Goal: Task Accomplishment & Management: Manage account settings

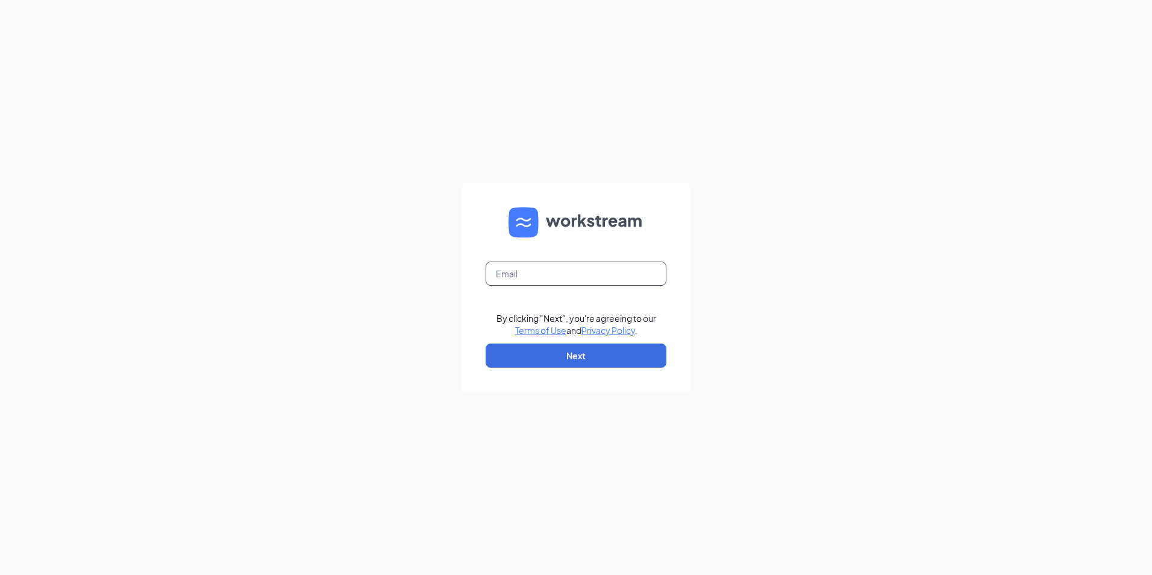
click at [579, 267] on input "text" at bounding box center [575, 273] width 181 height 24
type input "Ljs70149@ljsilvers.com"
click at [593, 366] on button "Next" at bounding box center [575, 355] width 181 height 24
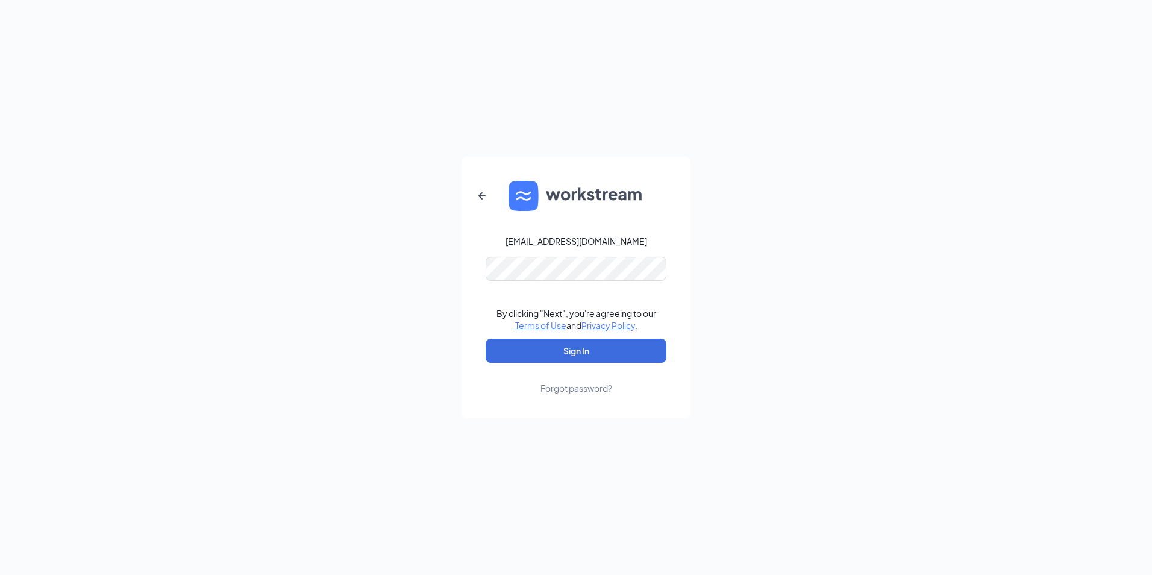
click at [560, 386] on div "Forgot password?" at bounding box center [576, 388] width 72 height 12
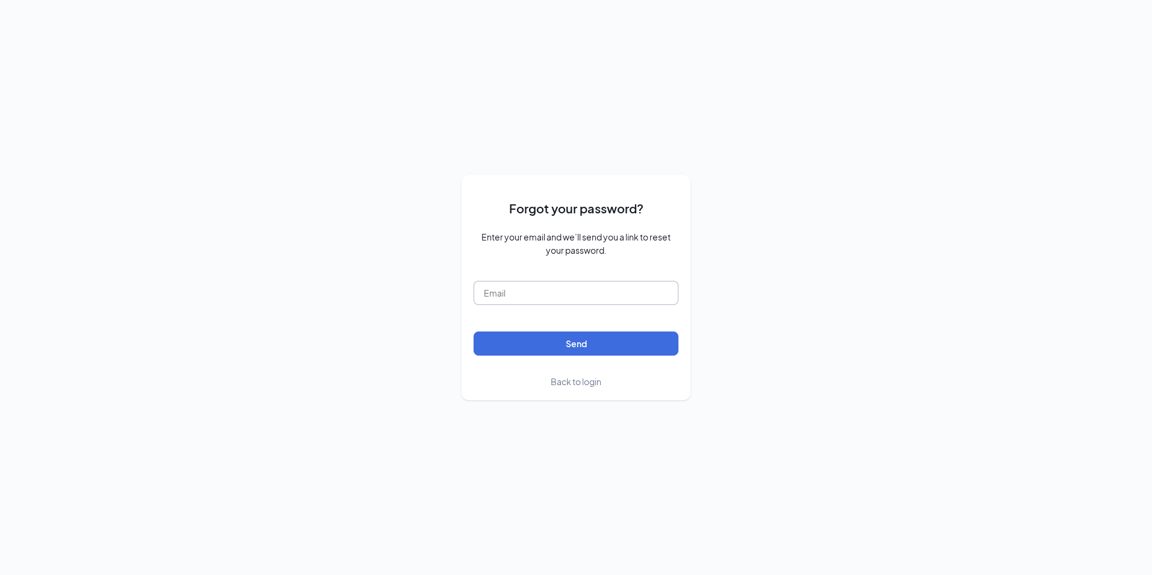
click at [576, 290] on input "text" at bounding box center [575, 293] width 205 height 24
type input "[EMAIL_ADDRESS][DOMAIN_NAME]"
click at [543, 342] on button "Send" at bounding box center [575, 343] width 205 height 24
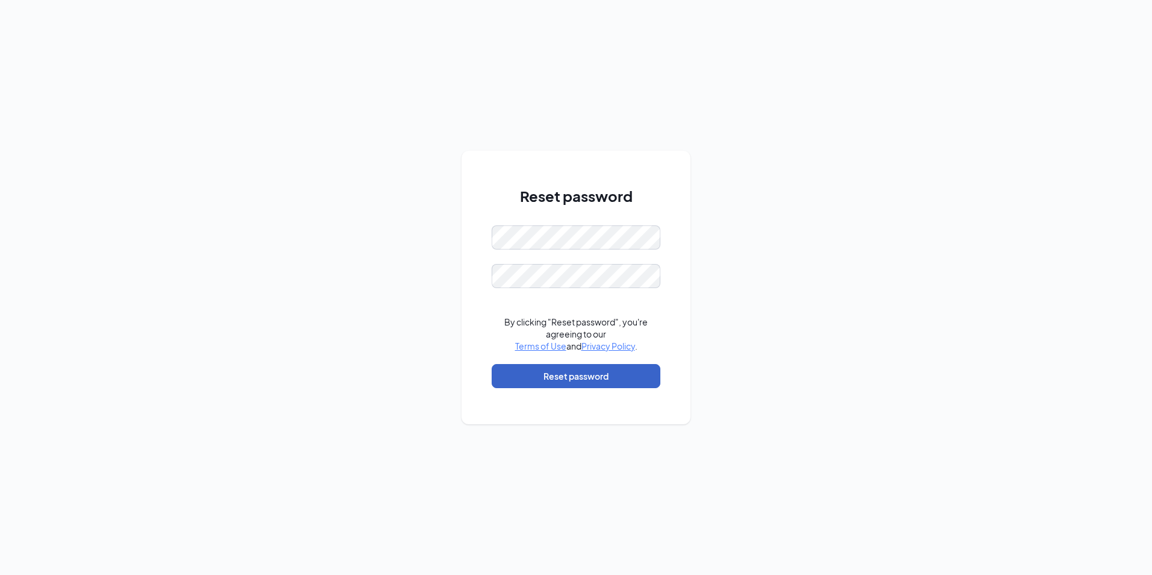
click at [552, 370] on button "Reset password" at bounding box center [575, 376] width 169 height 24
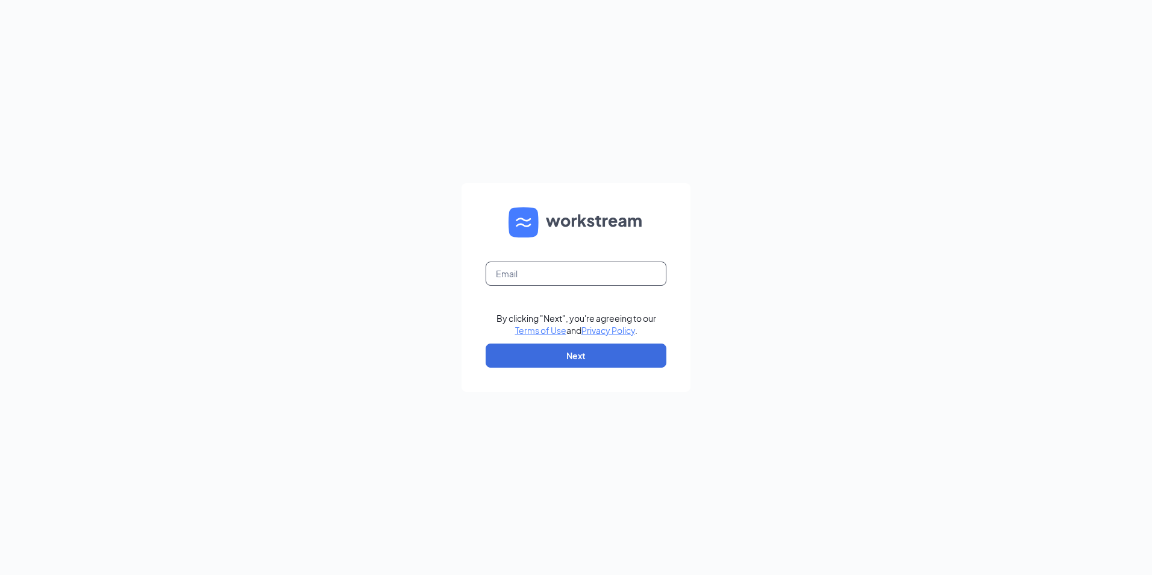
click at [522, 267] on input "text" at bounding box center [575, 273] width 181 height 24
type input "[EMAIL_ADDRESS][DOMAIN_NAME]"
click at [529, 354] on button "Next" at bounding box center [575, 355] width 181 height 24
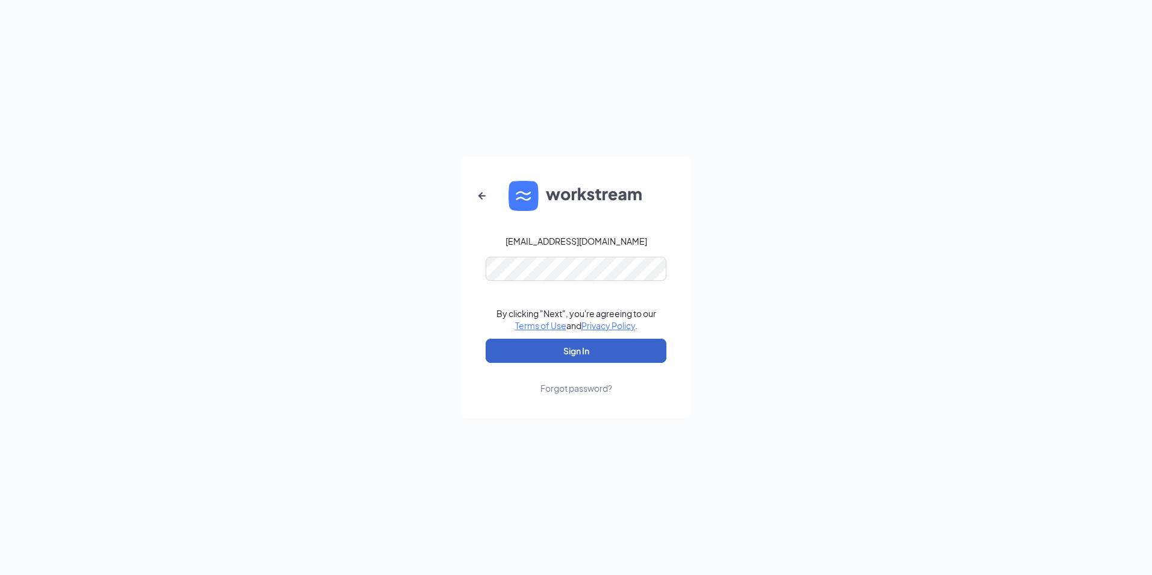
click at [523, 349] on button "Sign In" at bounding box center [575, 350] width 181 height 24
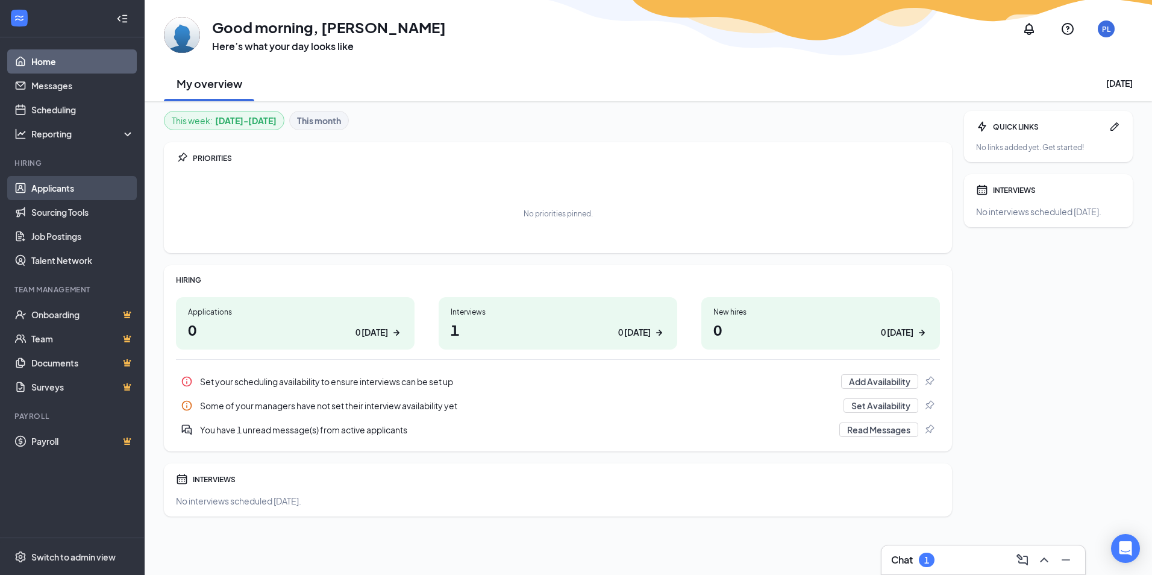
click at [79, 184] on link "Applicants" at bounding box center [82, 188] width 103 height 24
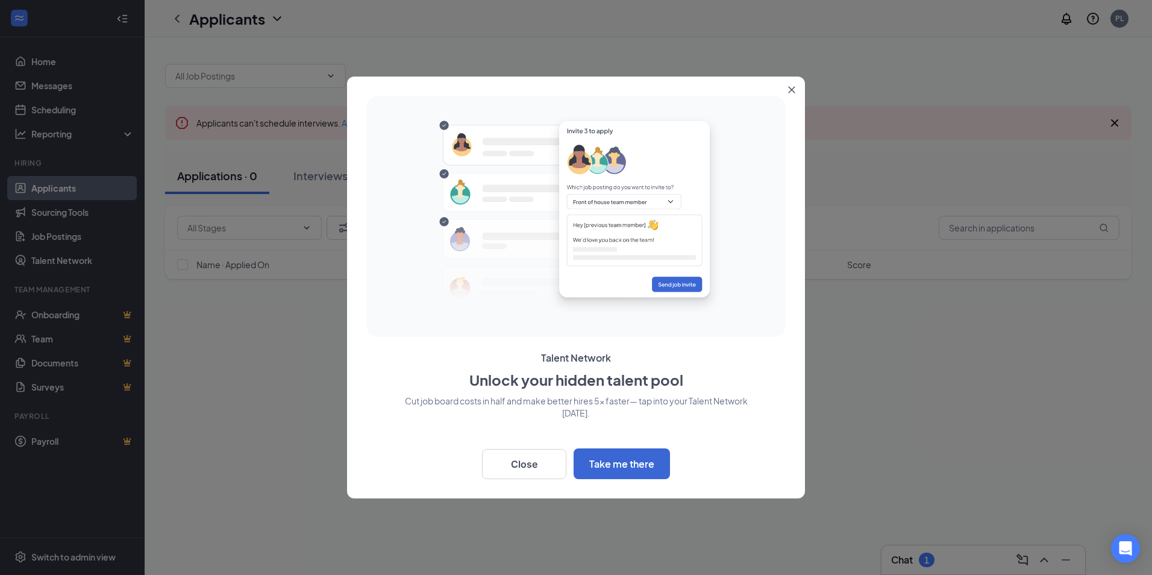
click at [790, 89] on icon "Close" at bounding box center [791, 90] width 7 height 7
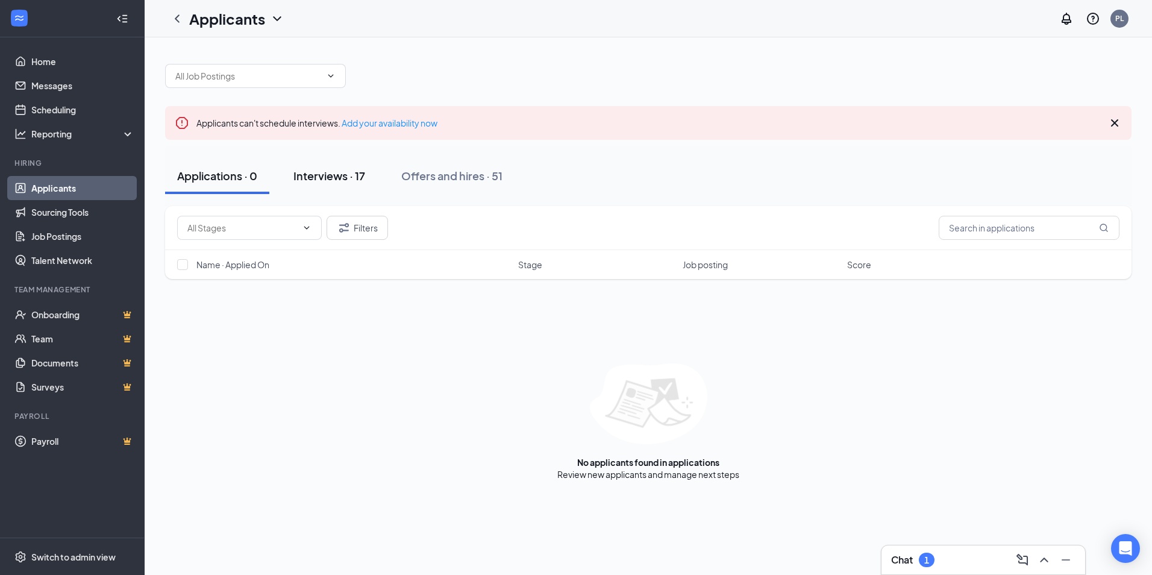
click at [328, 179] on div "Interviews · 17" at bounding box center [329, 175] width 72 height 15
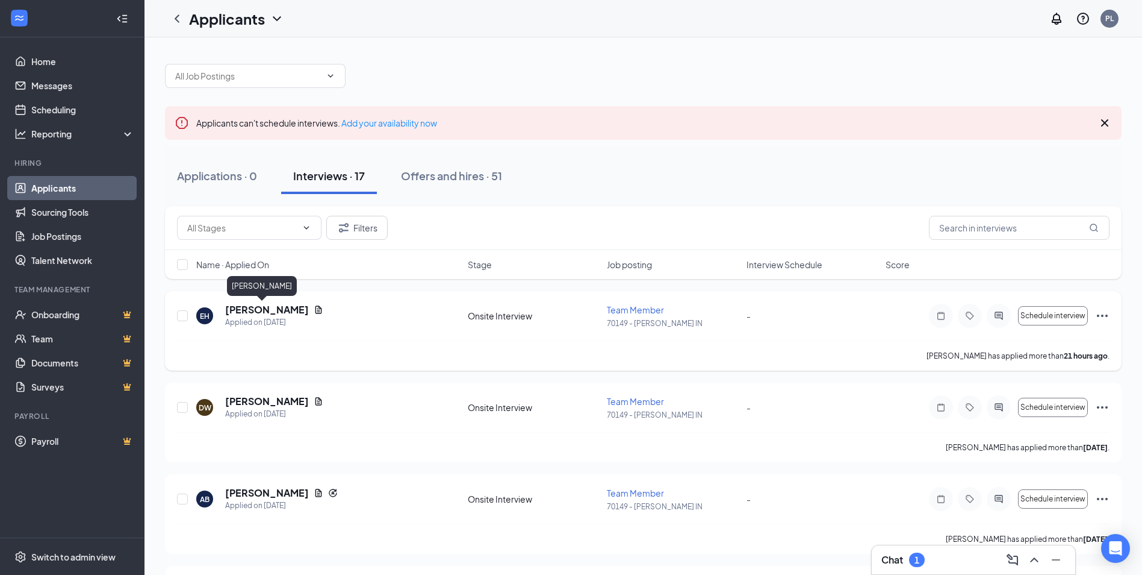
click at [269, 312] on h5 "[PERSON_NAME]" at bounding box center [267, 309] width 84 height 13
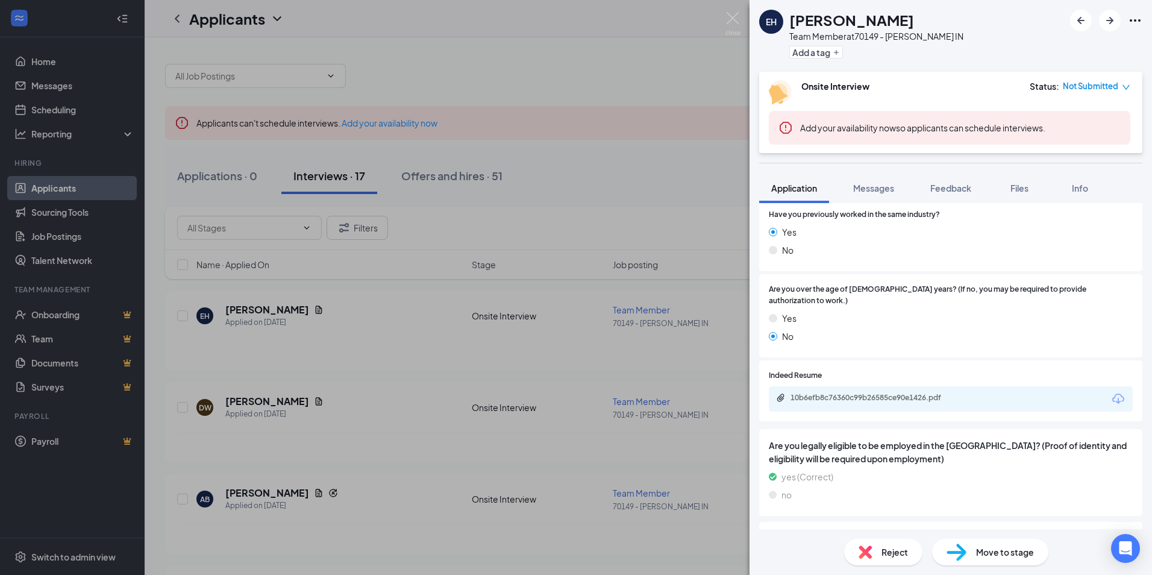
scroll to position [542, 0]
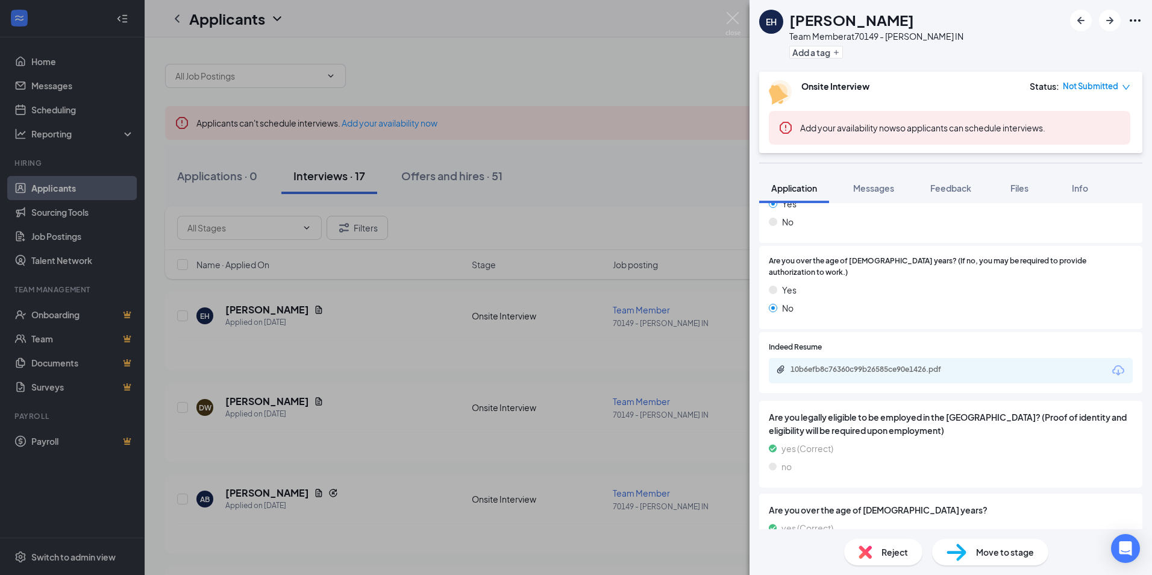
click at [266, 397] on div "EH Ella Hefner Team Member at 70149 - LaPorte IN Add a tag Onsite Interview Sta…" at bounding box center [576, 287] width 1152 height 575
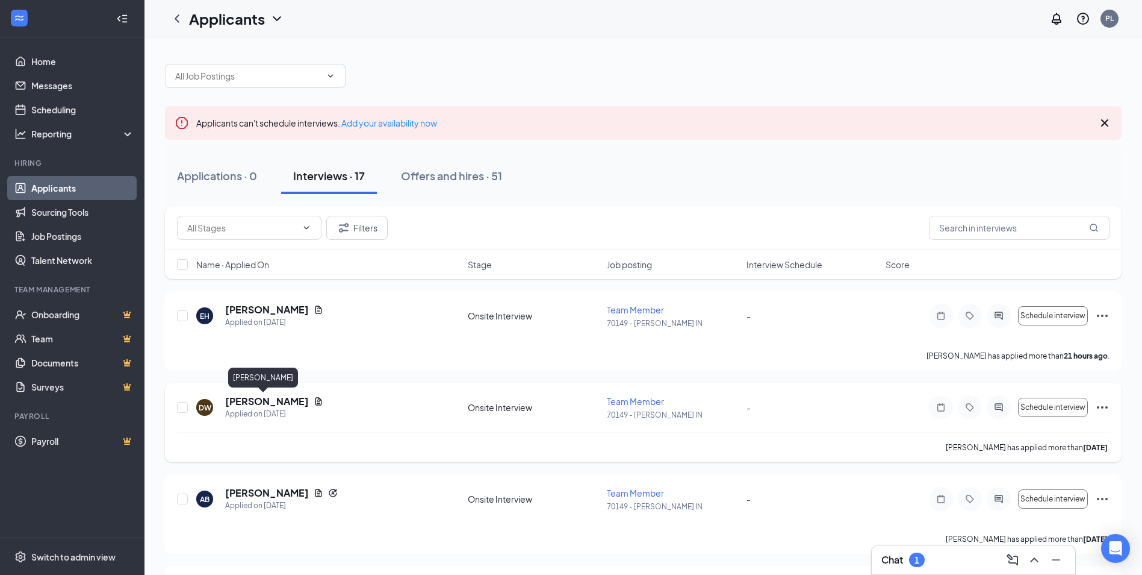
click at [265, 397] on h5 "[PERSON_NAME]" at bounding box center [267, 400] width 84 height 13
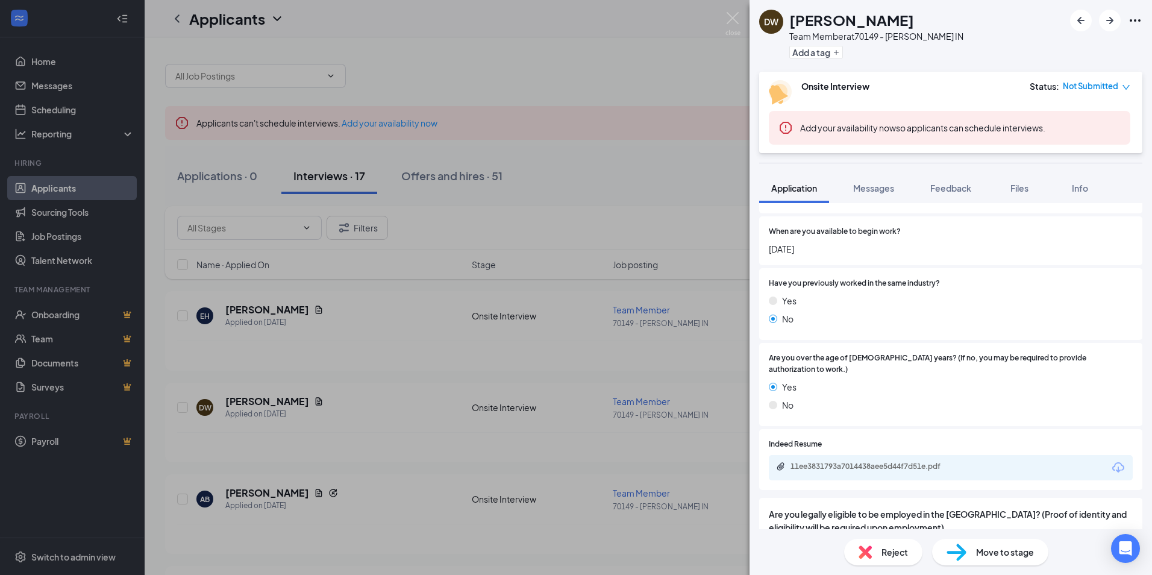
scroll to position [542, 0]
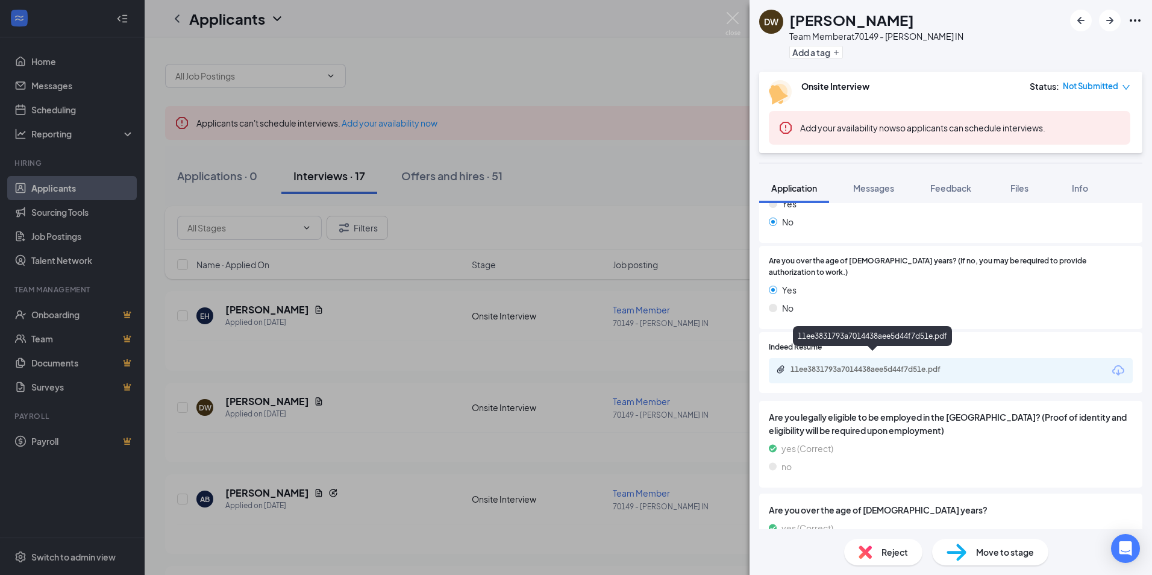
click at [860, 364] on div "11ee3831793a7014438aee5d44f7d51e.pdf" at bounding box center [874, 369] width 169 height 10
click at [396, 370] on div "DW Debra Ward Team Member at 70149 - LaPorte IN Add a tag Onsite Interview Stat…" at bounding box center [576, 287] width 1152 height 575
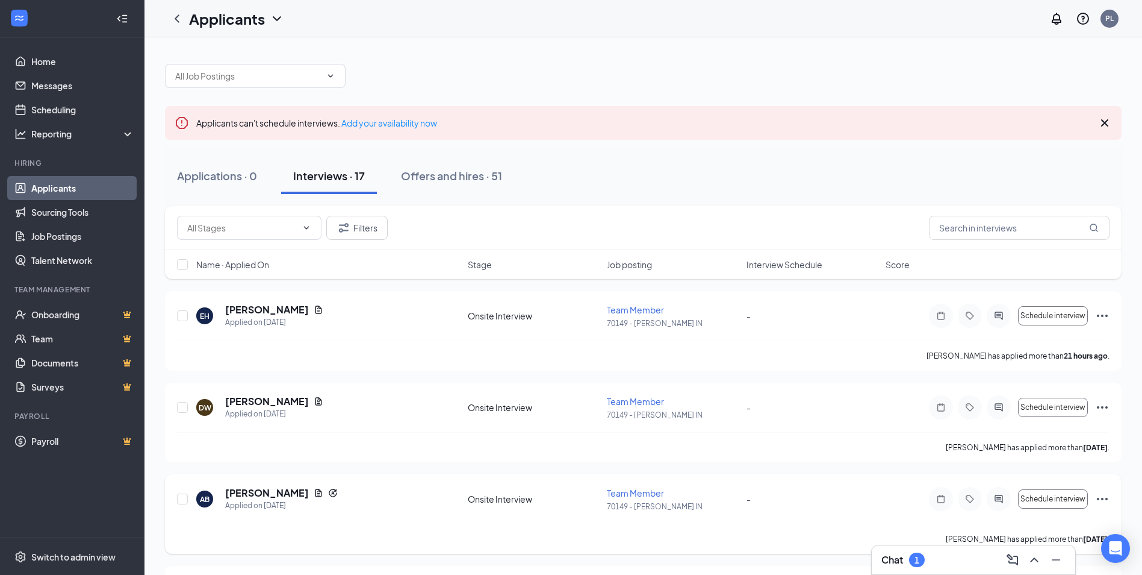
click at [249, 496] on h5 "[PERSON_NAME]" at bounding box center [267, 492] width 84 height 13
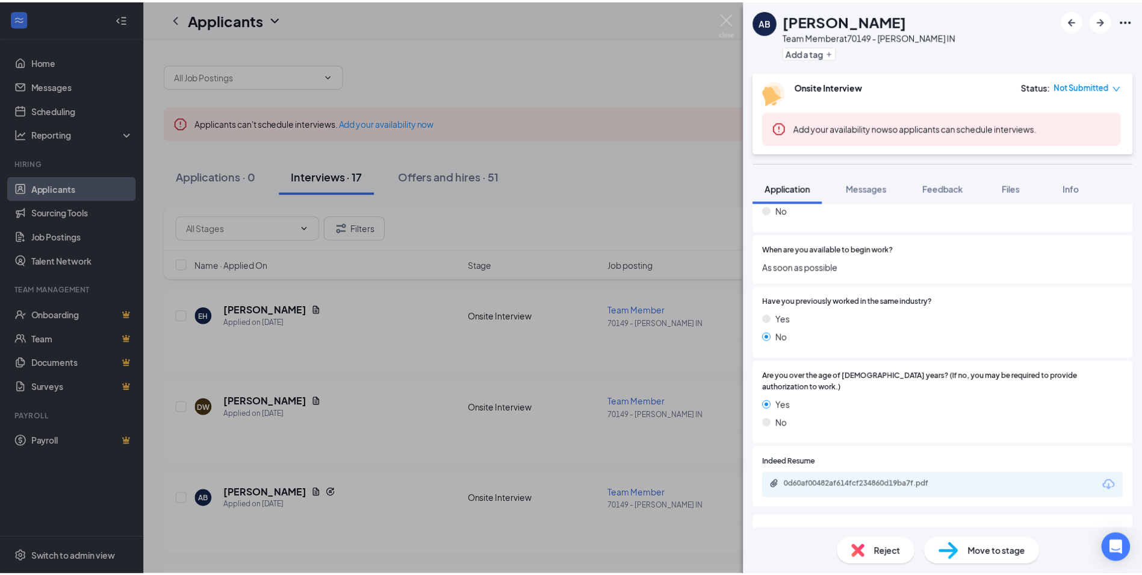
scroll to position [482, 0]
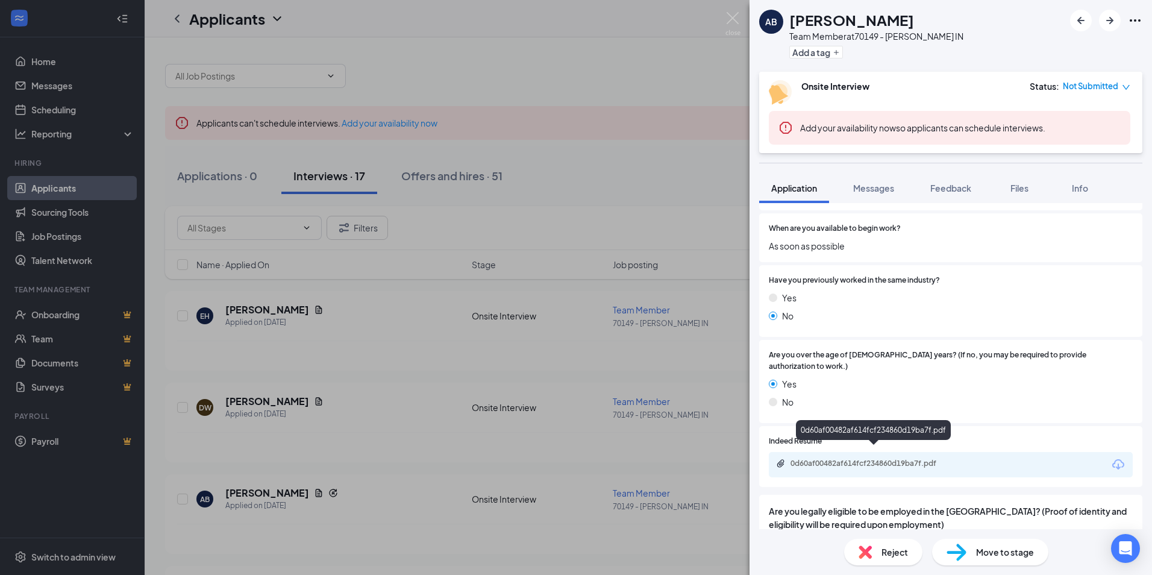
click at [818, 458] on div "0d60af00482af614fcf234860d19ba7f.pdf" at bounding box center [874, 463] width 169 height 10
click at [301, 410] on div "AB Alexis Beard Team Member at 70149 - LaPorte IN Add a tag Onsite Interview St…" at bounding box center [576, 287] width 1152 height 575
click at [407, 55] on div "AB Alexis Beard Team Member at 70149 - LaPorte IN Add a tag Onsite Interview St…" at bounding box center [576, 287] width 1152 height 575
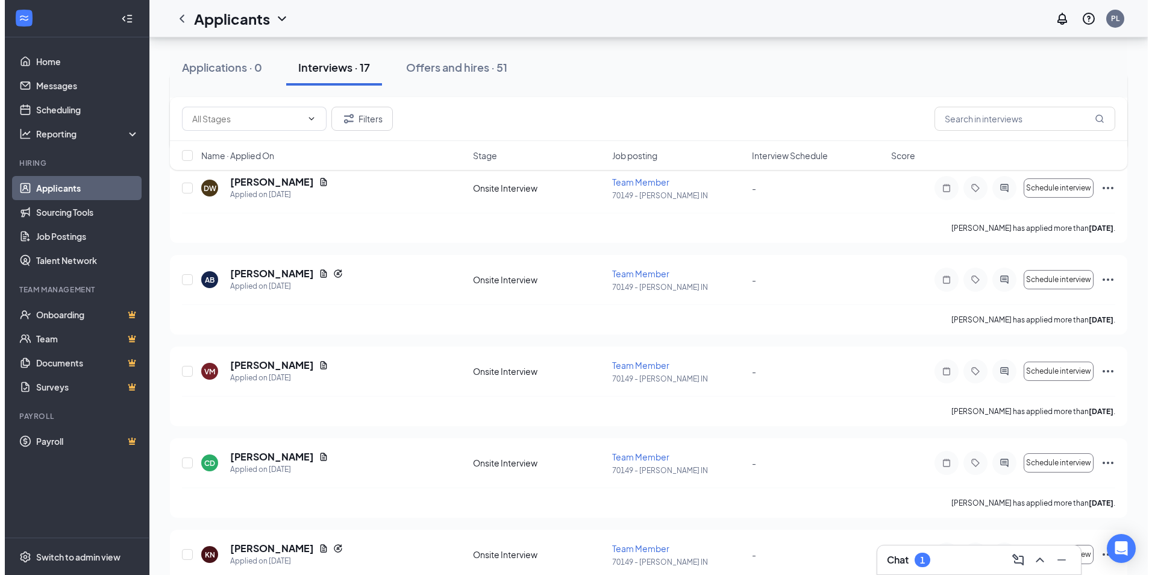
scroll to position [241, 0]
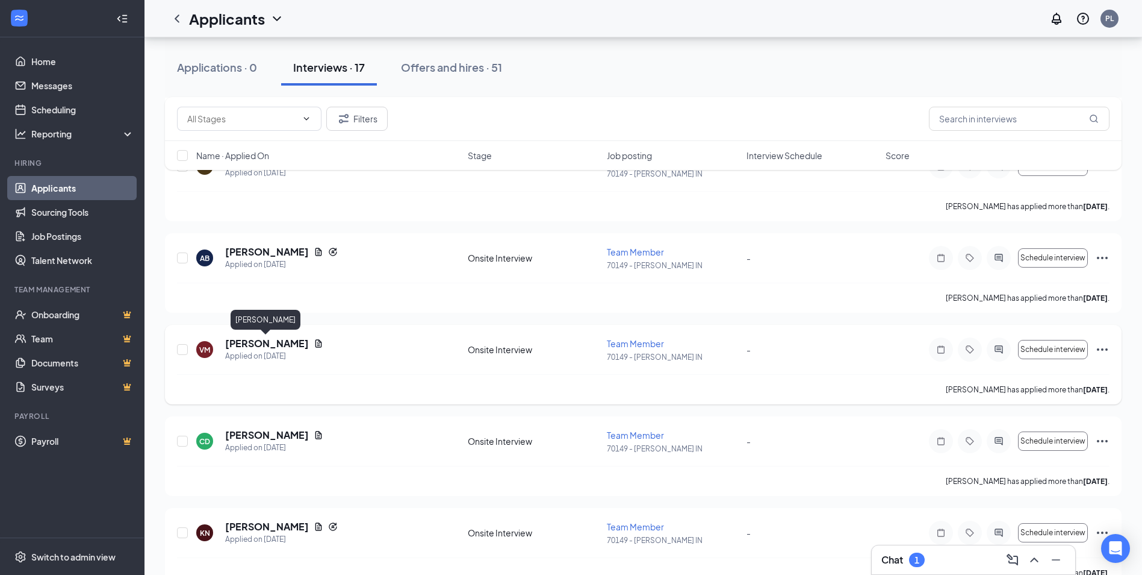
click at [263, 341] on h5 "[PERSON_NAME]" at bounding box center [267, 343] width 84 height 13
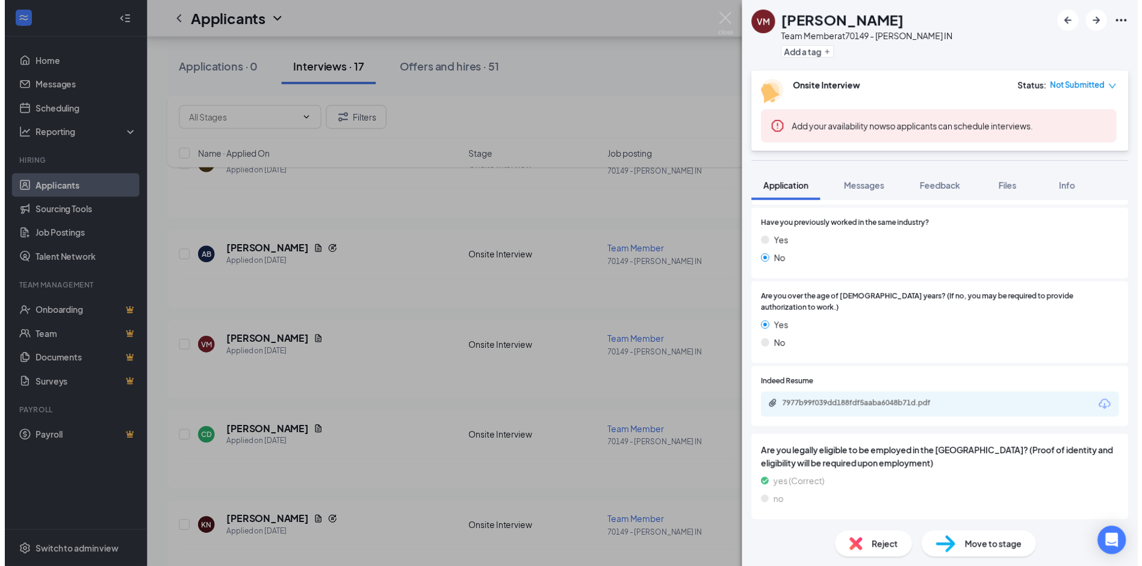
scroll to position [542, 0]
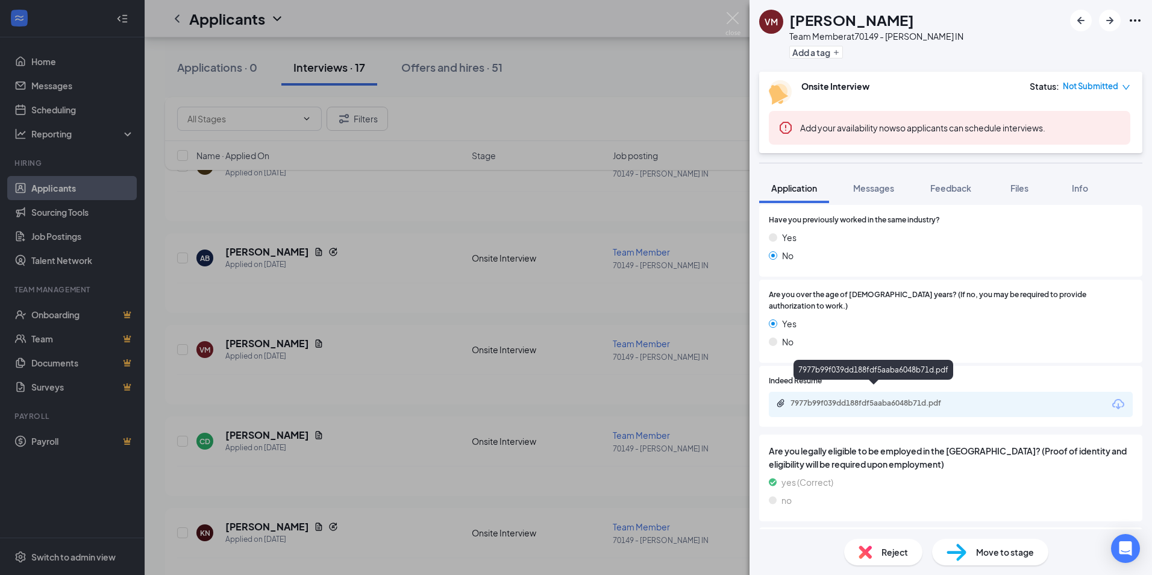
click at [843, 398] on div "7977b99f039dd188fdf5aaba6048b71d.pdf" at bounding box center [874, 403] width 169 height 10
click at [731, 14] on img at bounding box center [732, 23] width 15 height 23
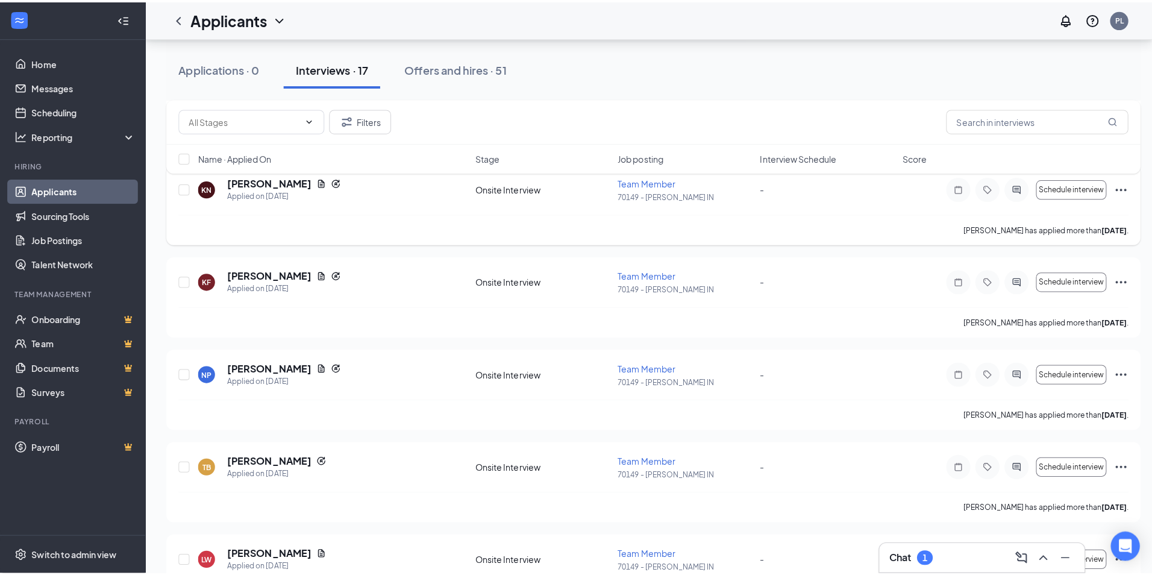
scroll to position [602, 0]
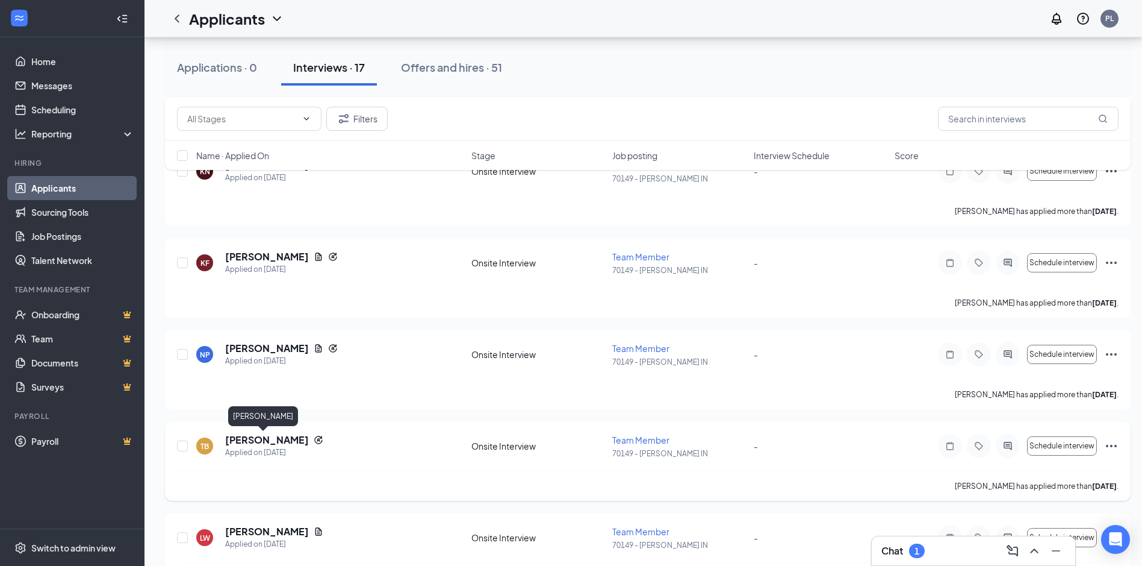
click at [242, 436] on h5 "[PERSON_NAME]" at bounding box center [267, 439] width 84 height 13
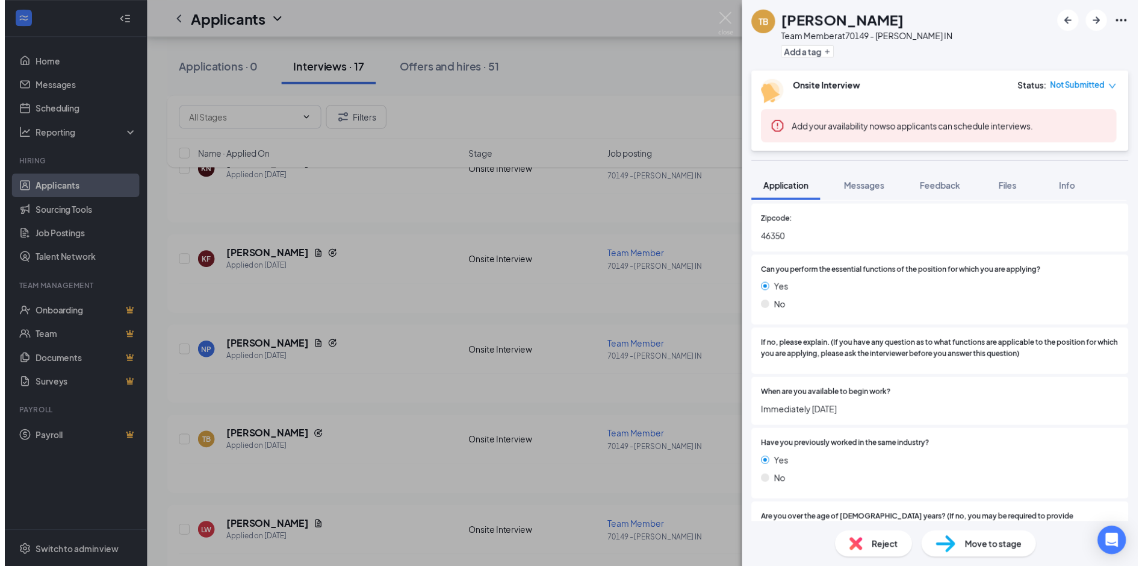
scroll to position [361, 0]
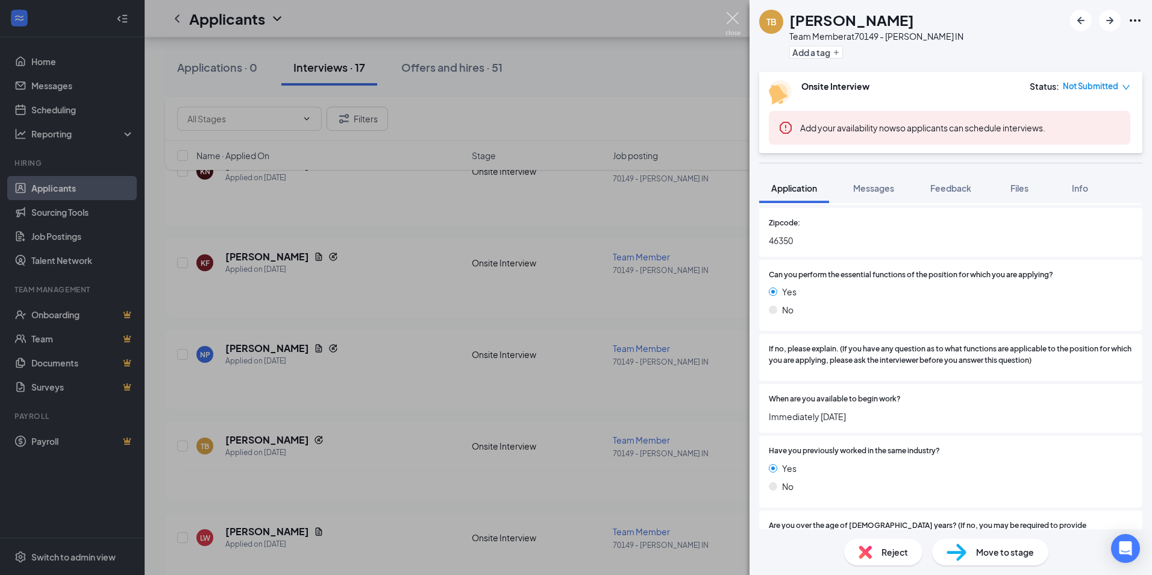
click at [727, 19] on img at bounding box center [732, 23] width 15 height 23
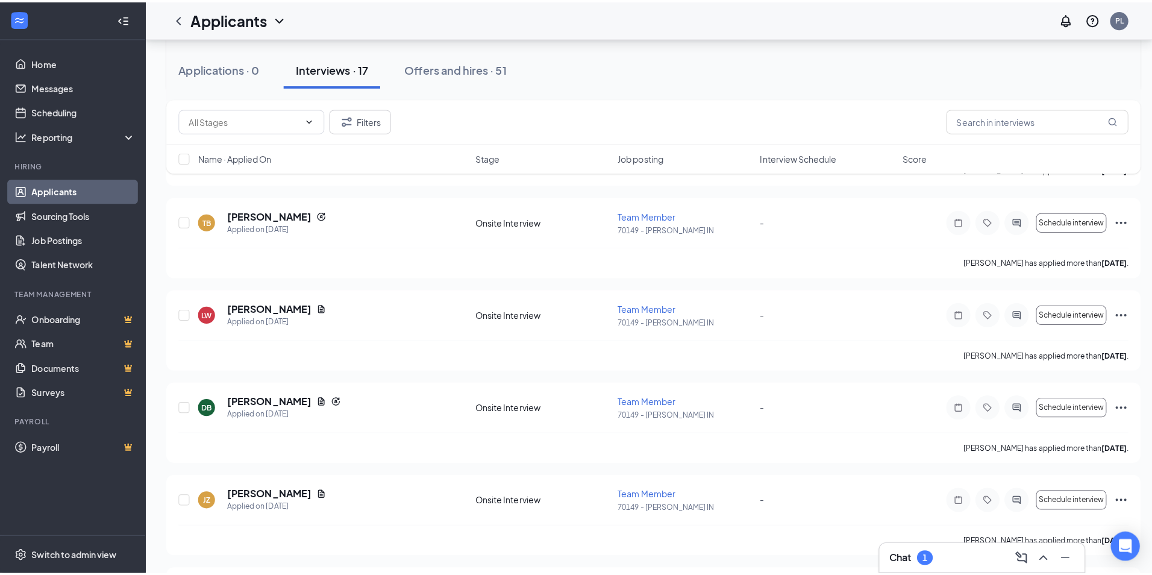
scroll to position [843, 0]
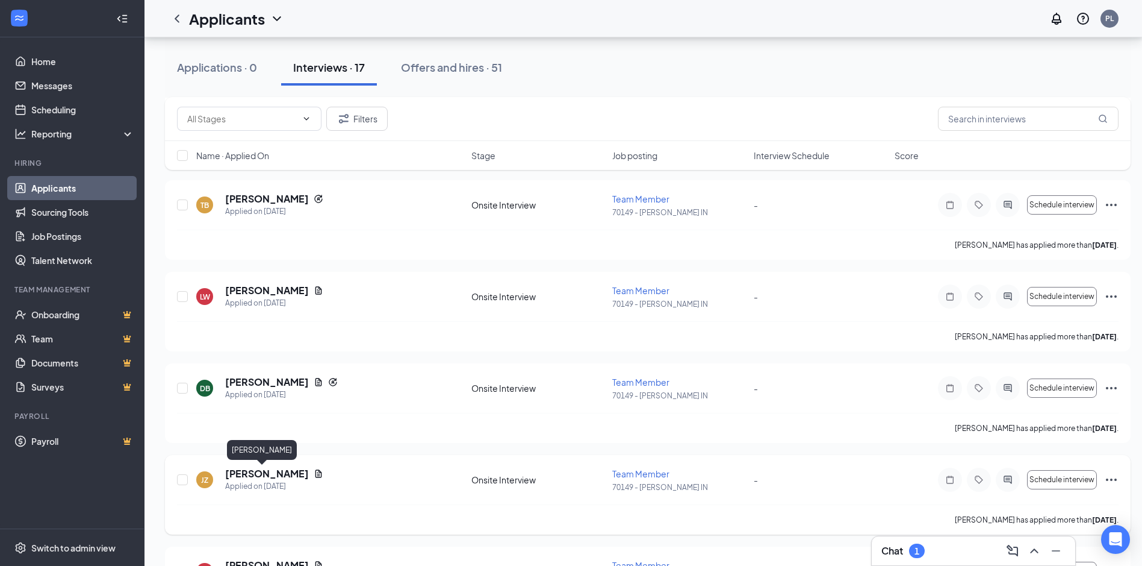
click at [243, 470] on h5 "[PERSON_NAME]" at bounding box center [267, 473] width 84 height 13
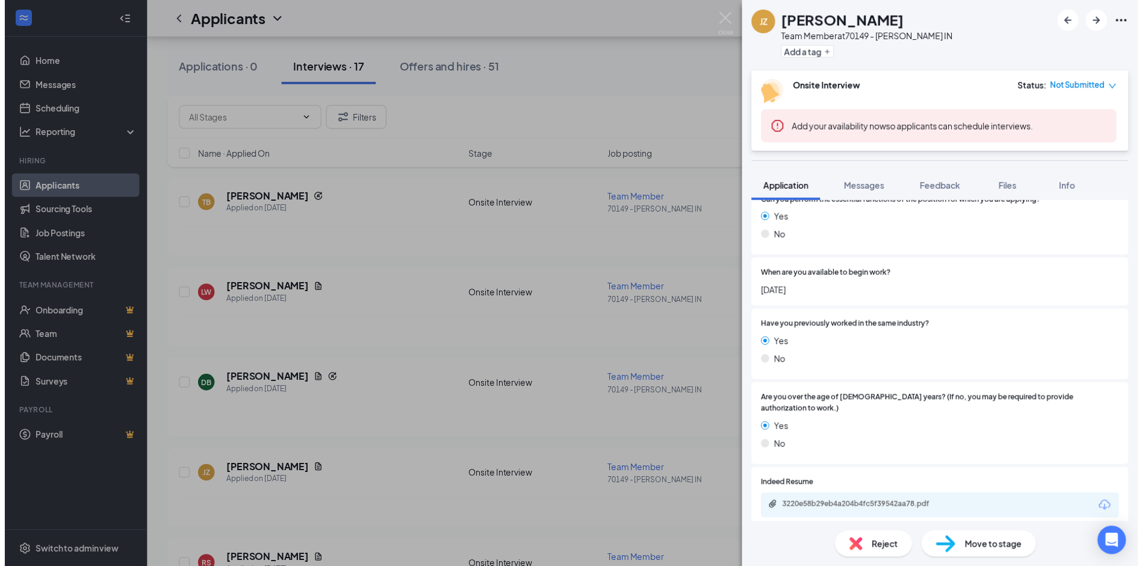
scroll to position [422, 0]
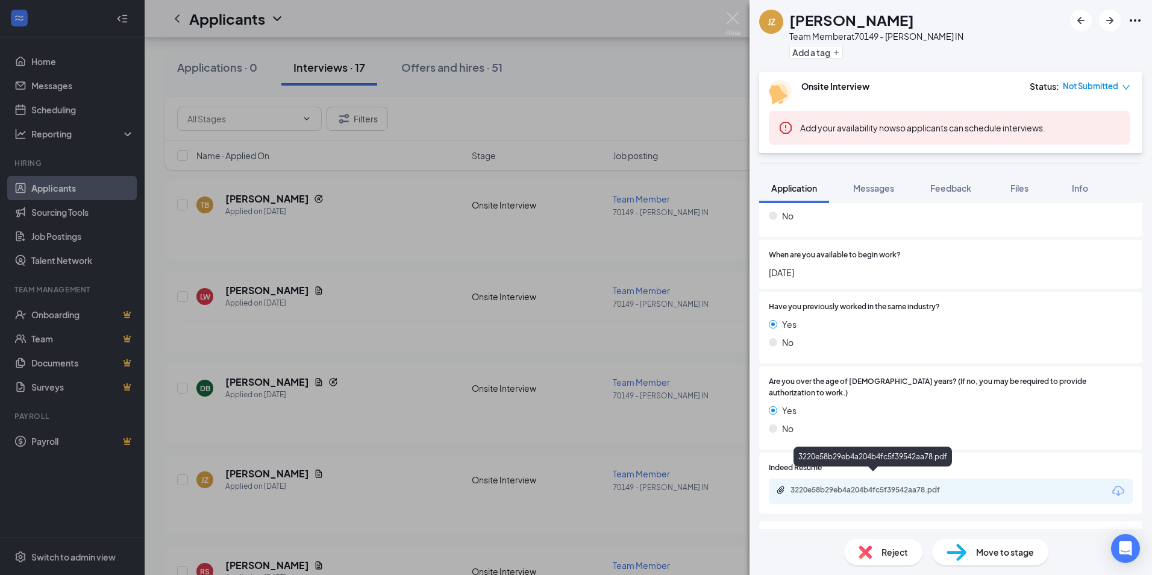
click at [870, 485] on div "3220e58b29eb4a204b4fc5f39542aa78.pdf" at bounding box center [874, 490] width 169 height 10
click at [737, 15] on img at bounding box center [732, 23] width 15 height 23
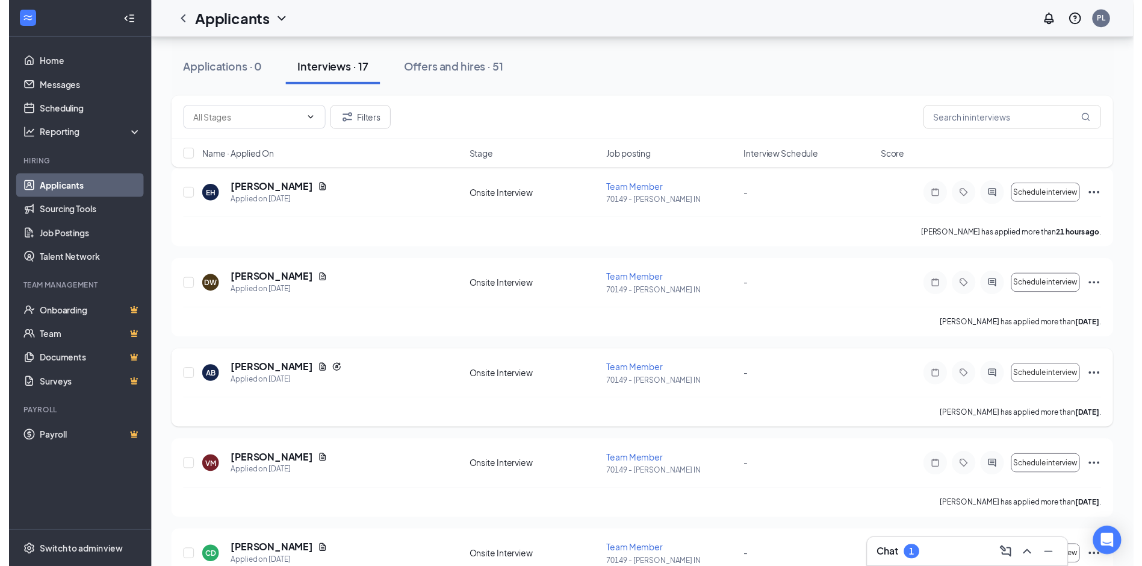
scroll to position [181, 0]
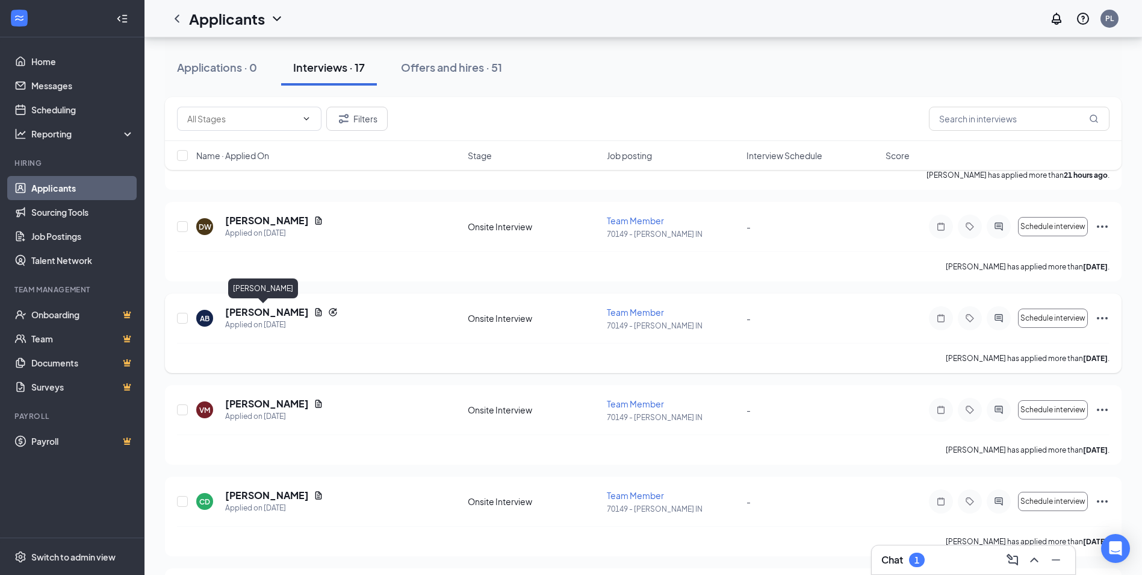
click at [246, 311] on h5 "[PERSON_NAME]" at bounding box center [267, 311] width 84 height 13
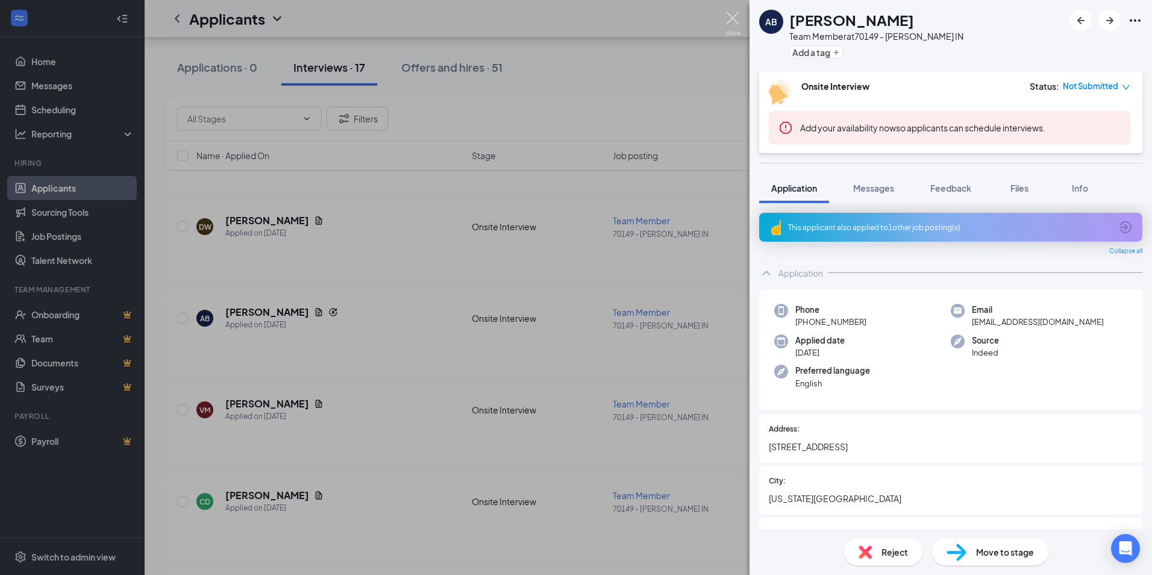
click at [730, 16] on img at bounding box center [732, 23] width 15 height 23
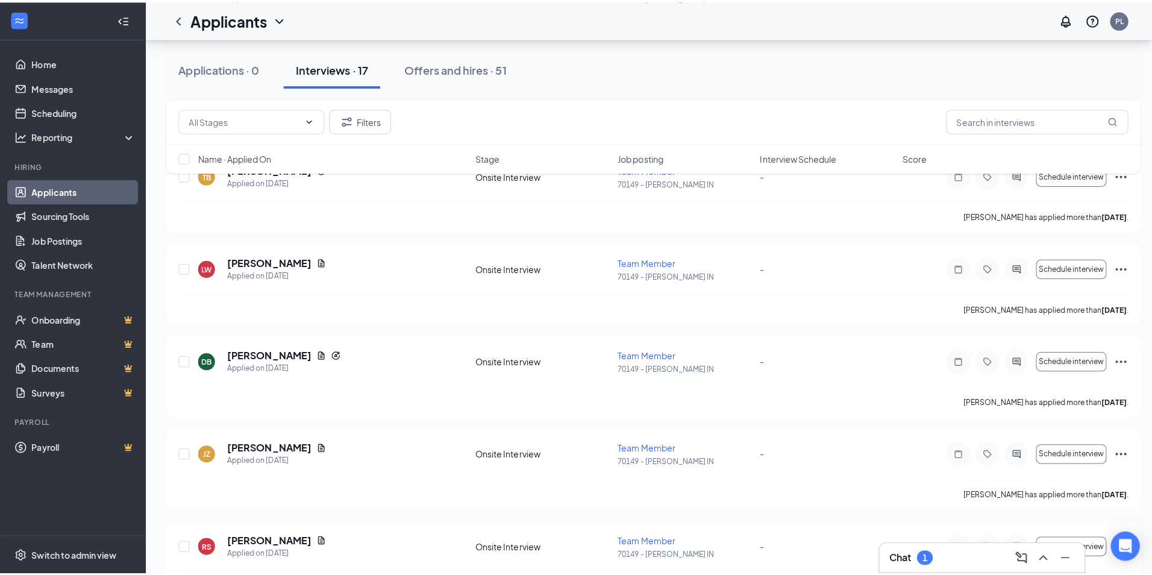
scroll to position [903, 0]
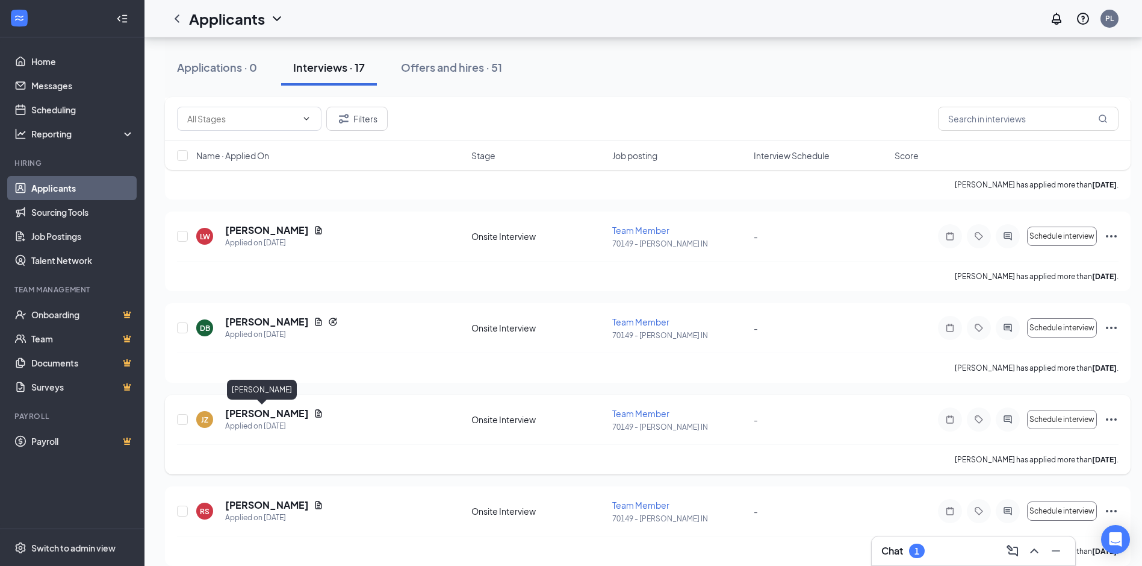
click at [245, 413] on h5 "[PERSON_NAME]" at bounding box center [267, 413] width 84 height 13
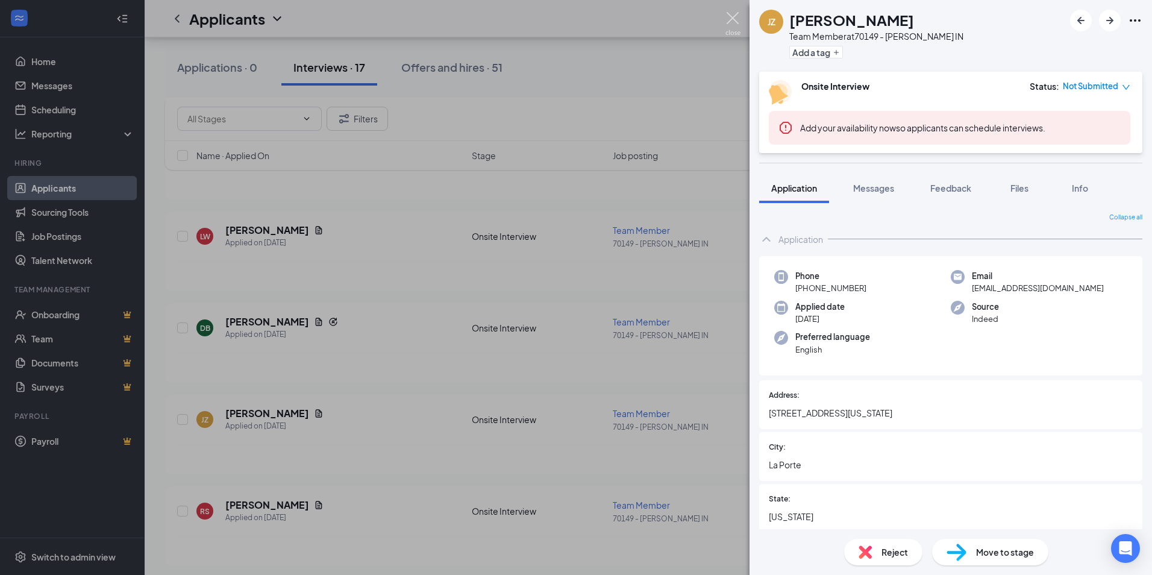
click at [728, 21] on img at bounding box center [732, 23] width 15 height 23
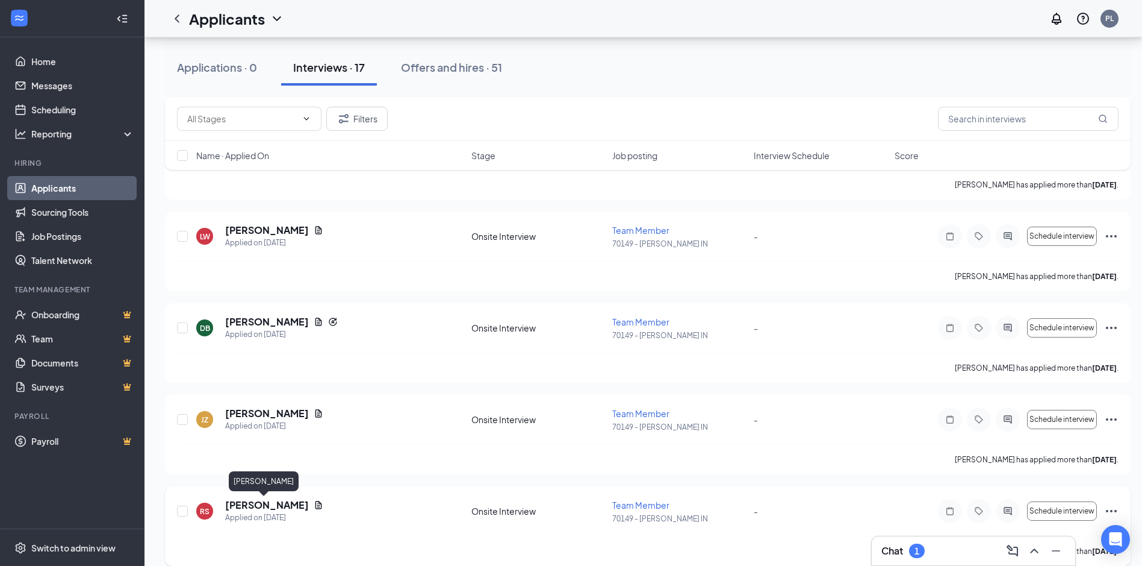
click at [252, 505] on h5 "[PERSON_NAME]" at bounding box center [267, 504] width 84 height 13
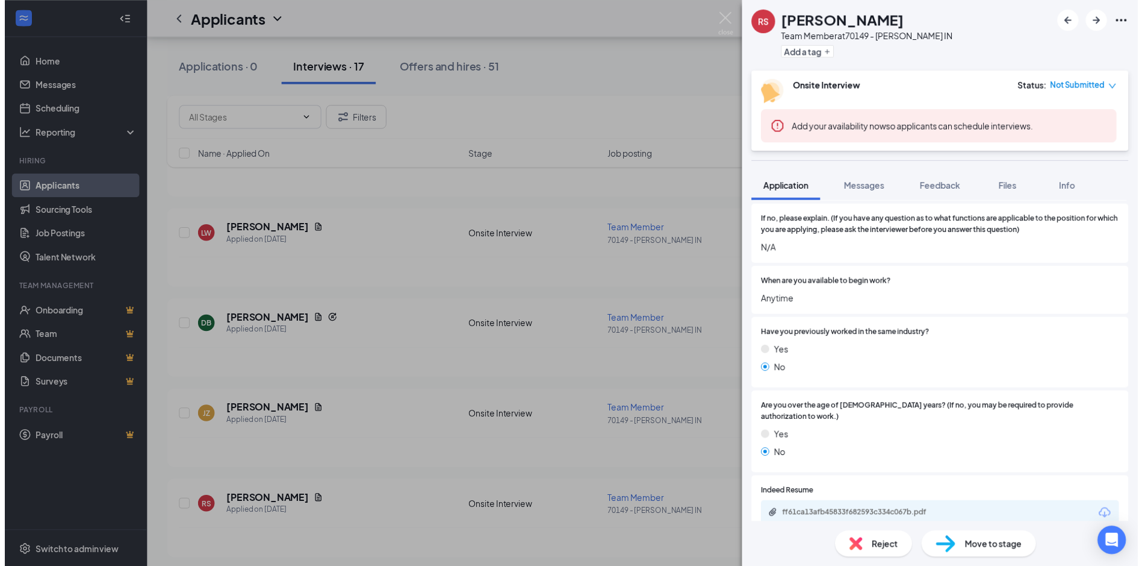
scroll to position [482, 0]
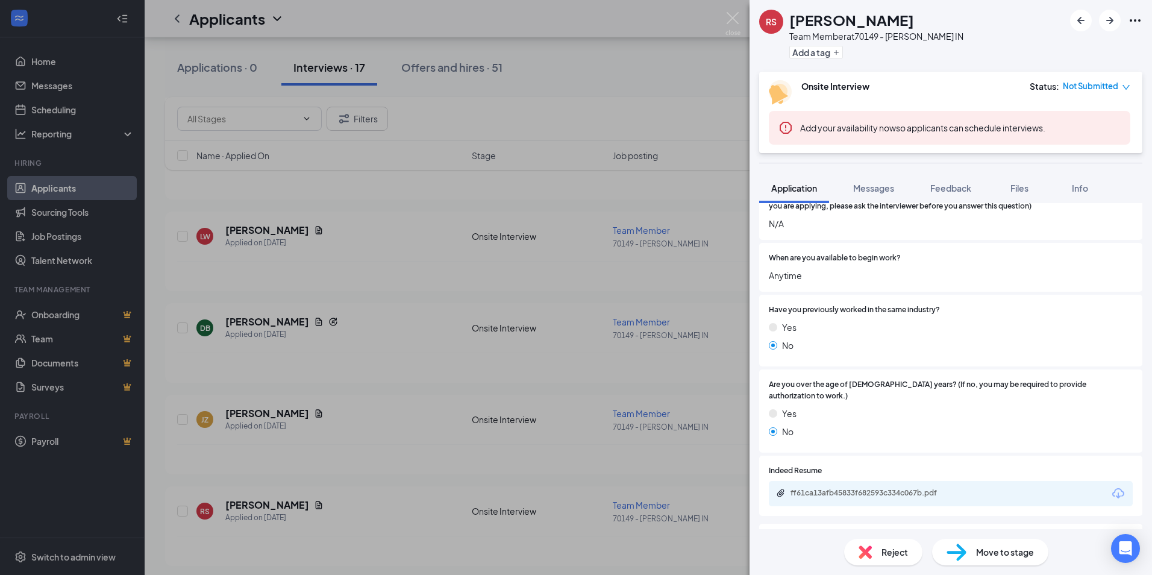
click at [456, 332] on div "RS [PERSON_NAME] Team Member at 70149 - [PERSON_NAME] IN Add a tag Onsite Inter…" at bounding box center [576, 287] width 1152 height 575
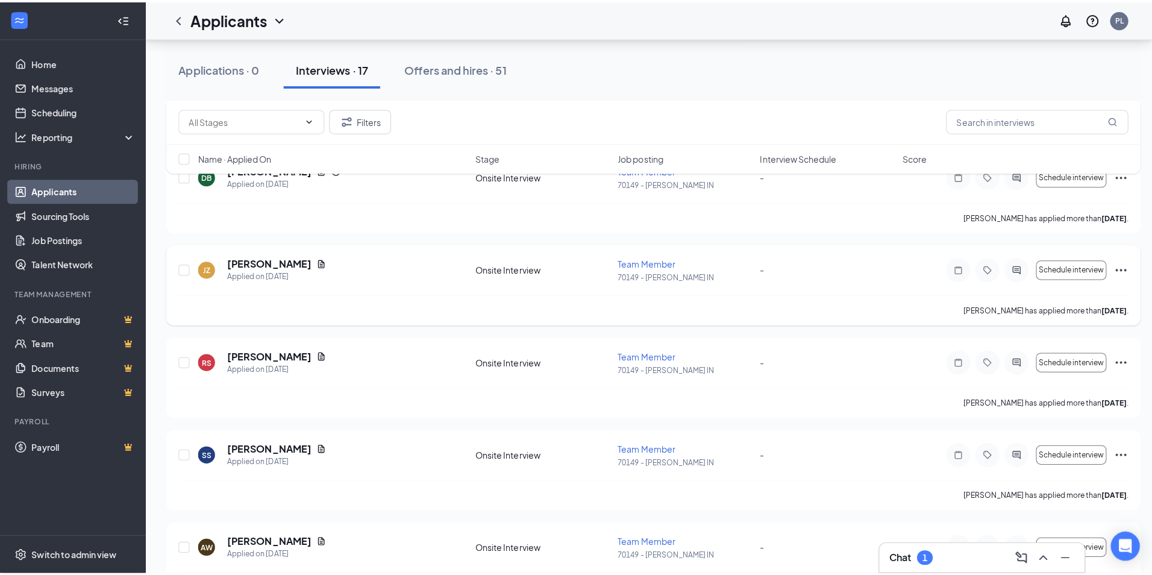
scroll to position [1084, 0]
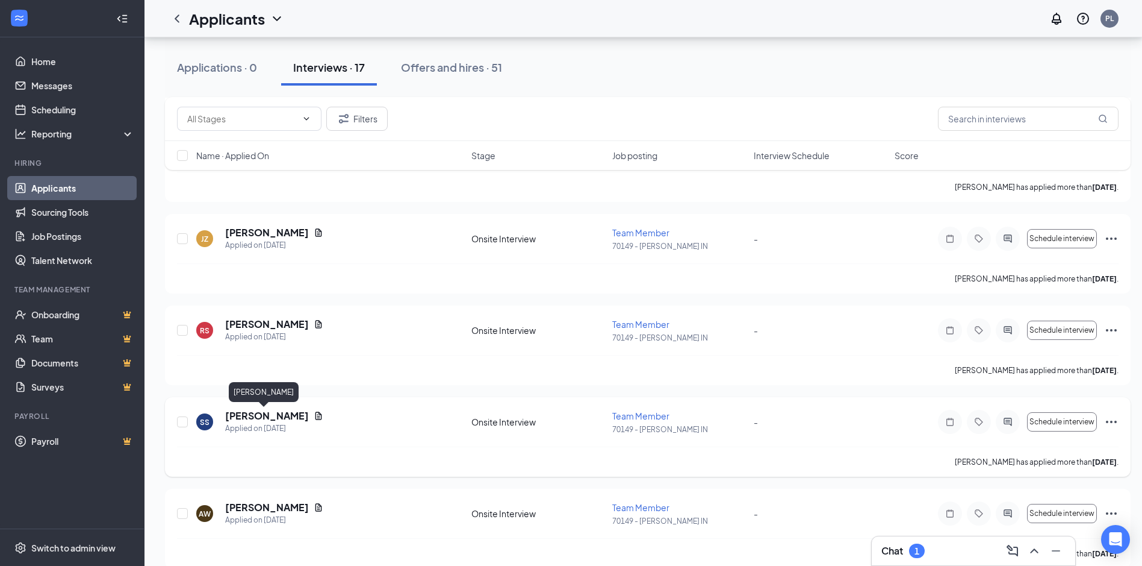
click at [249, 419] on h5 "[PERSON_NAME]" at bounding box center [267, 415] width 84 height 13
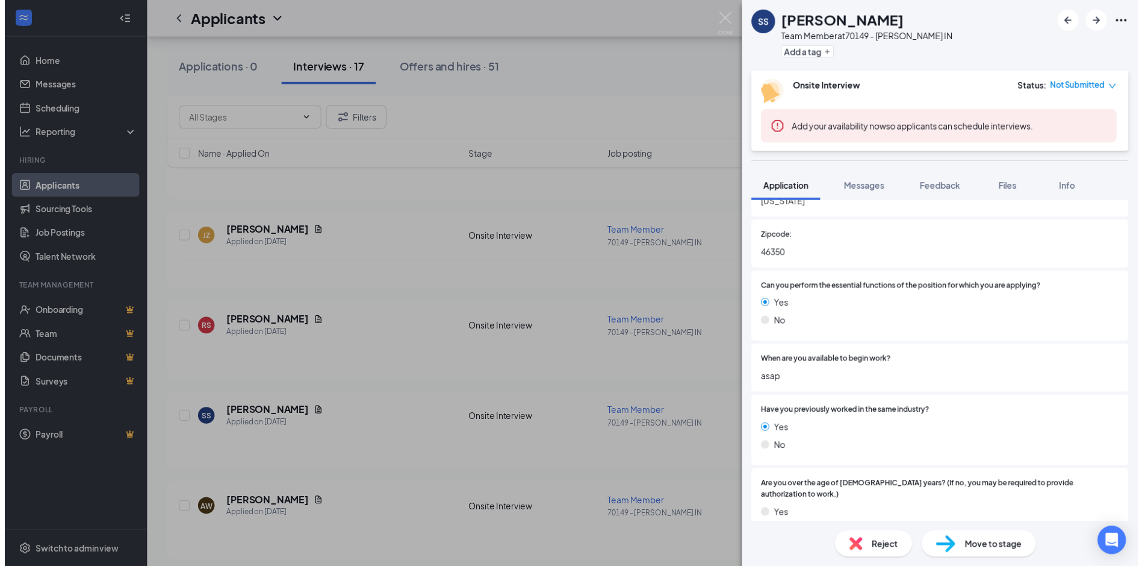
scroll to position [361, 0]
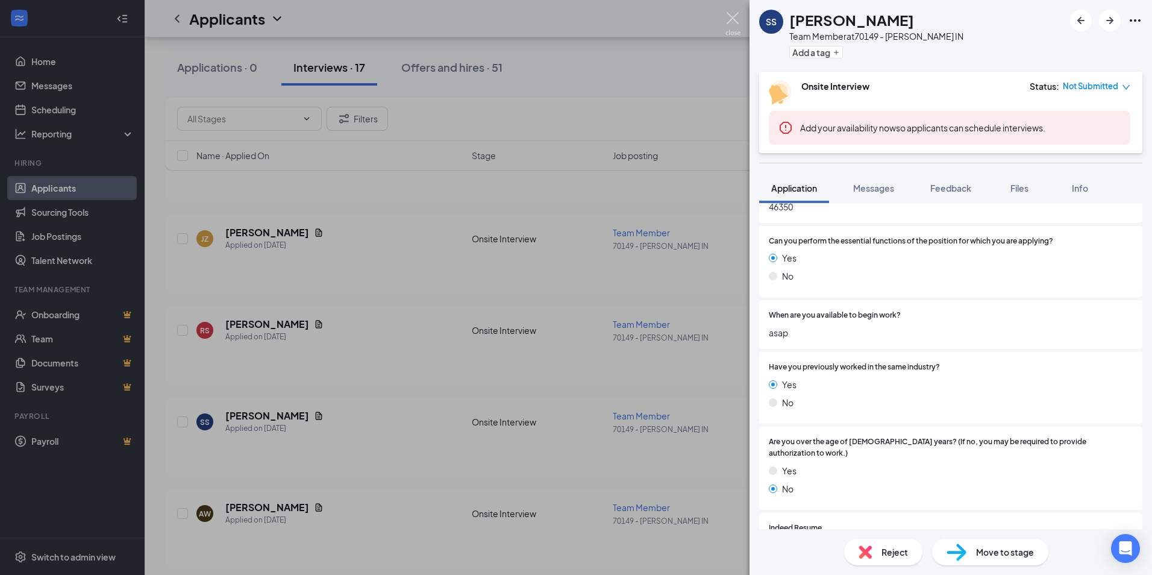
click at [737, 16] on img at bounding box center [732, 23] width 15 height 23
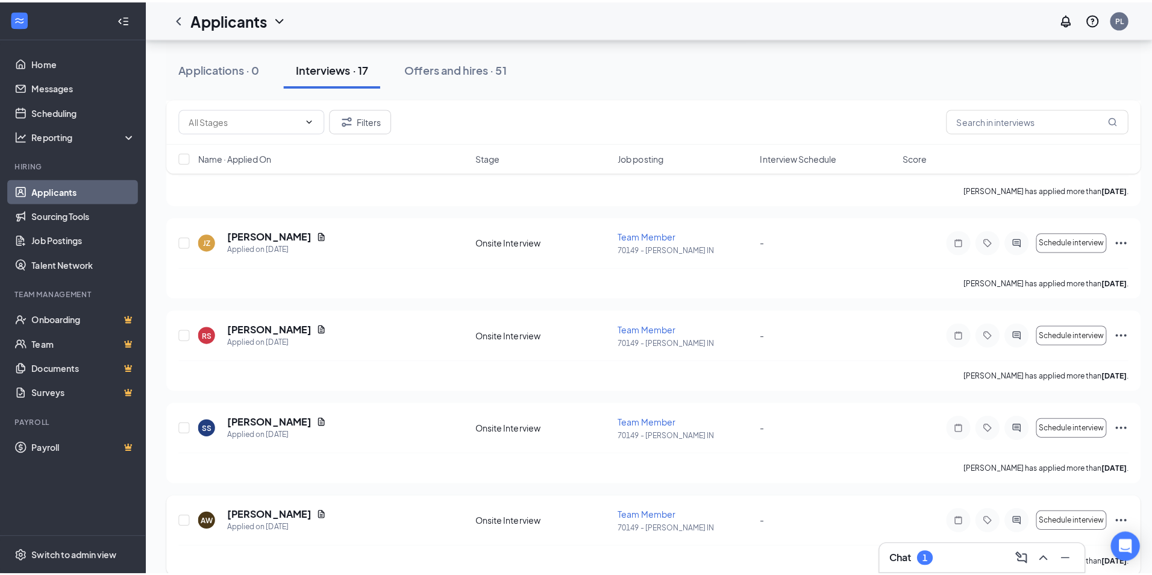
scroll to position [1144, 0]
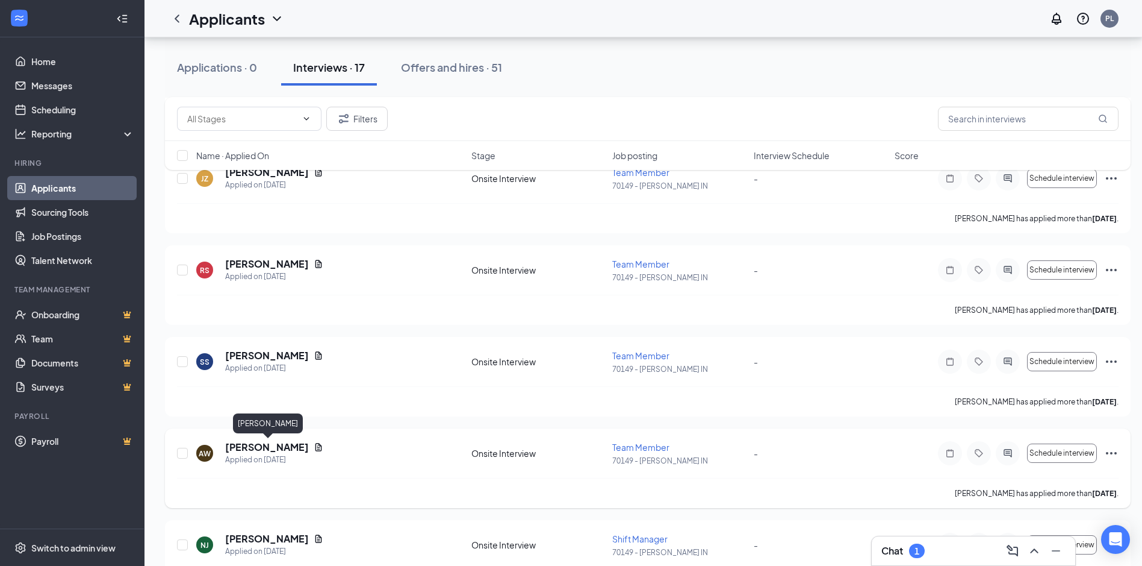
click at [251, 446] on h5 "[PERSON_NAME]" at bounding box center [267, 446] width 84 height 13
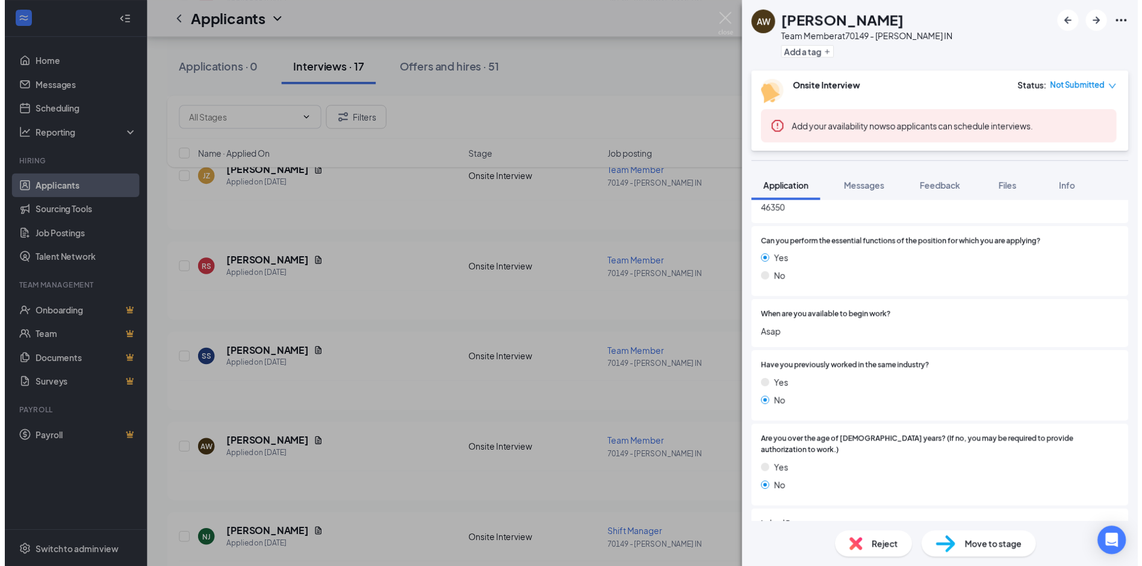
scroll to position [361, 0]
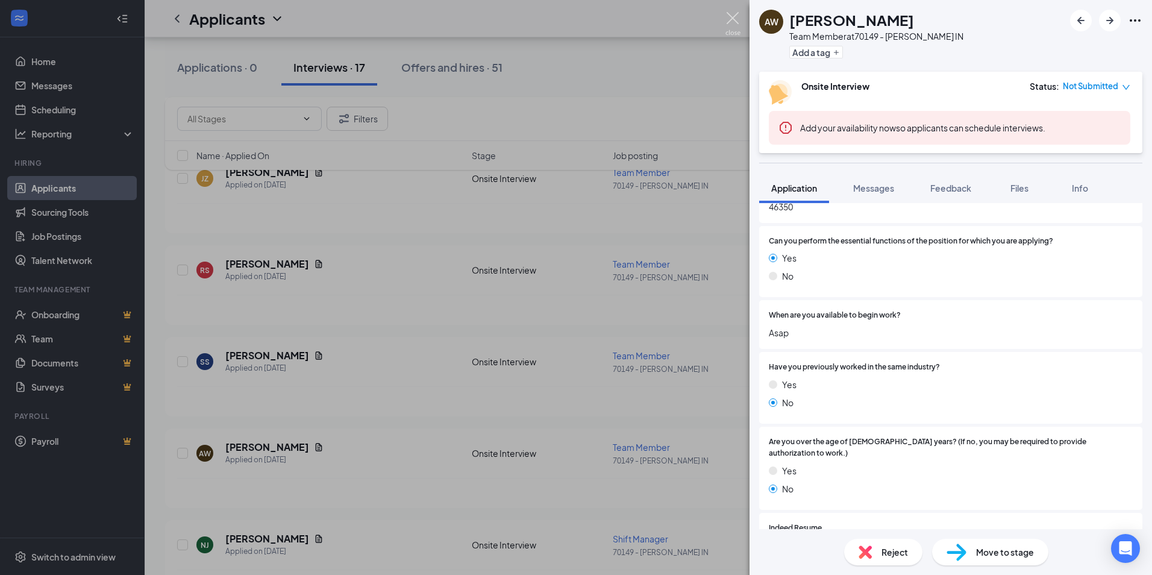
click at [739, 16] on img at bounding box center [732, 23] width 15 height 23
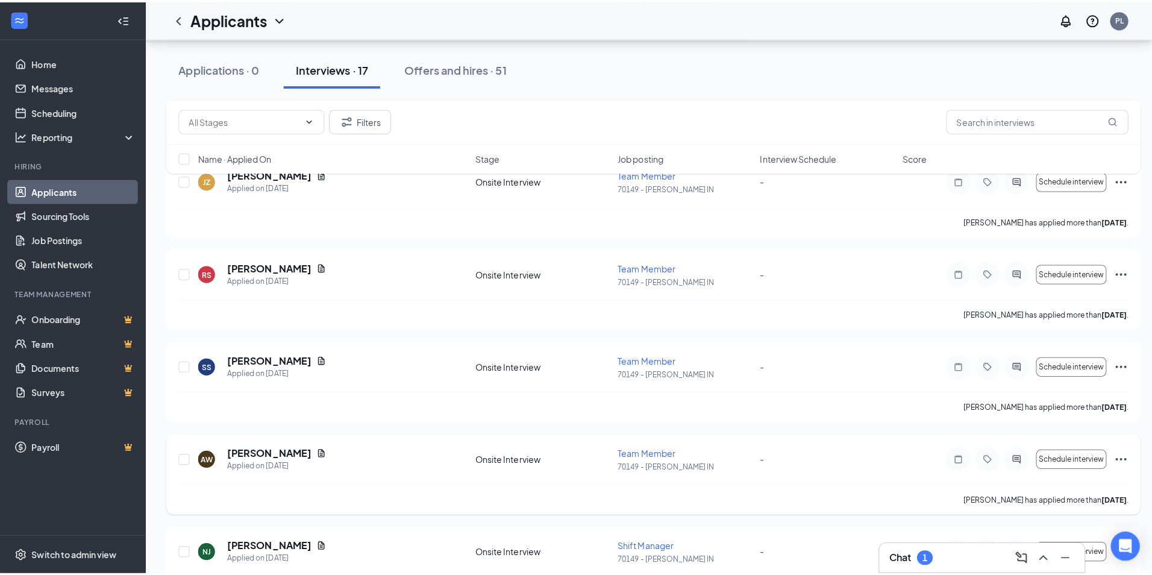
scroll to position [1265, 0]
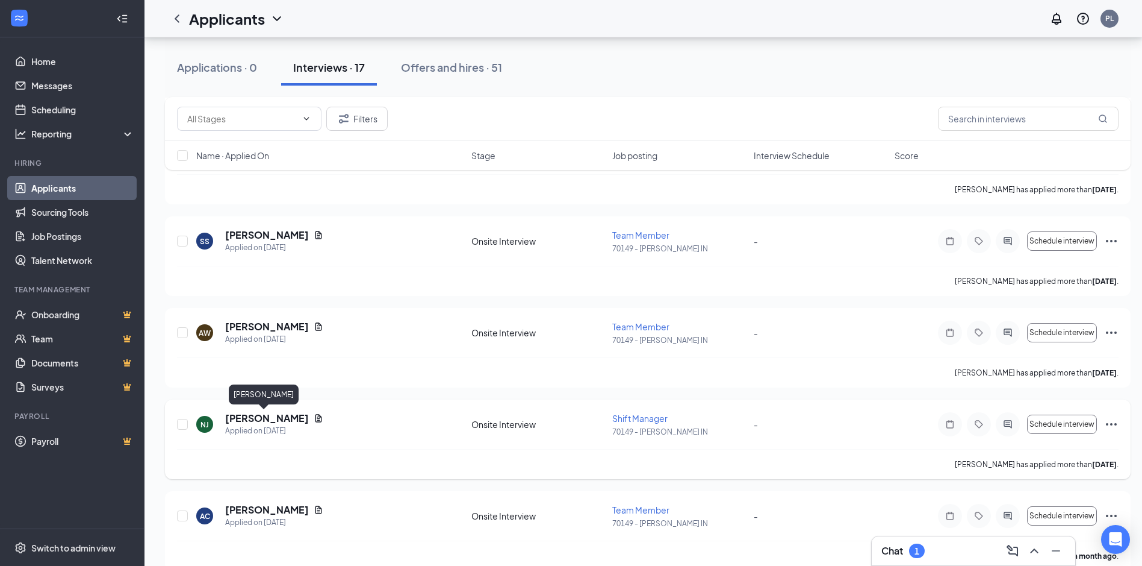
click at [246, 418] on h5 "[PERSON_NAME]" at bounding box center [267, 417] width 84 height 13
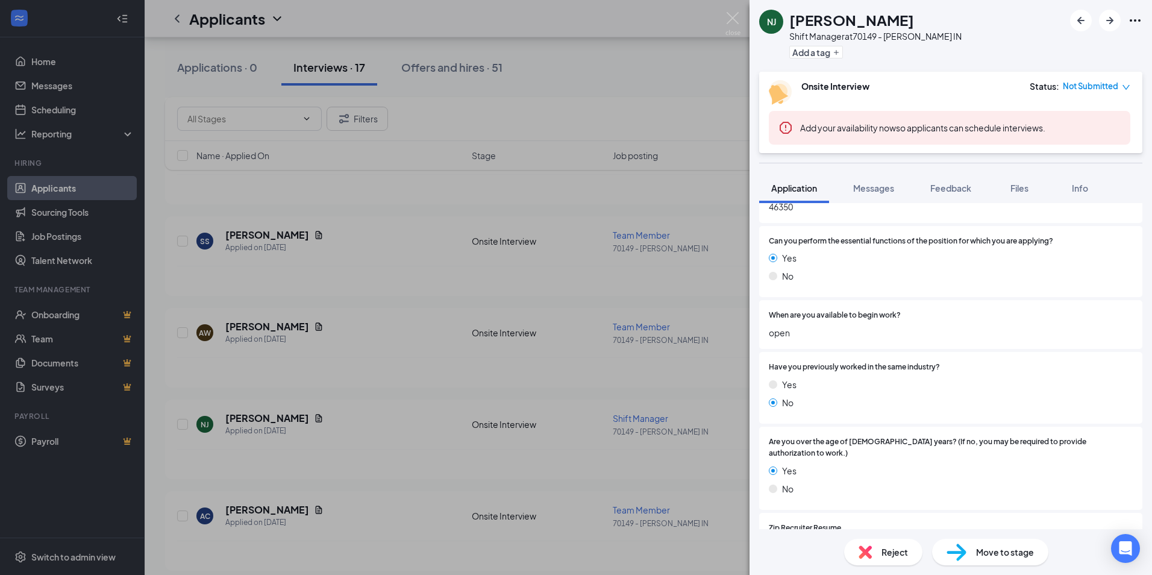
scroll to position [422, 0]
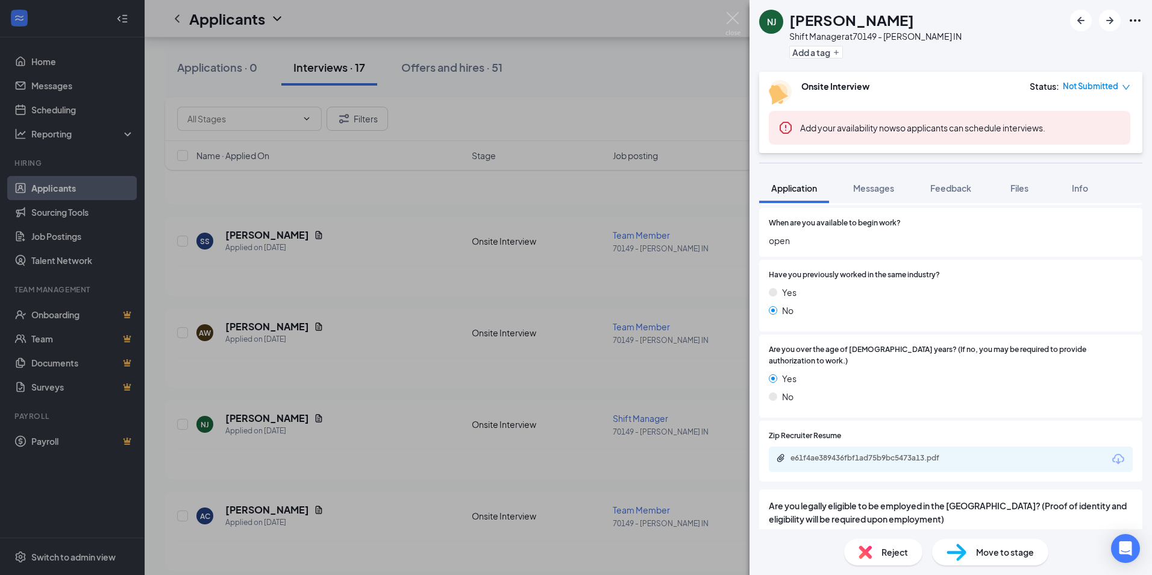
scroll to position [482, 0]
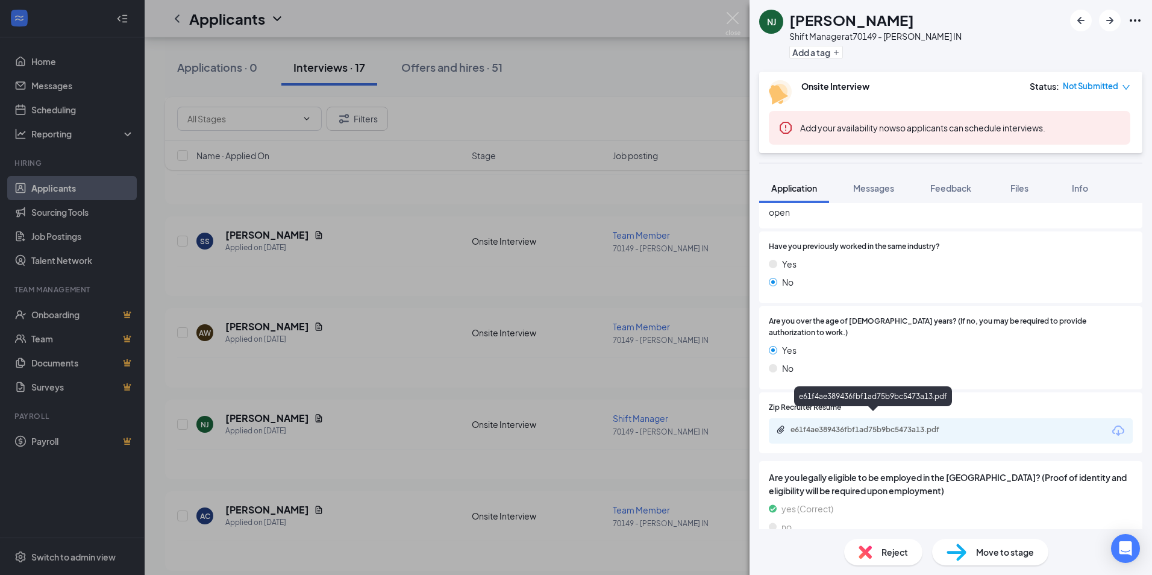
click at [851, 425] on div "e61f4ae389436fbf1ad75b9bc5473a13.pdf" at bounding box center [874, 430] width 169 height 10
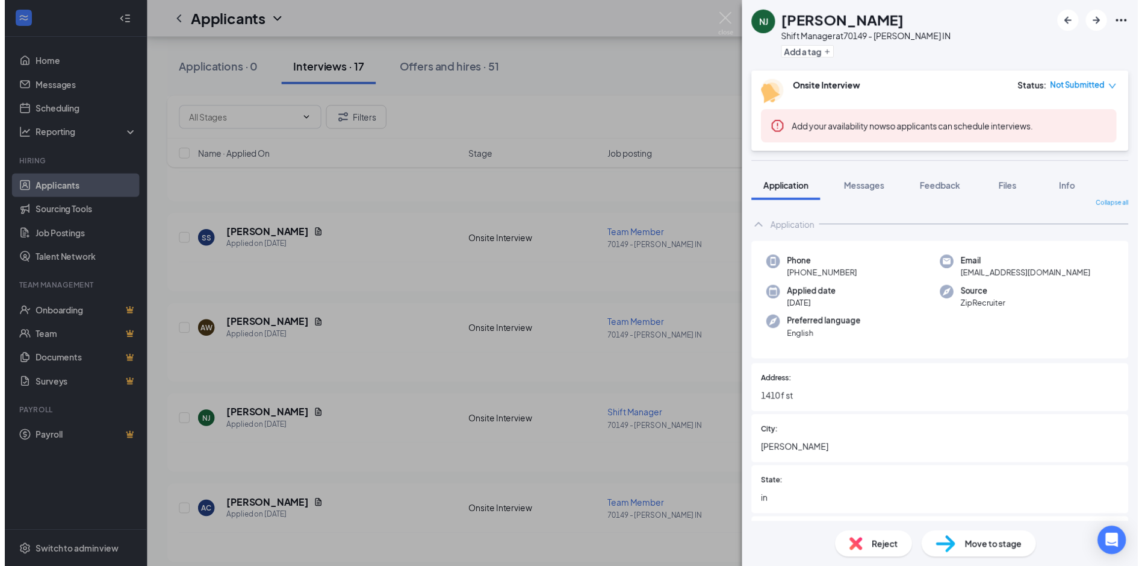
scroll to position [0, 0]
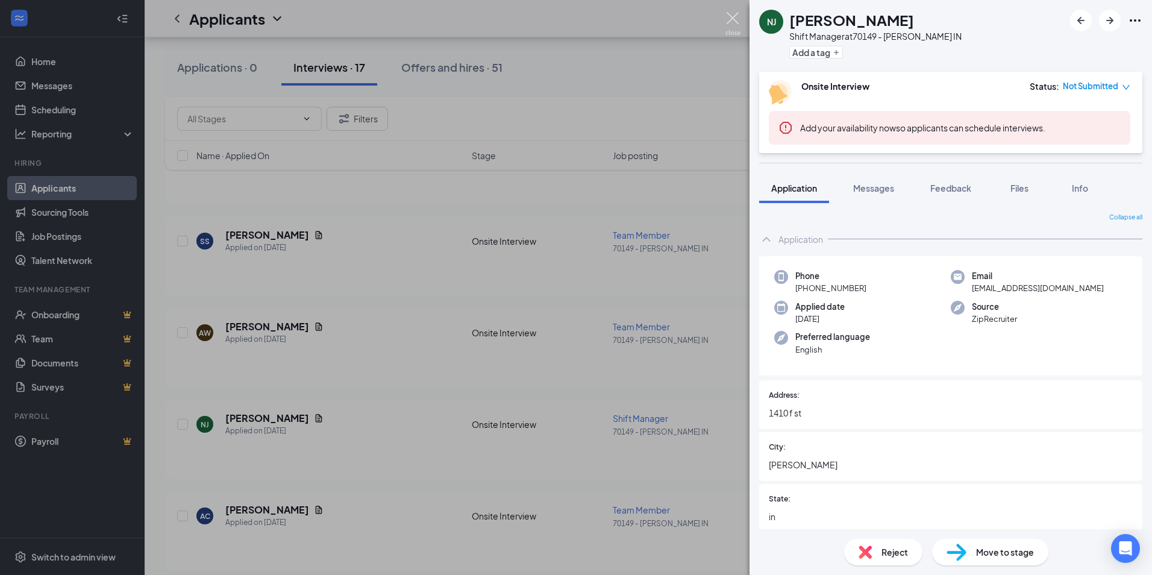
click at [731, 17] on img at bounding box center [732, 23] width 15 height 23
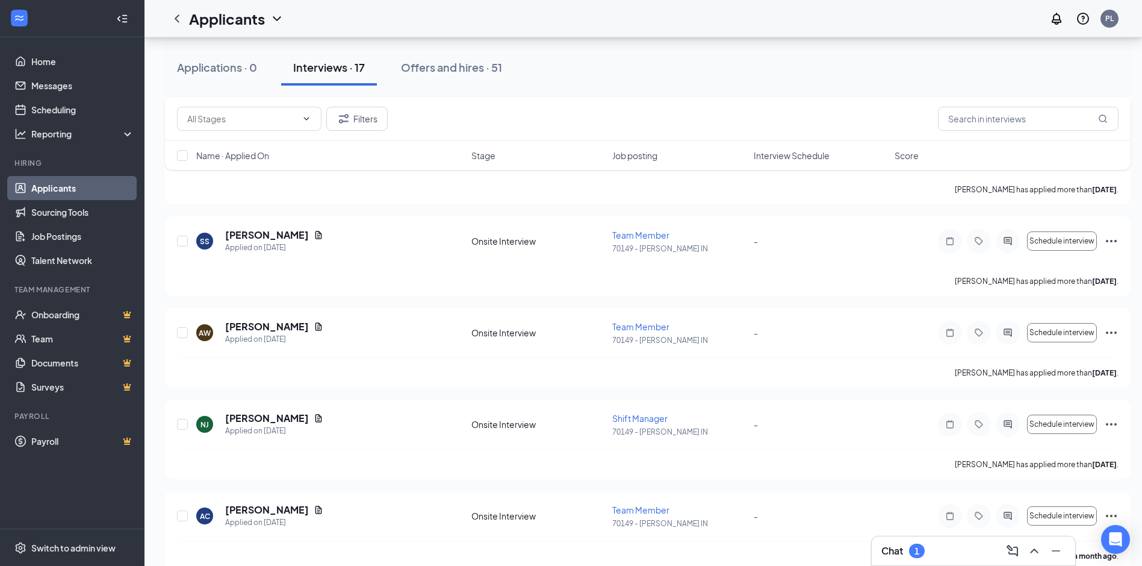
scroll to position [1284, 0]
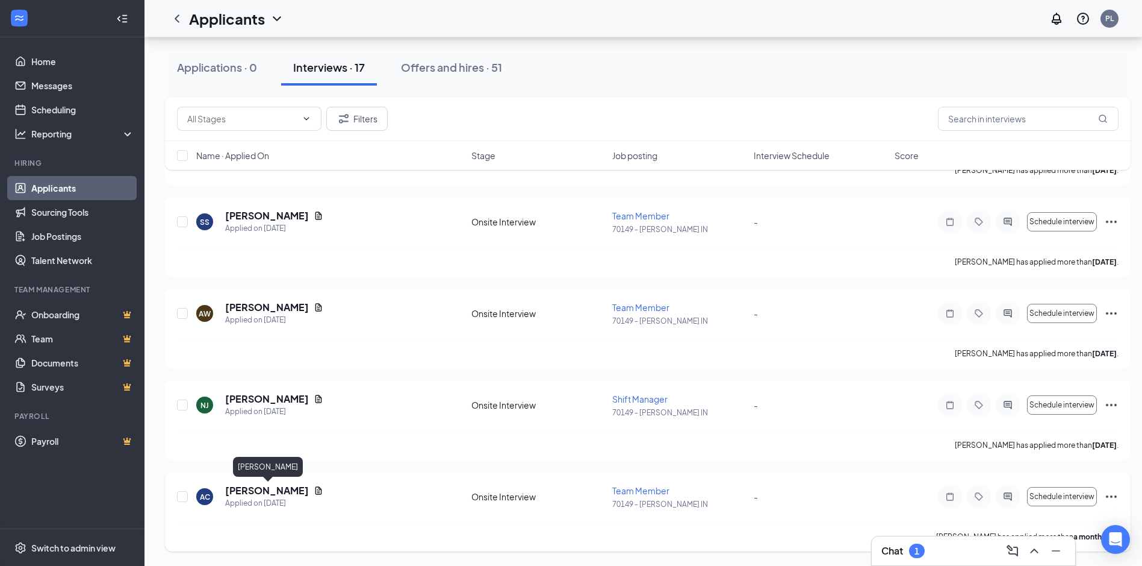
click at [237, 489] on h5 "[PERSON_NAME]" at bounding box center [267, 490] width 84 height 13
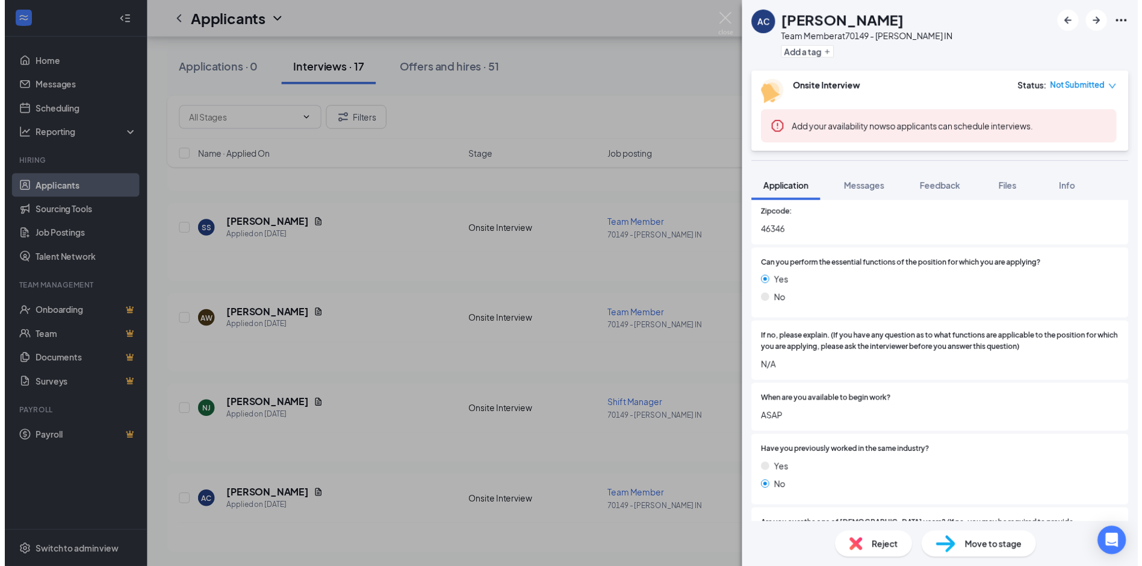
scroll to position [334, 0]
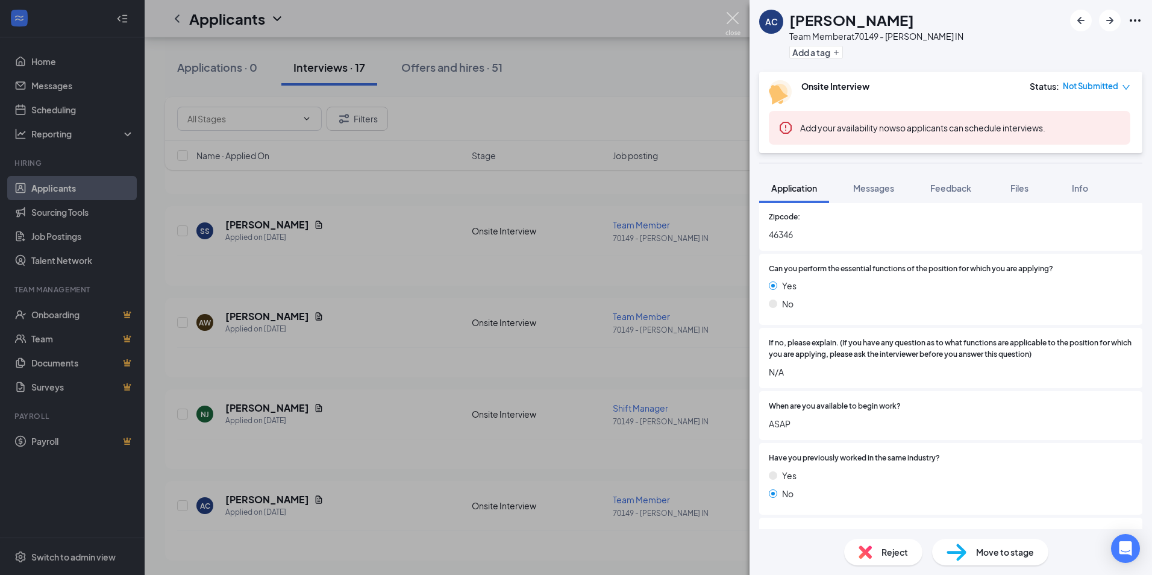
click at [732, 15] on img at bounding box center [732, 23] width 15 height 23
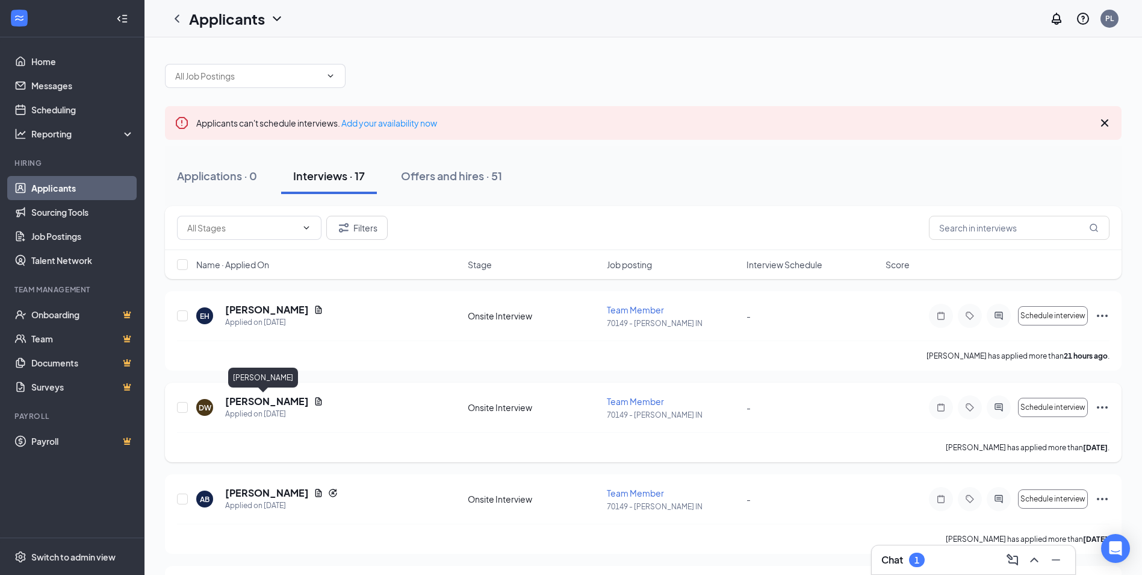
click at [276, 402] on h5 "[PERSON_NAME]" at bounding box center [267, 400] width 84 height 13
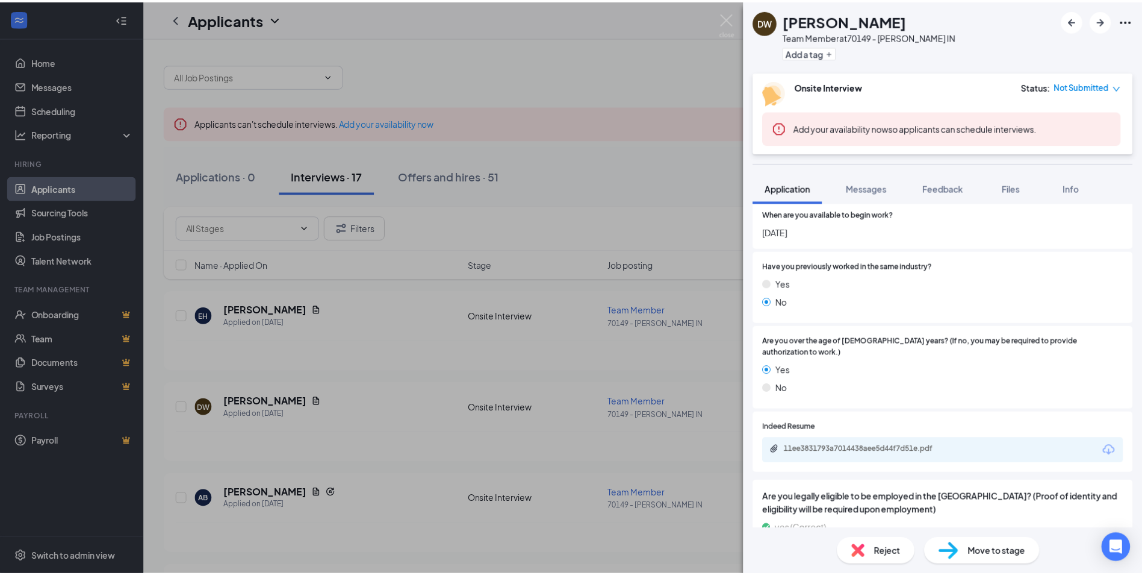
scroll to position [482, 0]
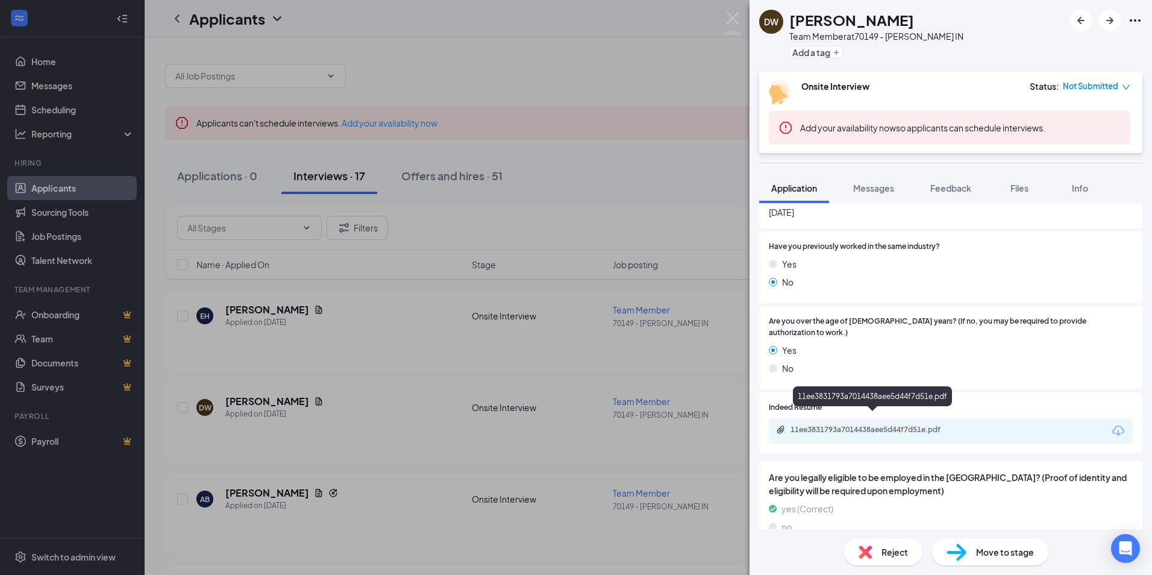
click at [889, 425] on div "11ee3831793a7014438aee5d44f7d51e.pdf" at bounding box center [874, 430] width 169 height 10
click at [728, 15] on img at bounding box center [732, 23] width 15 height 23
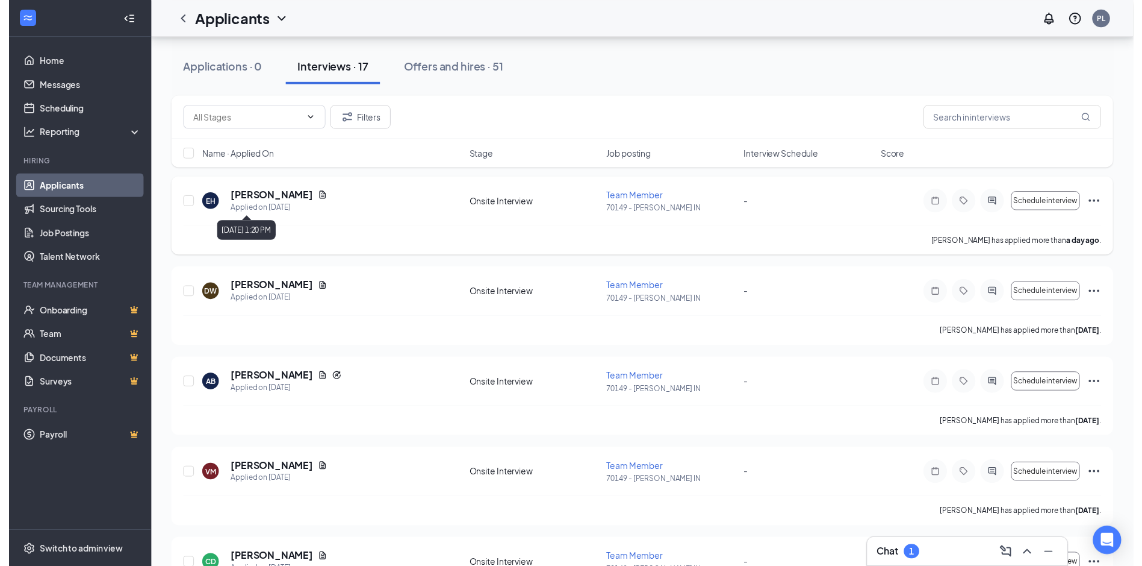
scroll to position [120, 0]
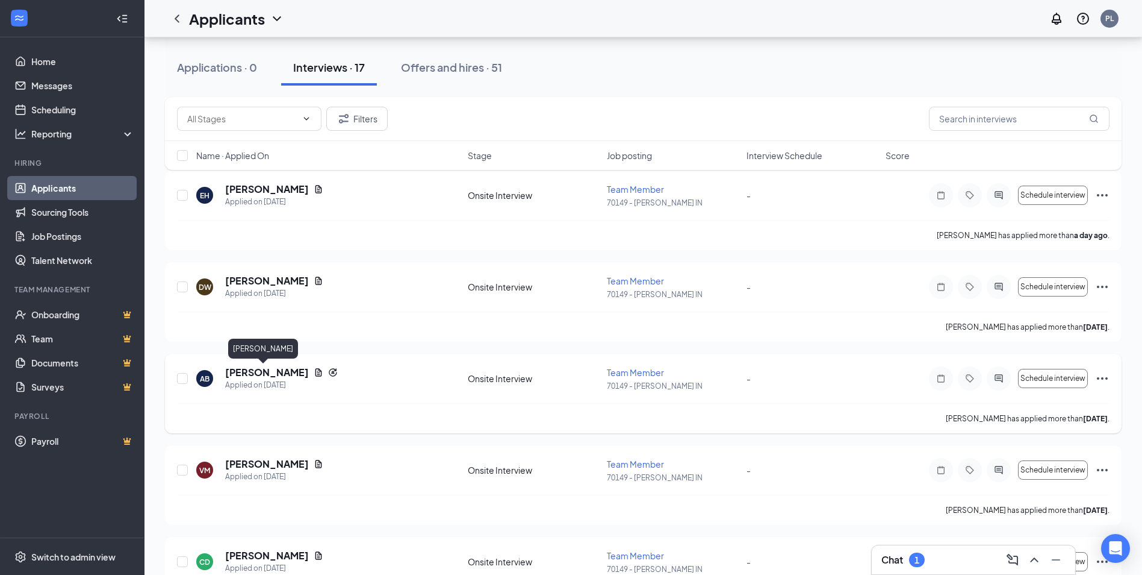
click at [249, 373] on h5 "[PERSON_NAME]" at bounding box center [267, 372] width 84 height 13
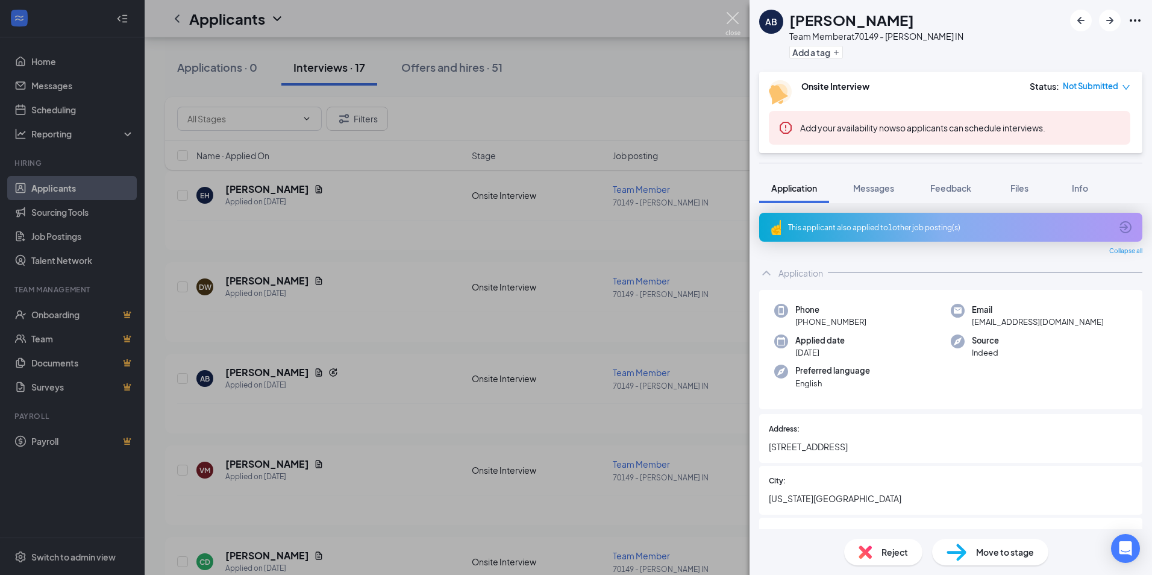
click at [728, 21] on img at bounding box center [732, 23] width 15 height 23
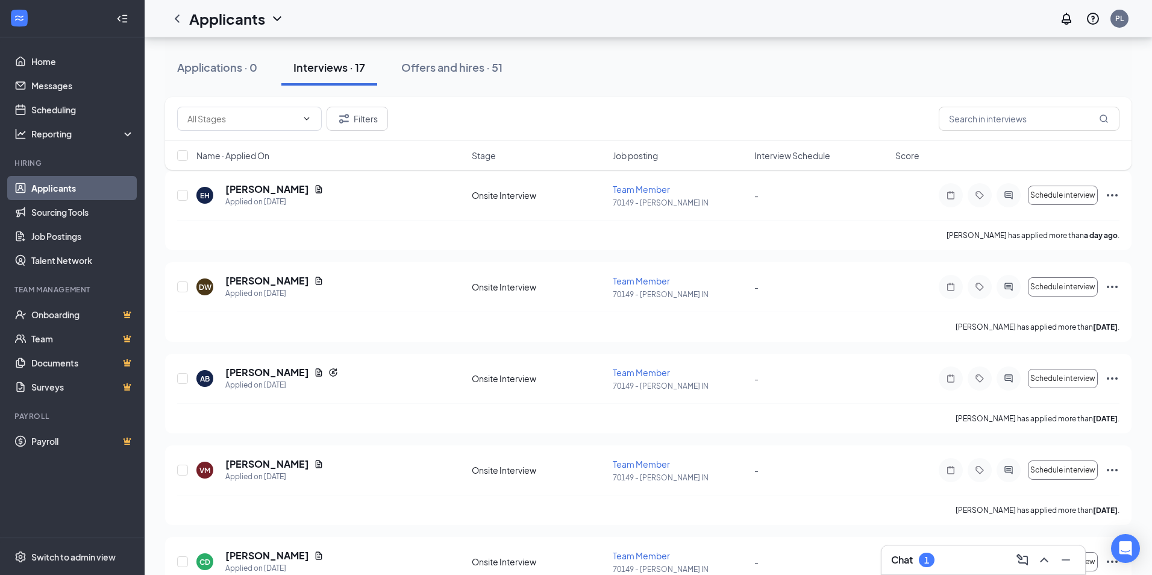
click at [737, 17] on div "Applicants PL" at bounding box center [648, 18] width 1007 height 37
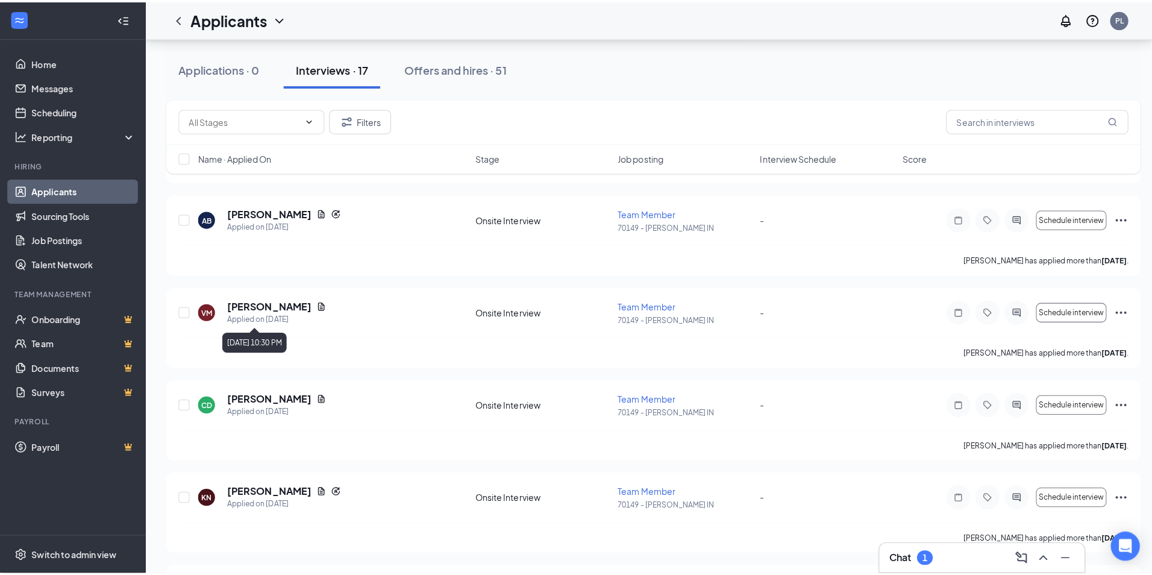
scroll to position [301, 0]
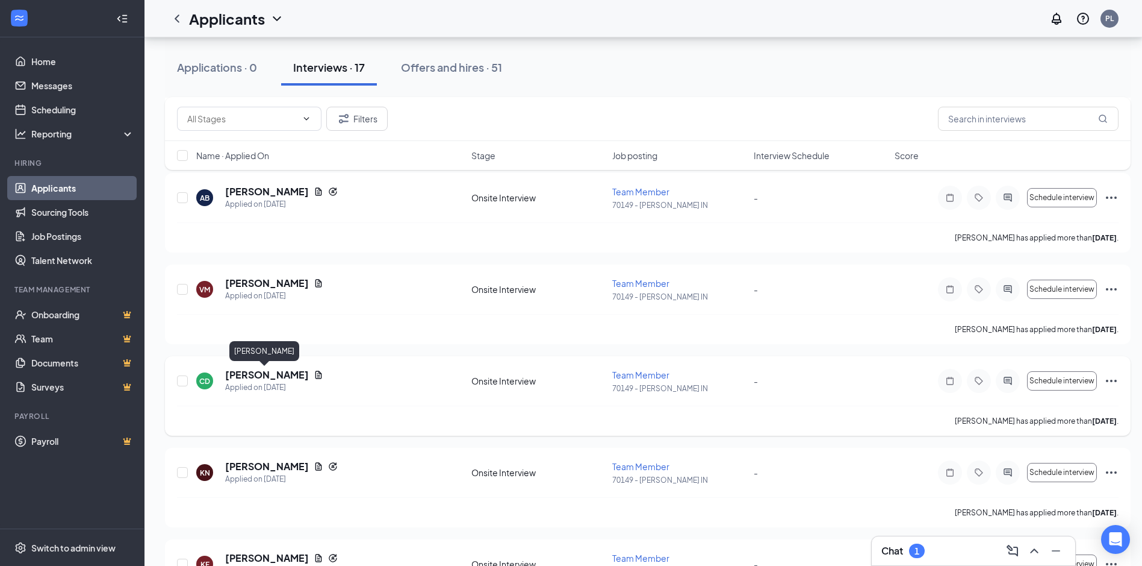
click at [249, 378] on h5 "[PERSON_NAME]" at bounding box center [267, 374] width 84 height 13
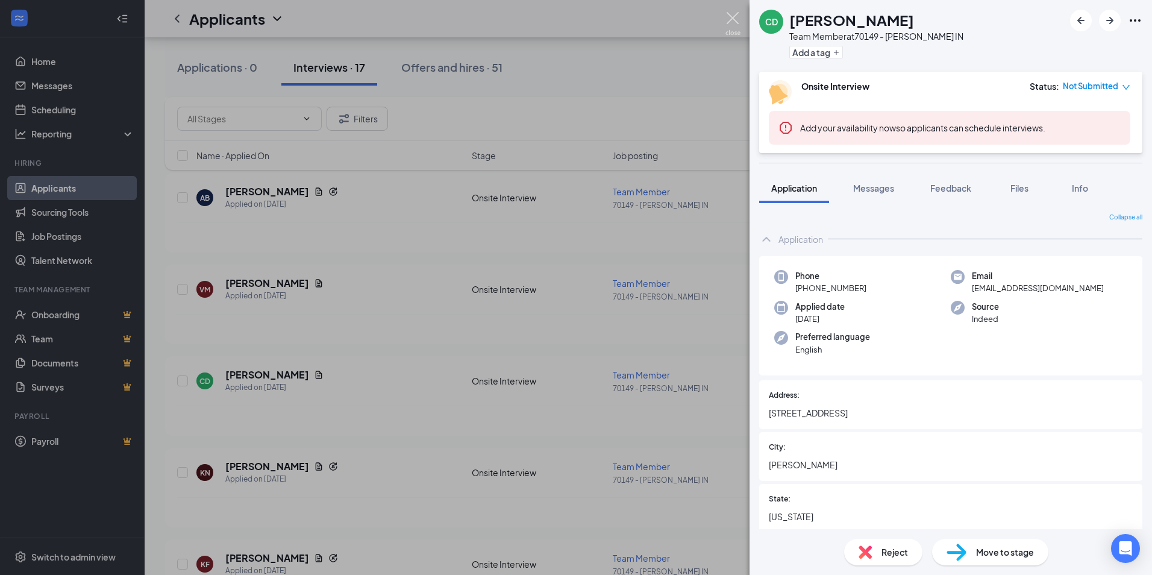
click at [731, 19] on img at bounding box center [732, 23] width 15 height 23
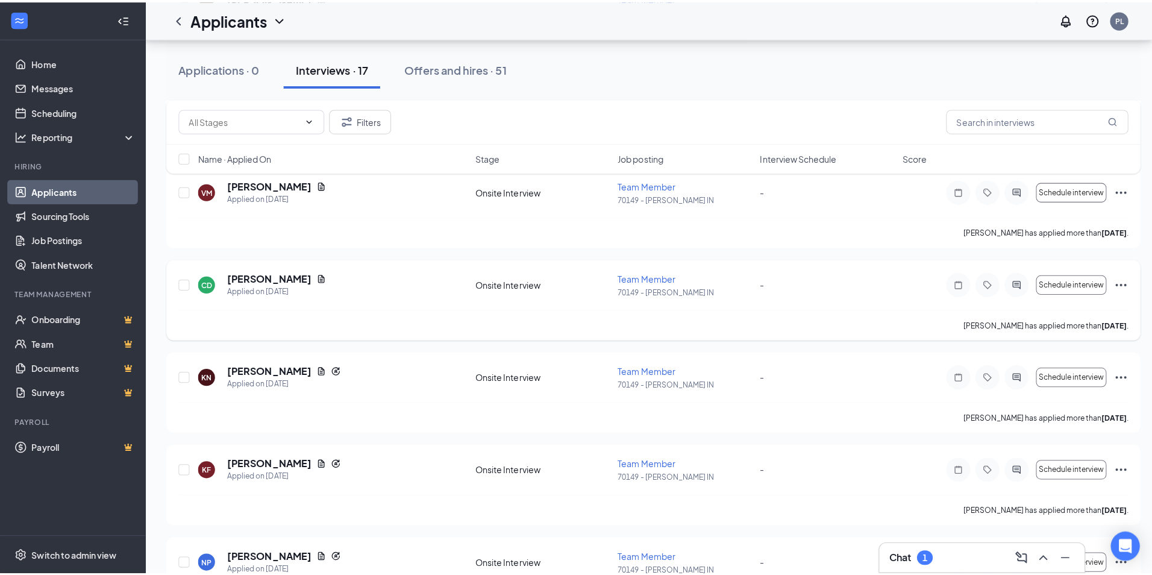
scroll to position [422, 0]
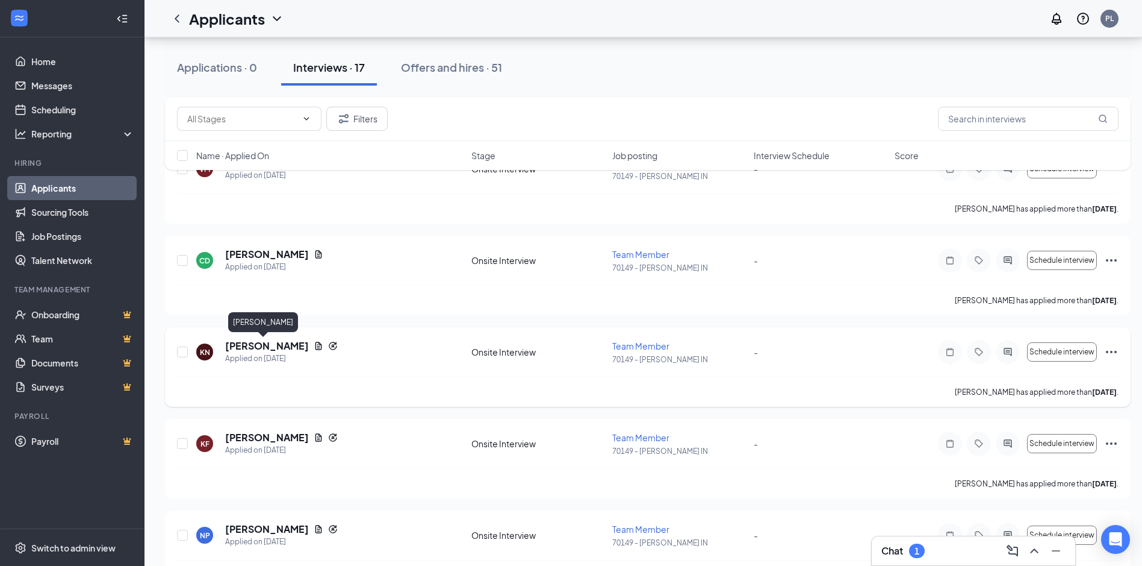
click at [252, 349] on h5 "[PERSON_NAME]" at bounding box center [267, 345] width 84 height 13
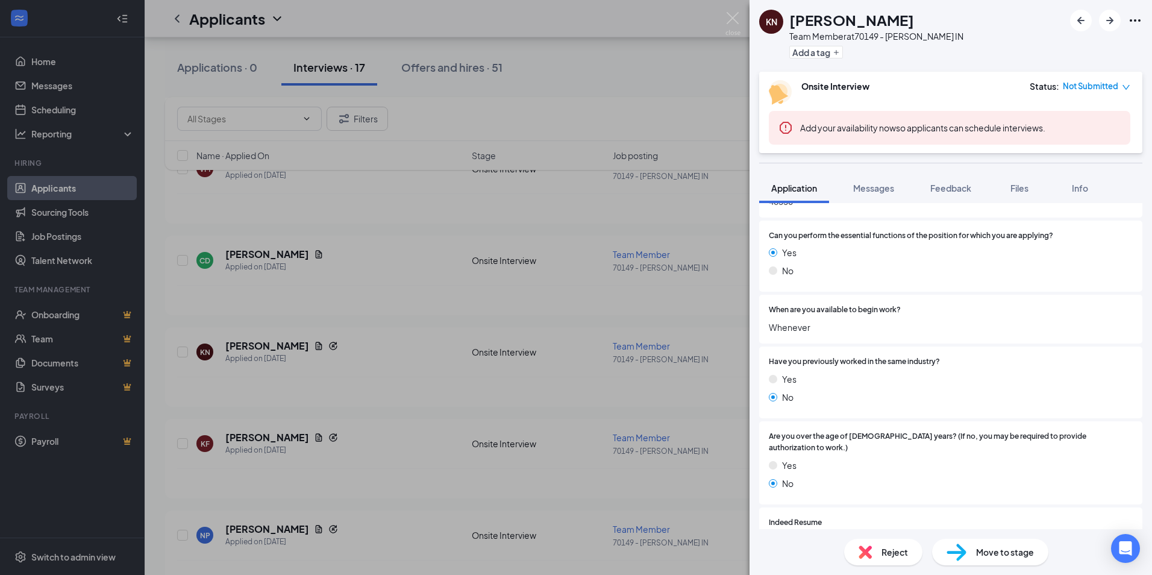
scroll to position [422, 0]
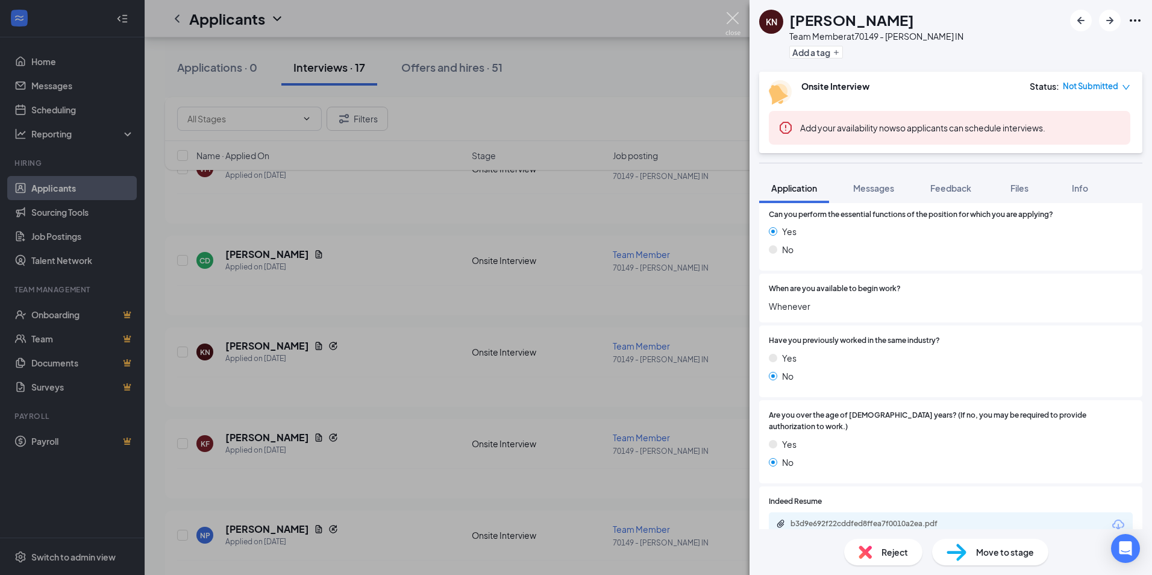
click at [735, 18] on img at bounding box center [732, 23] width 15 height 23
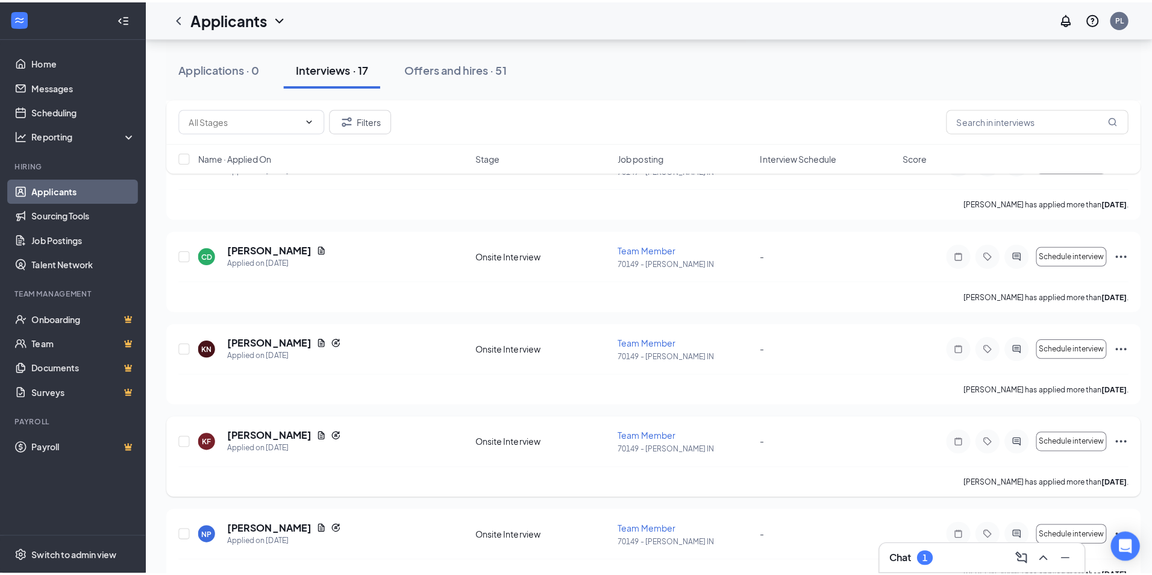
scroll to position [482, 0]
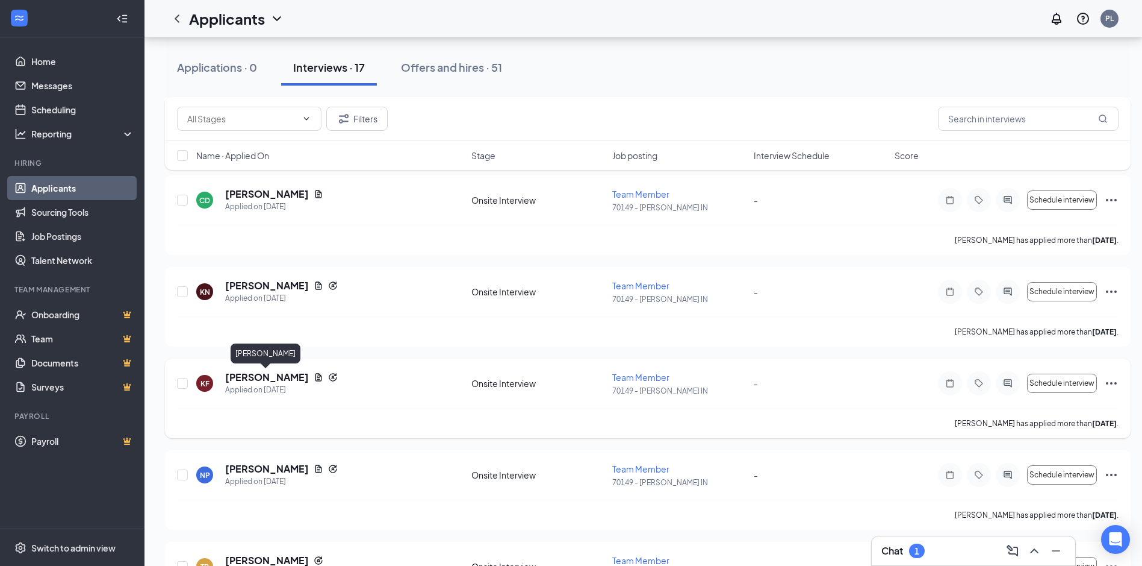
click at [275, 376] on h5 "[PERSON_NAME]" at bounding box center [267, 376] width 84 height 13
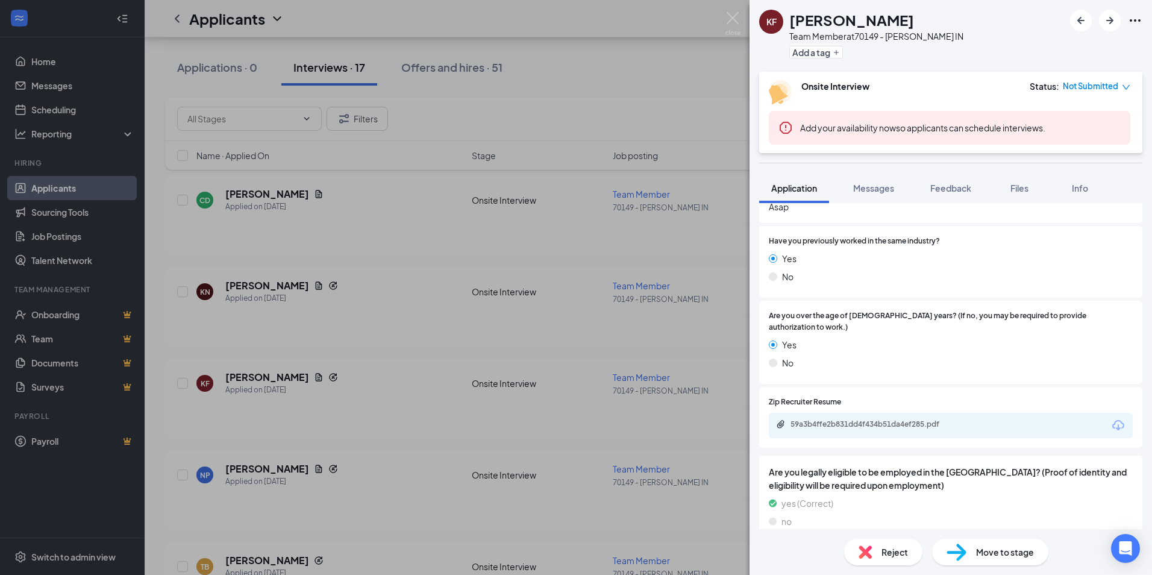
scroll to position [542, 0]
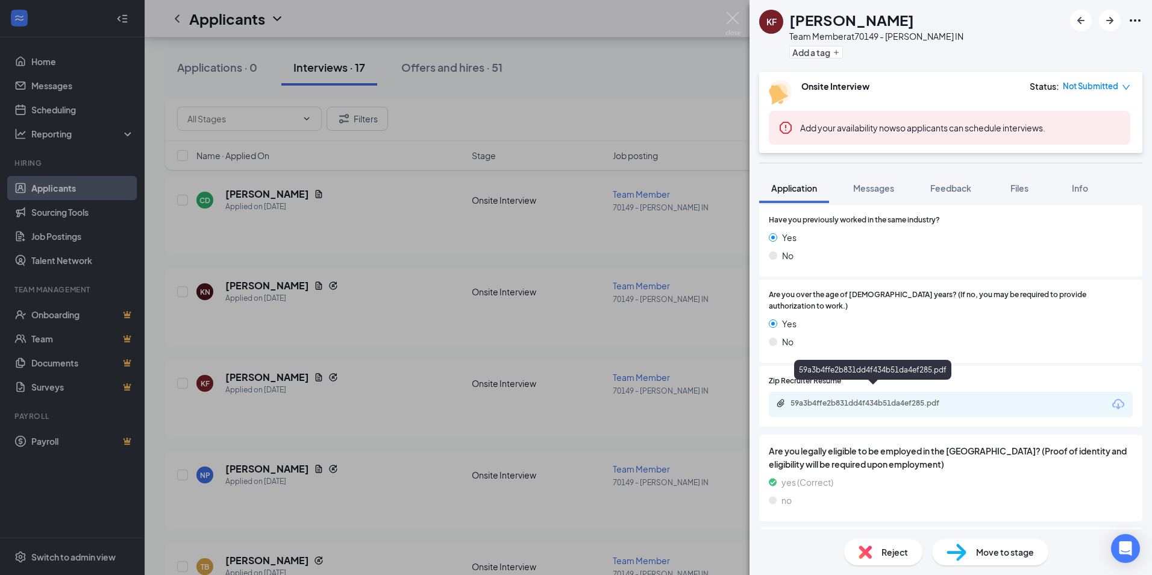
click at [811, 398] on div "59a3b4ffe2b831dd4f434b51da4ef285.pdf" at bounding box center [874, 403] width 169 height 10
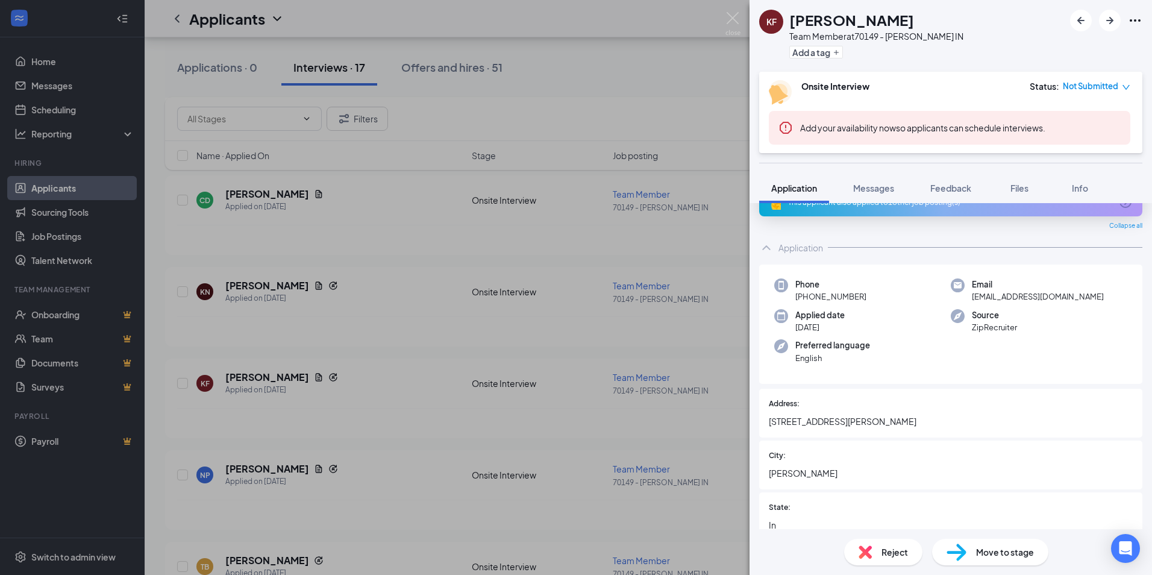
scroll to position [0, 0]
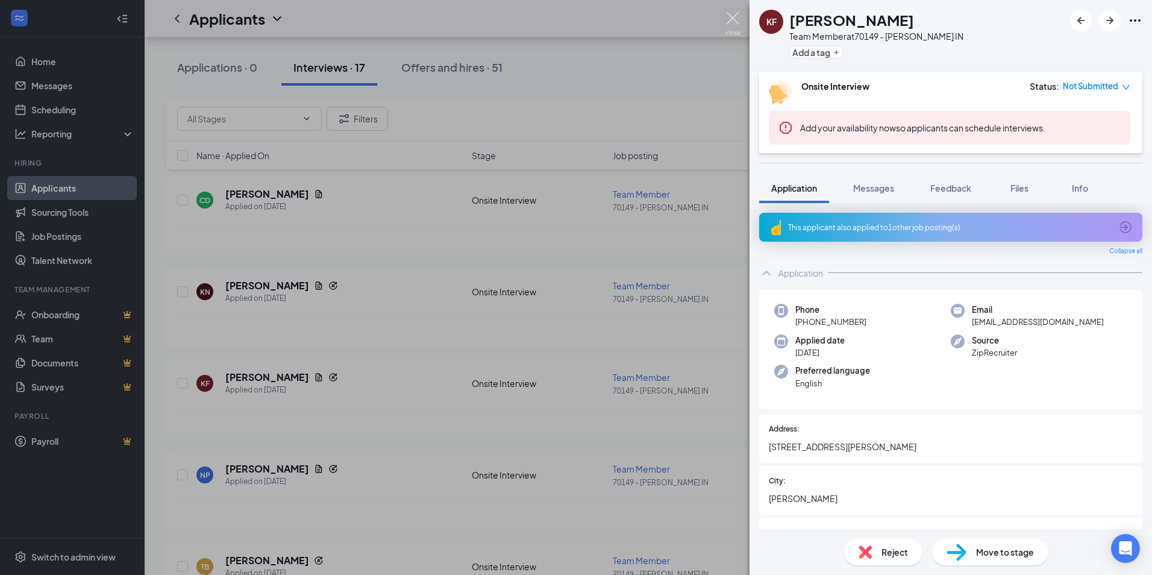
click at [732, 22] on img at bounding box center [732, 23] width 15 height 23
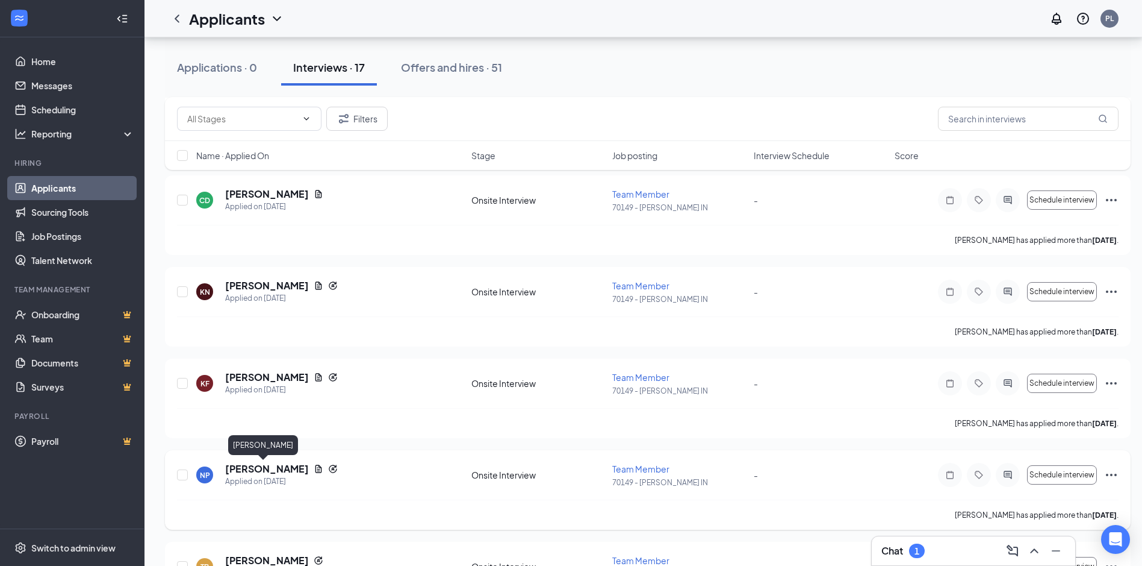
click at [261, 469] on h5 "[PERSON_NAME]" at bounding box center [267, 468] width 84 height 13
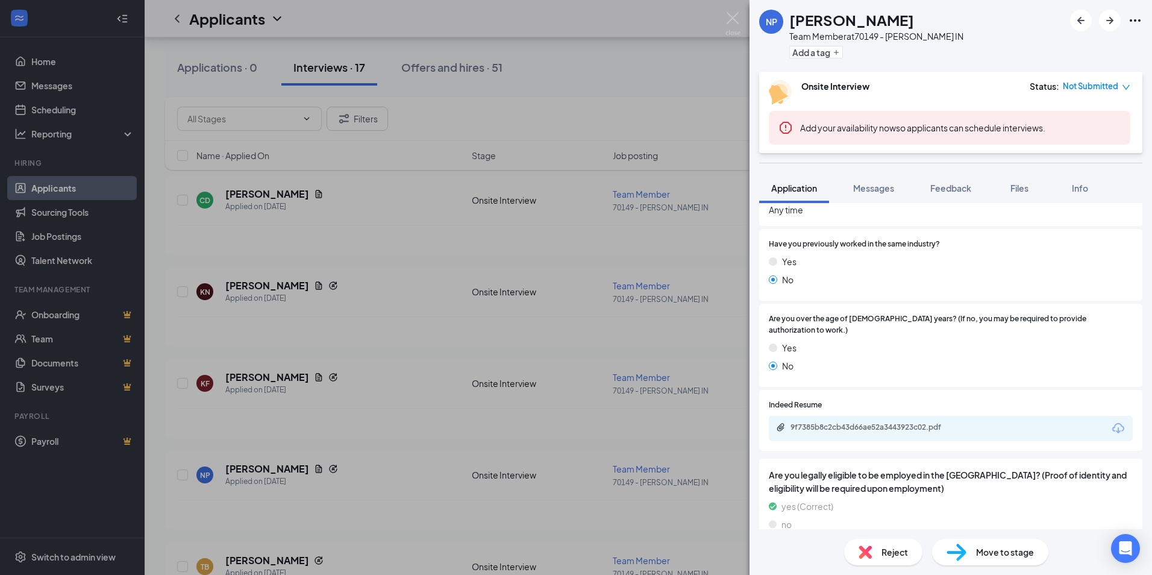
scroll to position [542, 0]
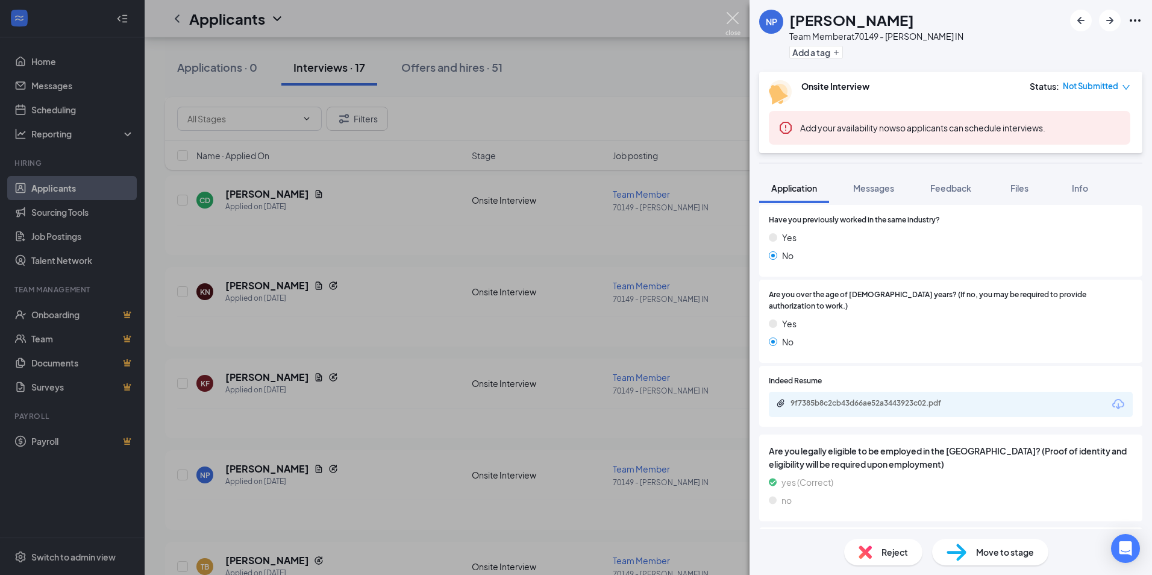
click at [734, 20] on img at bounding box center [732, 23] width 15 height 23
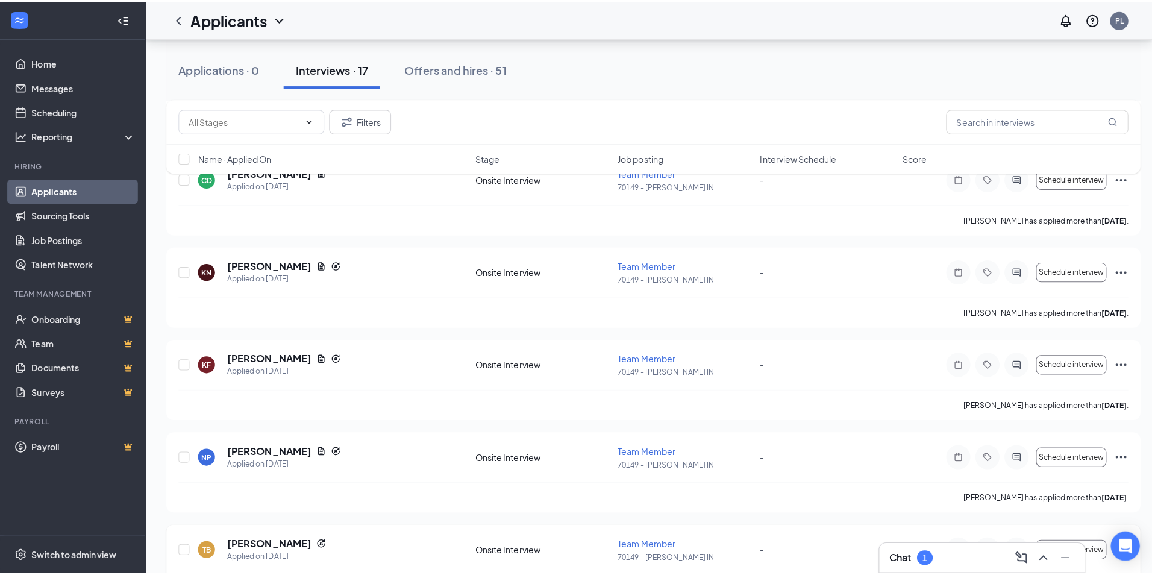
scroll to position [662, 0]
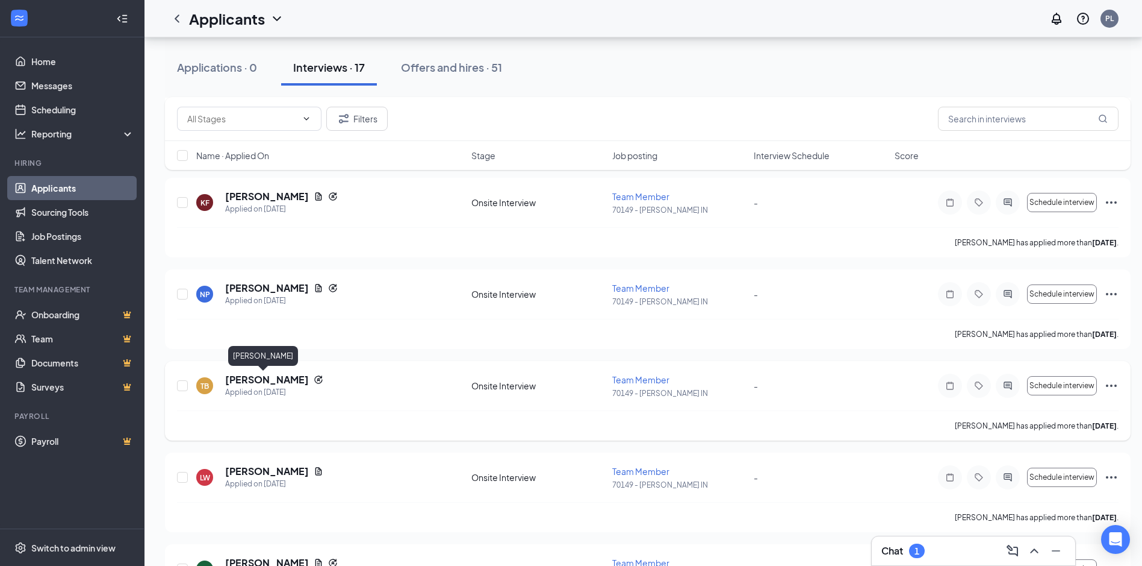
click at [258, 378] on h5 "[PERSON_NAME]" at bounding box center [267, 379] width 84 height 13
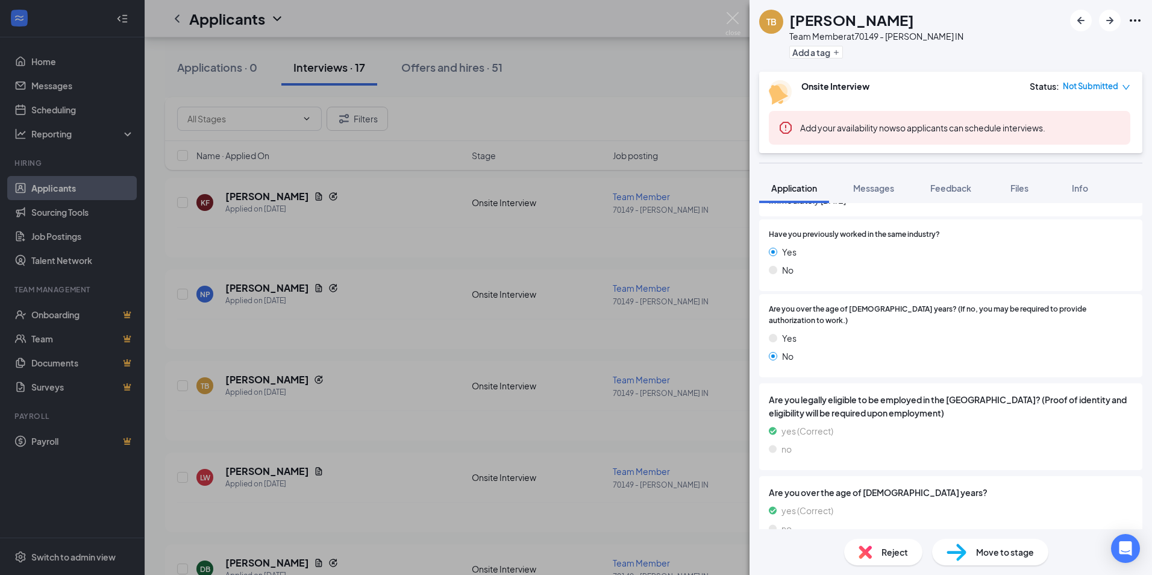
scroll to position [590, 0]
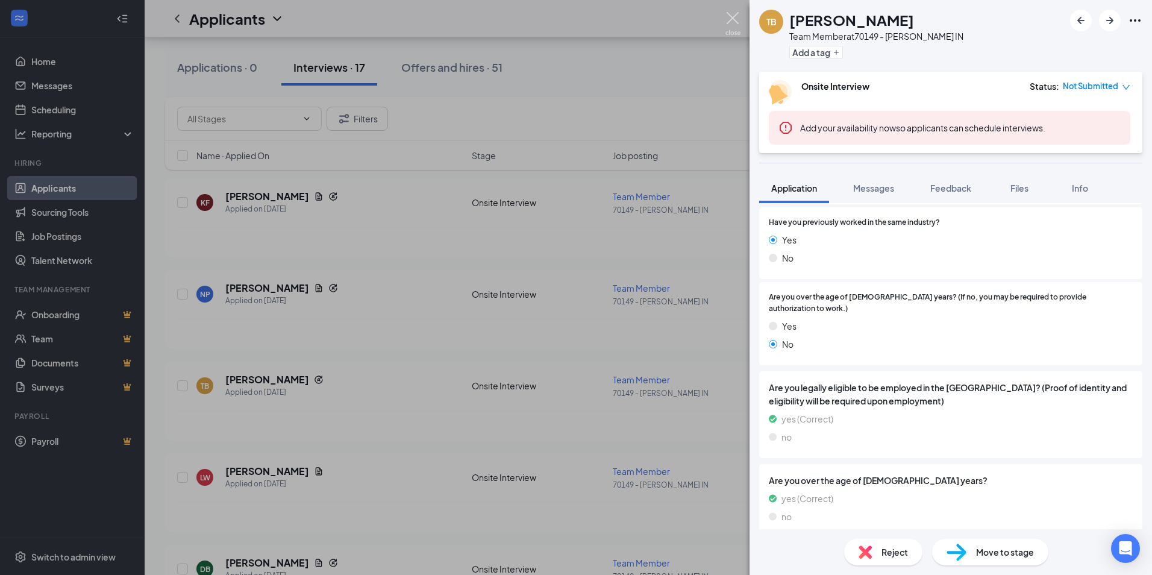
click at [730, 16] on img at bounding box center [732, 23] width 15 height 23
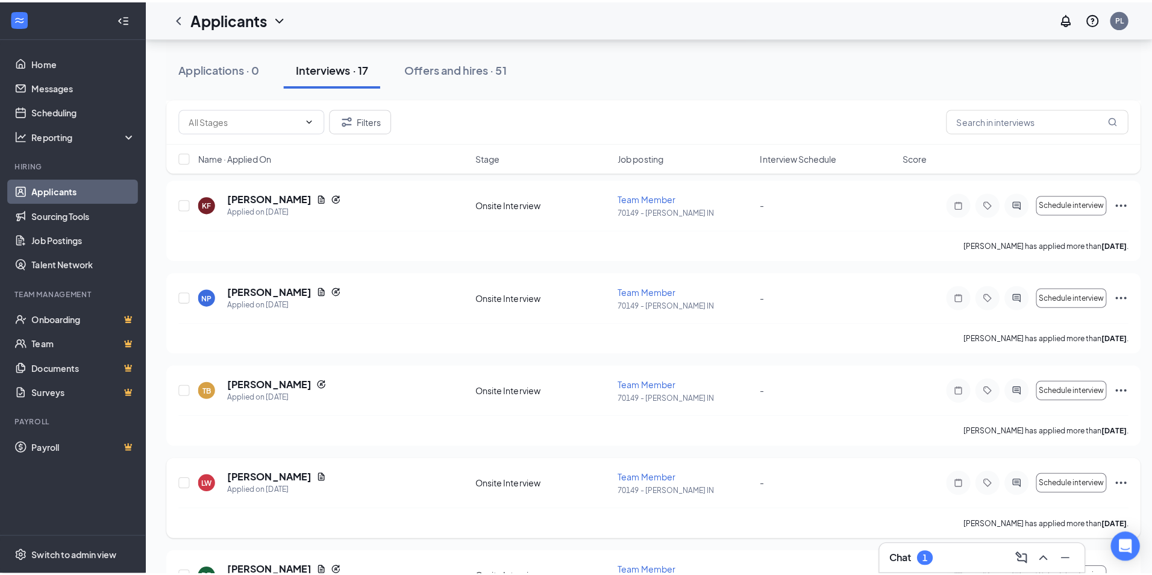
scroll to position [783, 0]
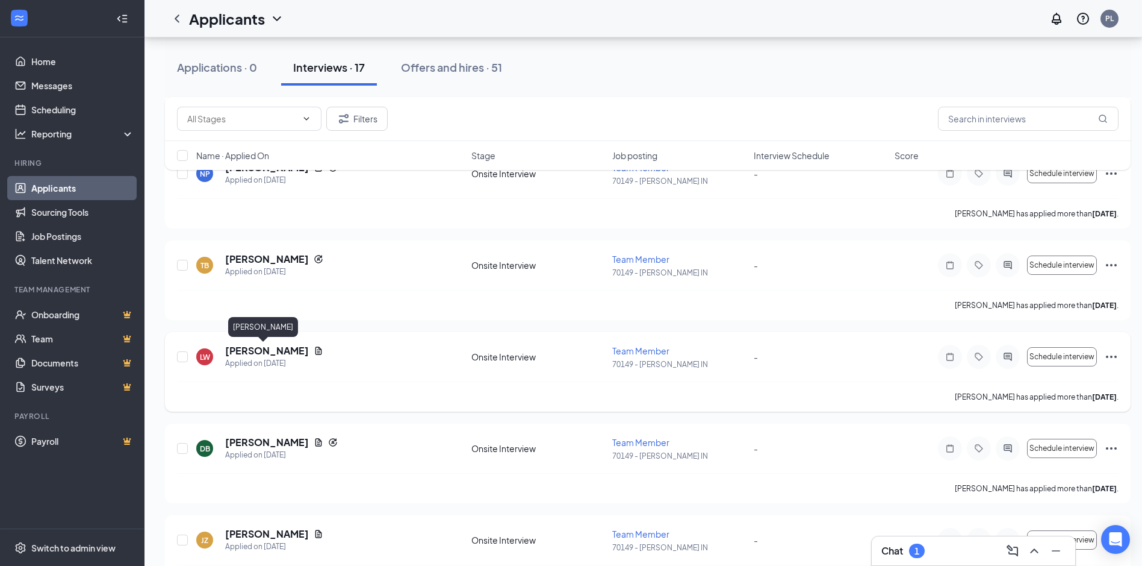
click at [263, 351] on h5 "[PERSON_NAME]" at bounding box center [267, 350] width 84 height 13
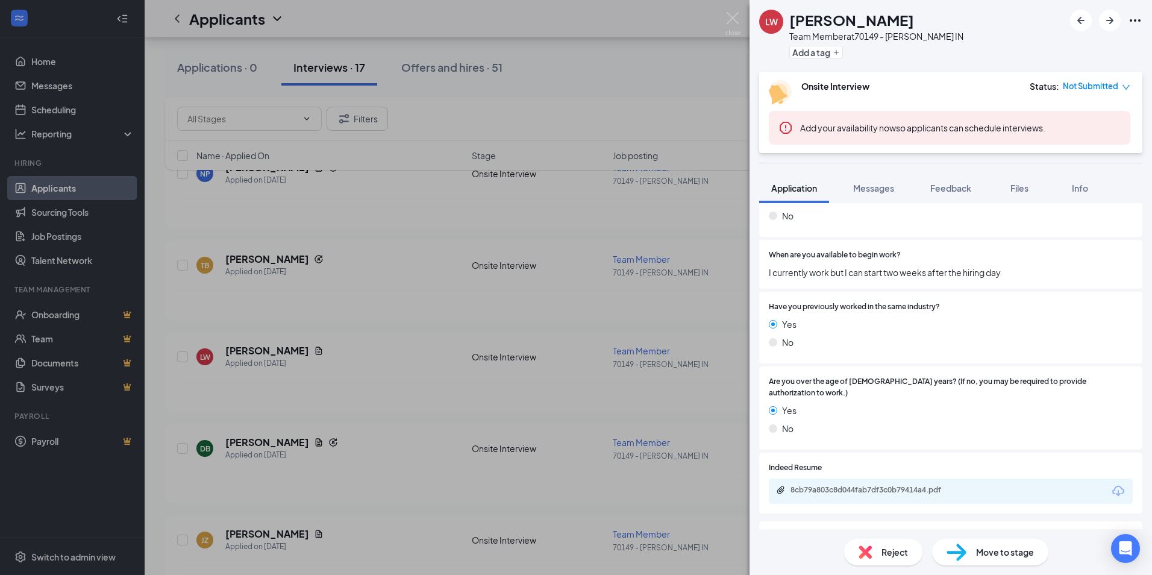
scroll to position [482, 0]
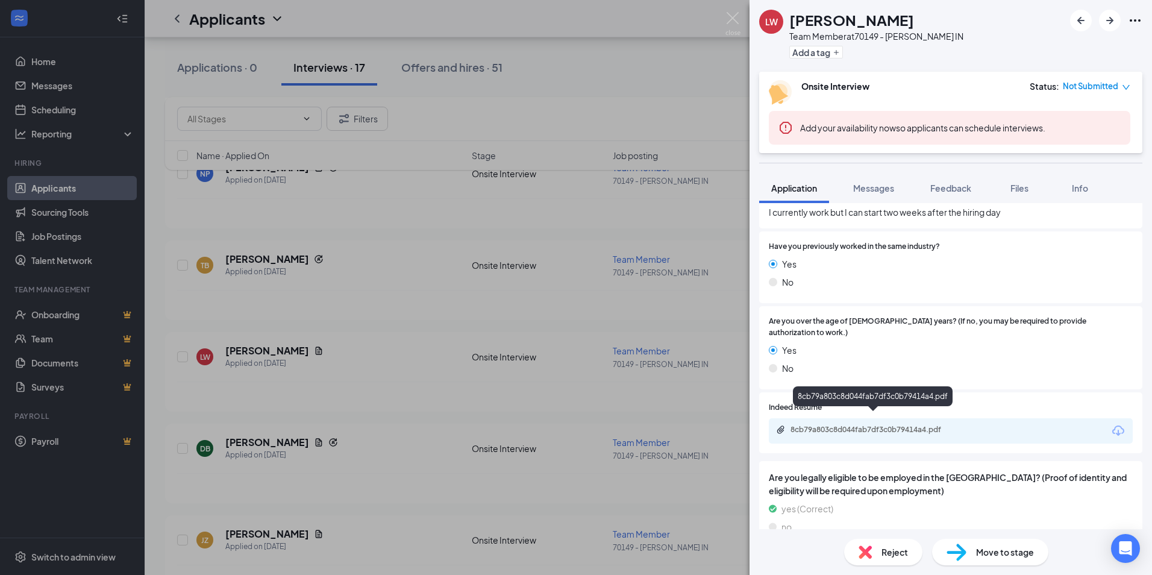
click at [817, 425] on div "8cb79a803c8d044fab7df3c0b79414a4.pdf" at bounding box center [874, 430] width 169 height 10
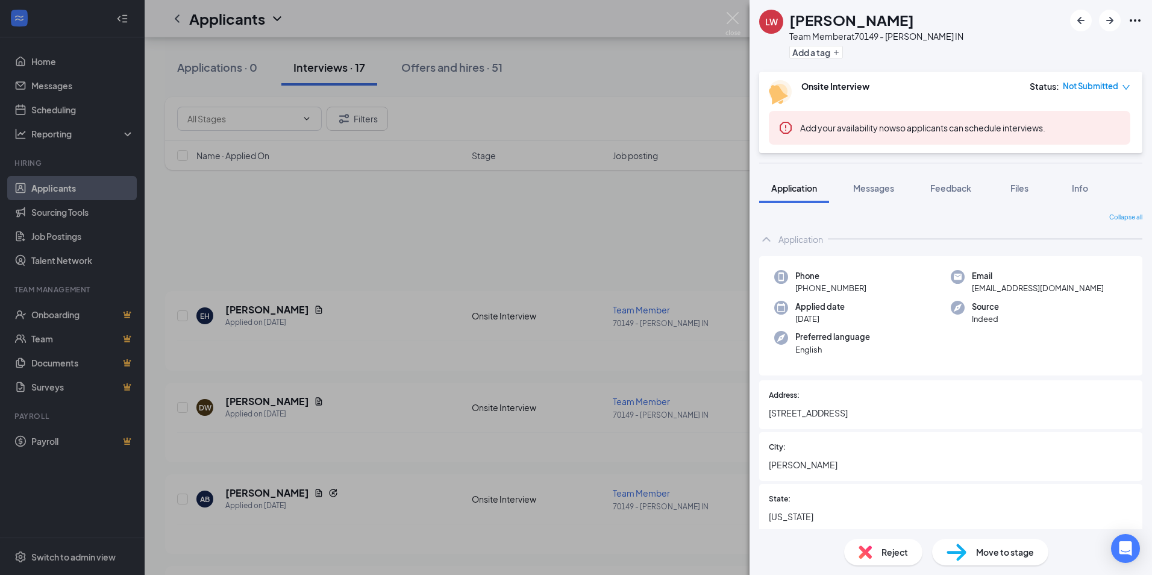
click at [732, 17] on img at bounding box center [732, 23] width 15 height 23
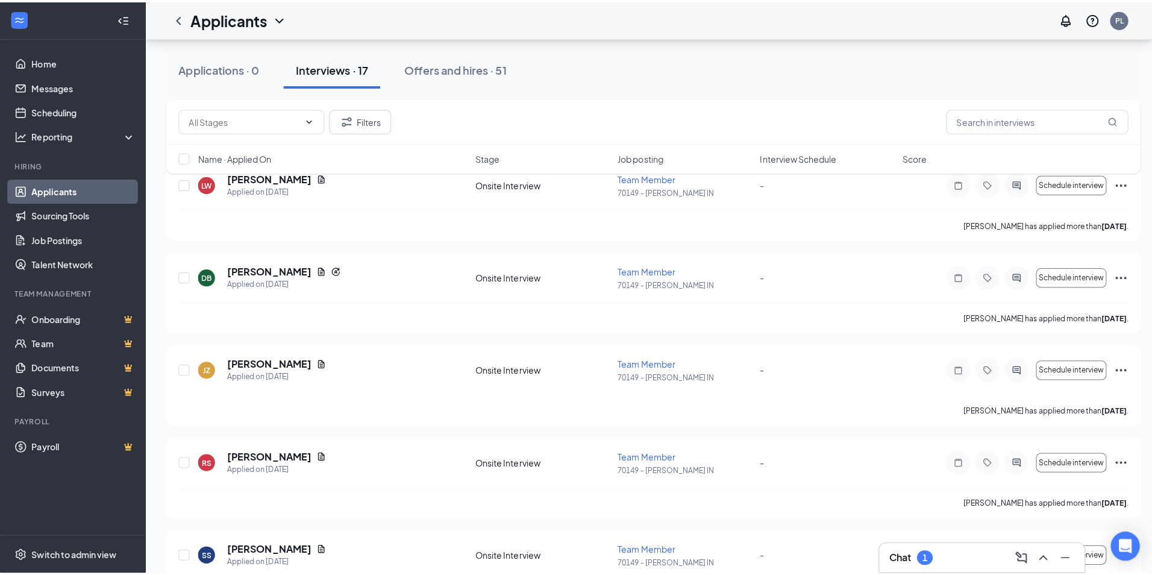
scroll to position [964, 0]
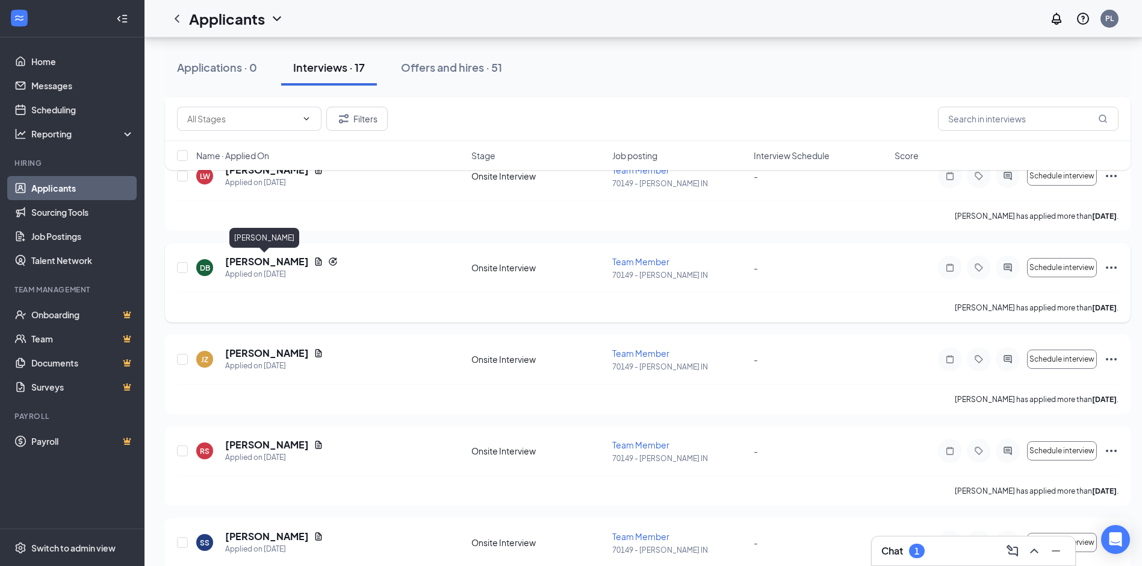
click at [262, 261] on h5 "[PERSON_NAME]" at bounding box center [267, 261] width 84 height 13
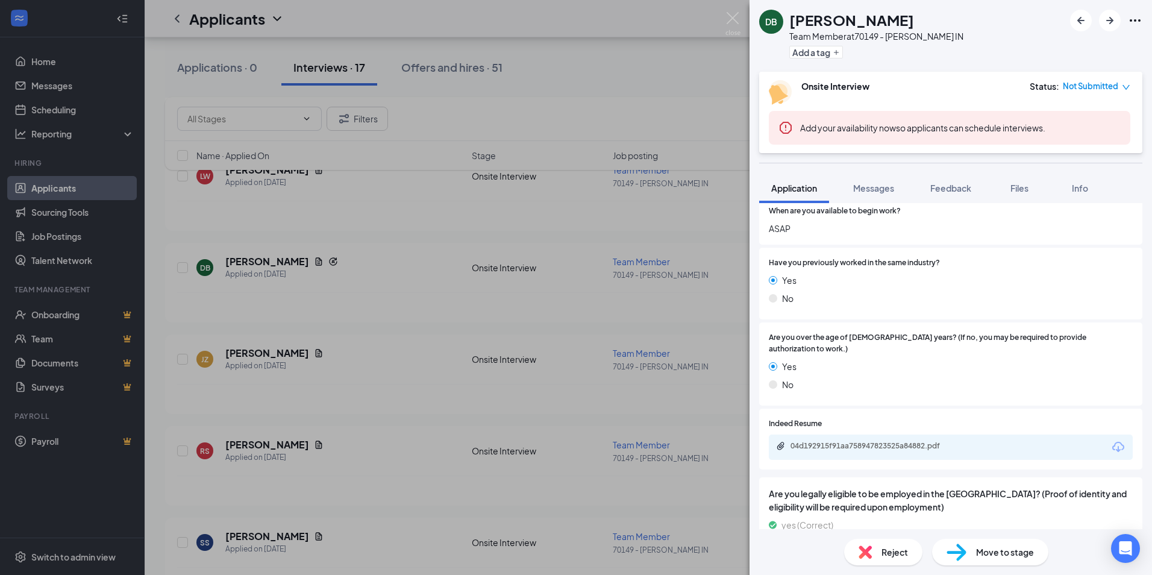
scroll to position [542, 0]
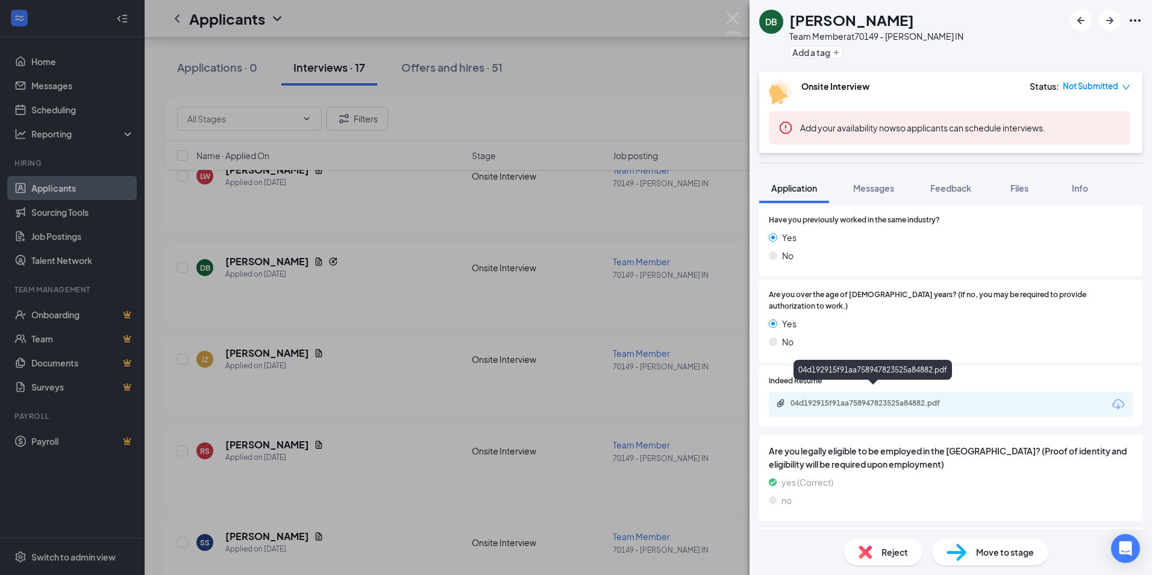
click at [835, 398] on div "04d192915f91aa758947823525a84882.pdf" at bounding box center [874, 403] width 169 height 10
click at [729, 23] on img at bounding box center [732, 23] width 15 height 23
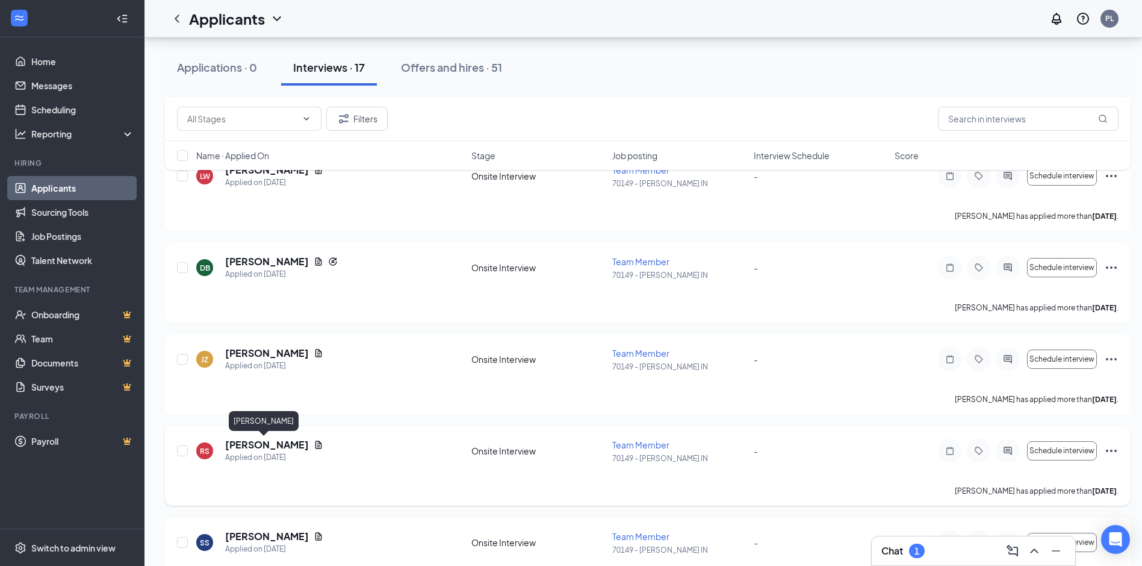
click at [259, 443] on h5 "[PERSON_NAME]" at bounding box center [267, 444] width 84 height 13
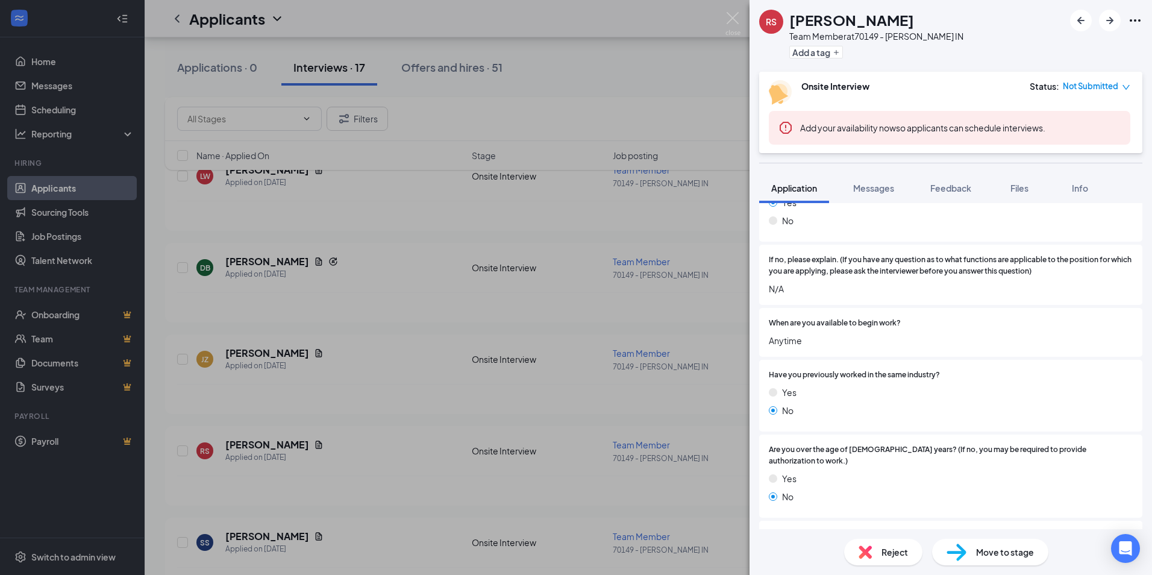
scroll to position [422, 0]
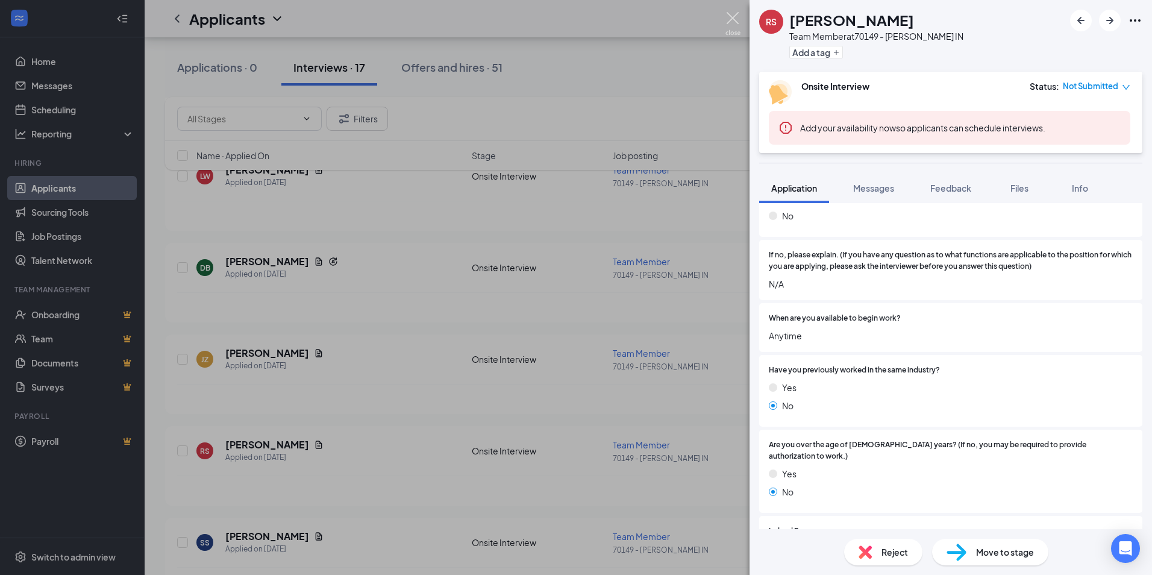
click at [726, 17] on img at bounding box center [732, 23] width 15 height 23
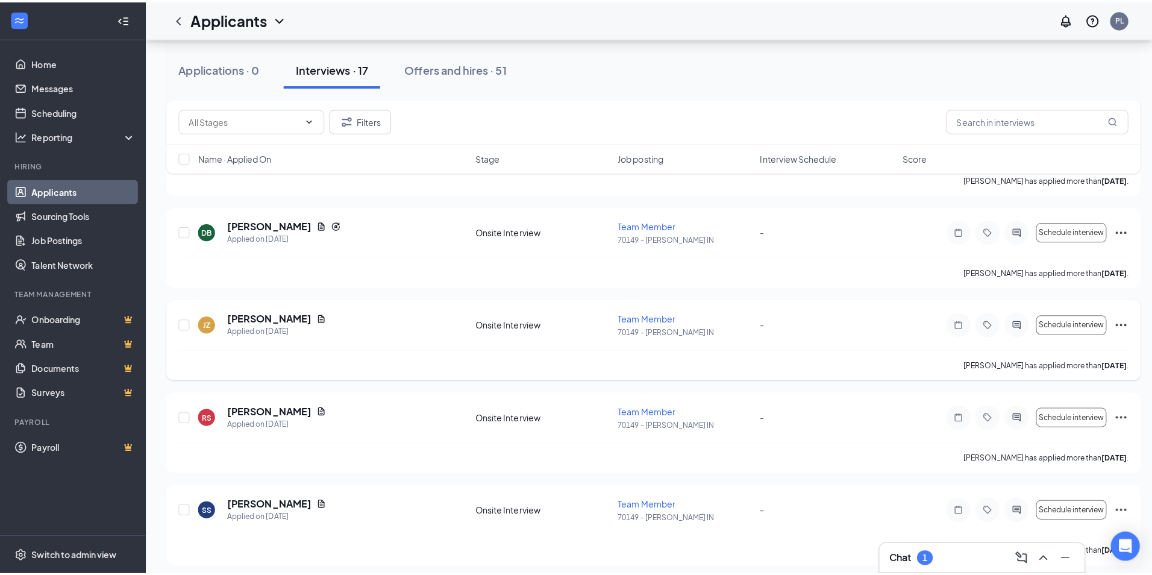
scroll to position [1144, 0]
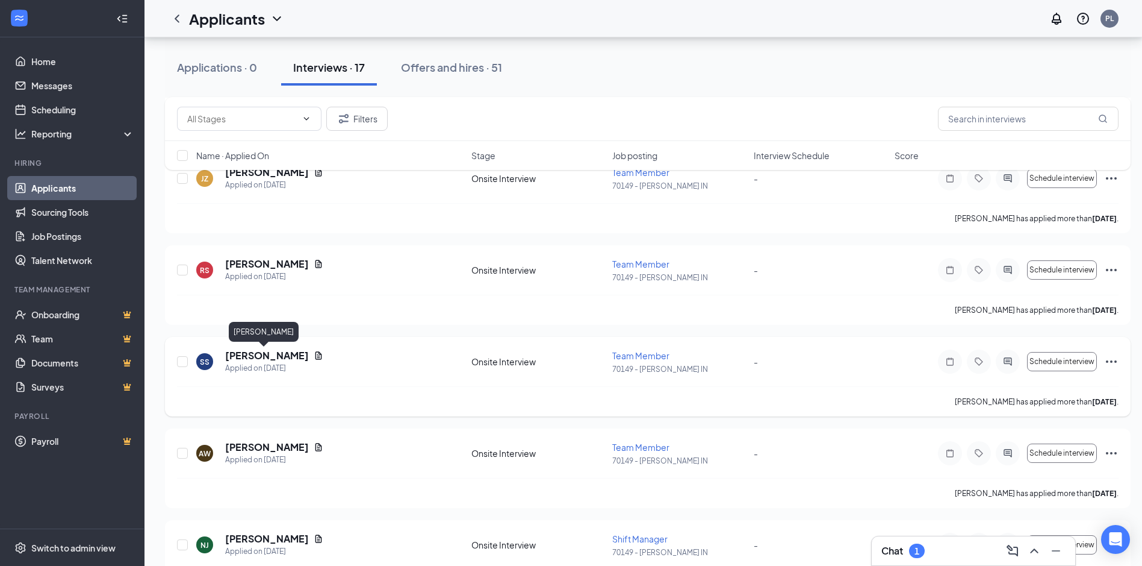
click at [265, 352] on h5 "[PERSON_NAME]" at bounding box center [267, 355] width 84 height 13
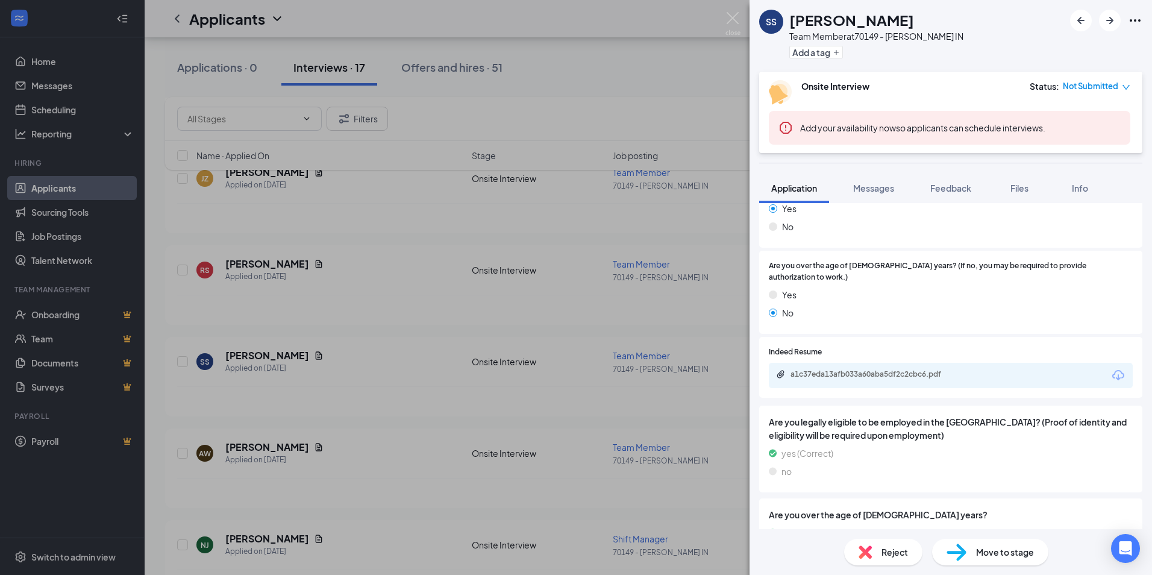
scroll to position [542, 0]
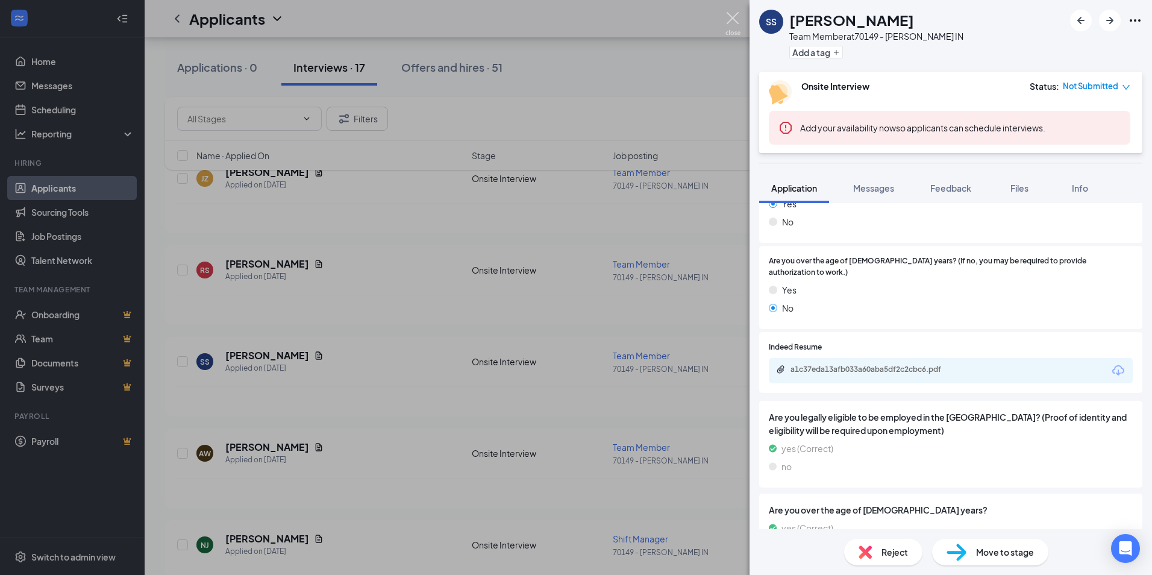
click at [729, 17] on img at bounding box center [732, 23] width 15 height 23
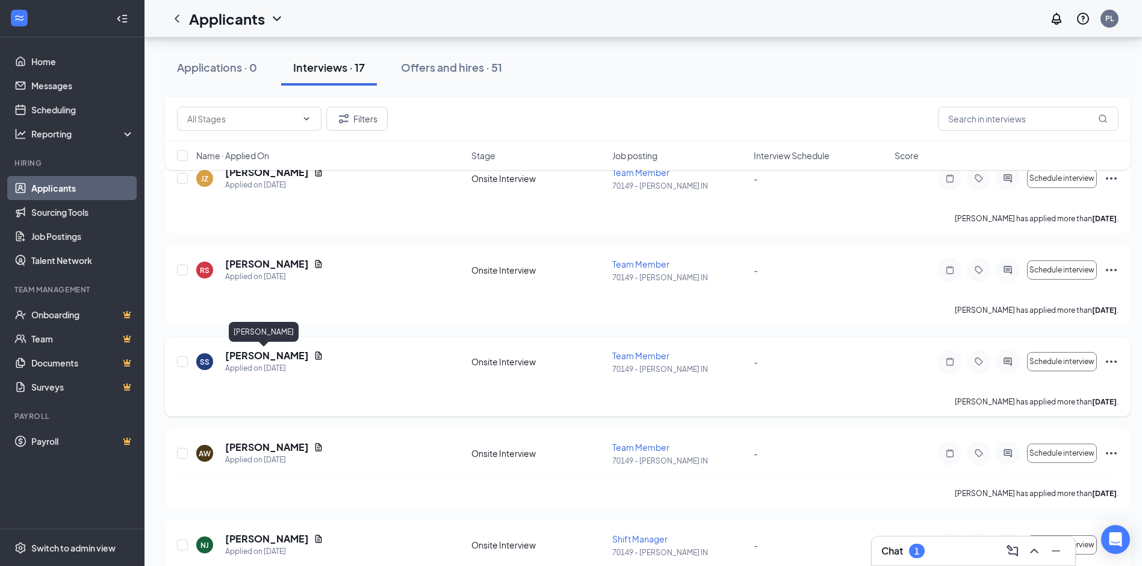
click at [276, 358] on h5 "[PERSON_NAME]" at bounding box center [267, 355] width 84 height 13
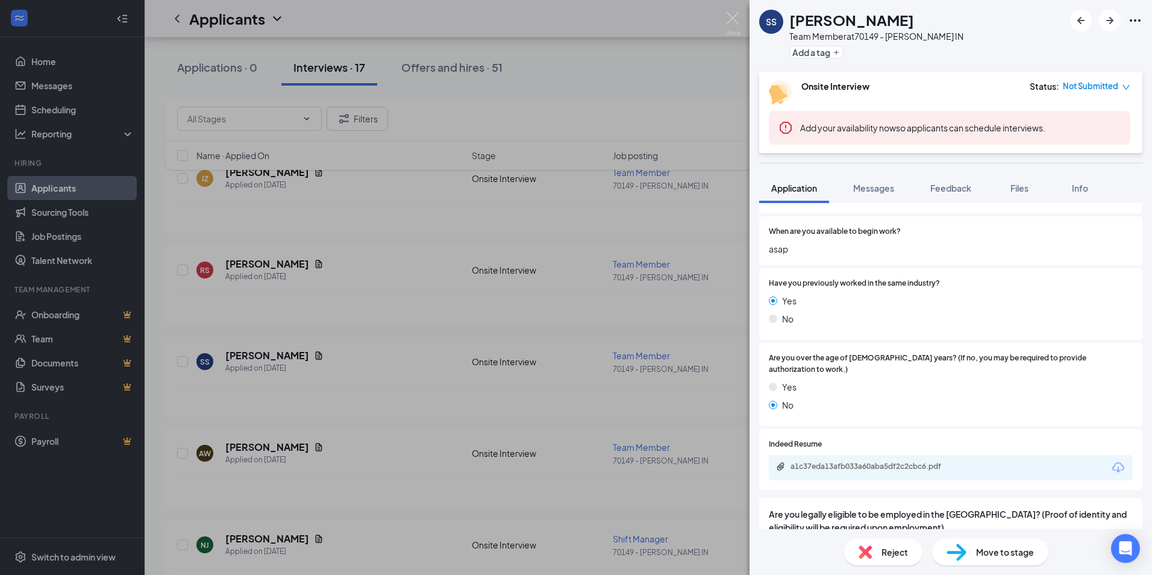
scroll to position [482, 0]
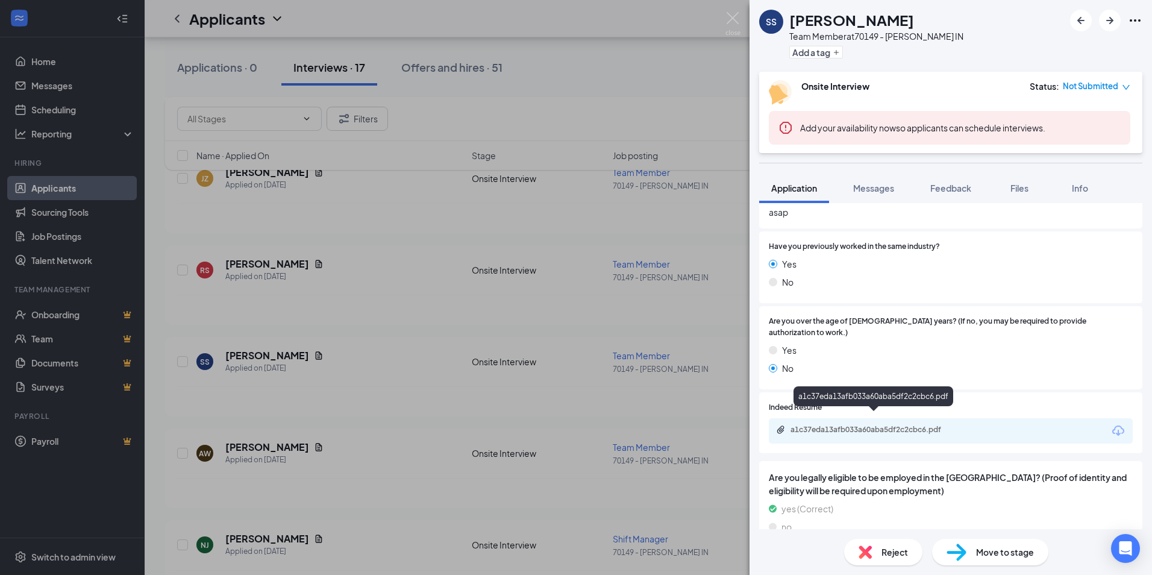
click at [846, 425] on div "a1c37eda13afb033a60aba5df2c2cbc6.pdf" at bounding box center [874, 430] width 169 height 10
click at [258, 266] on div "SS [PERSON_NAME] Team Member at 70149 - [PERSON_NAME] IN Add a tag Onsite Inter…" at bounding box center [576, 287] width 1152 height 575
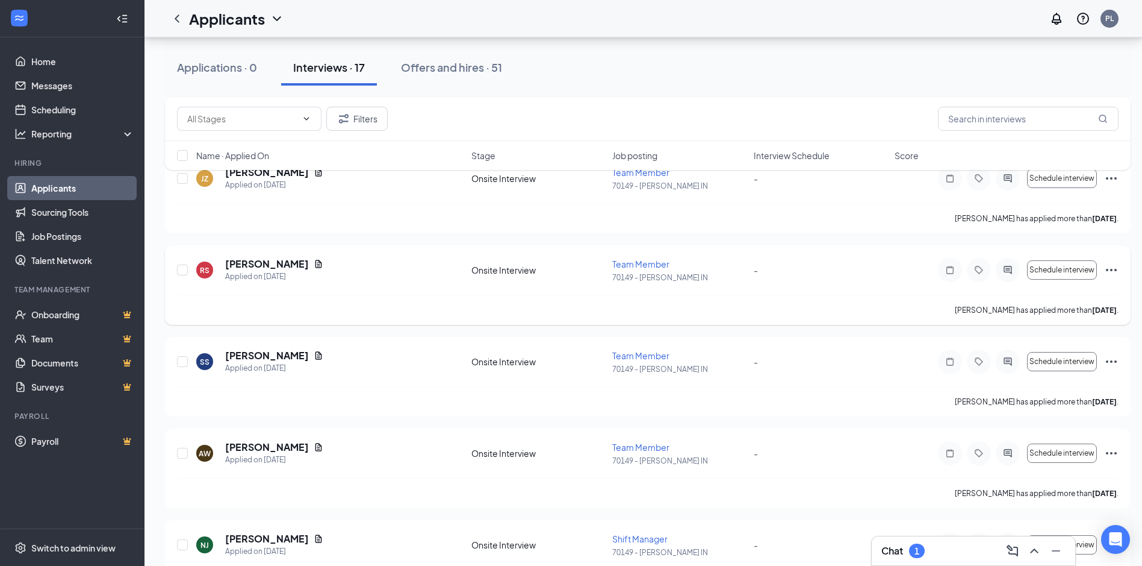
click at [246, 258] on h5 "[PERSON_NAME]" at bounding box center [267, 263] width 84 height 13
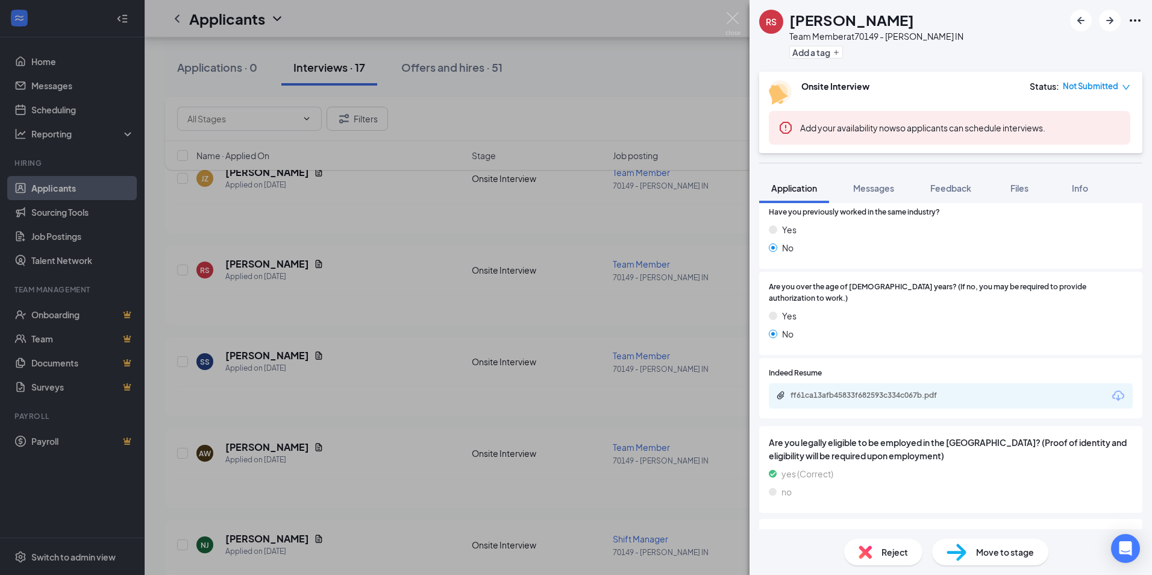
scroll to position [602, 0]
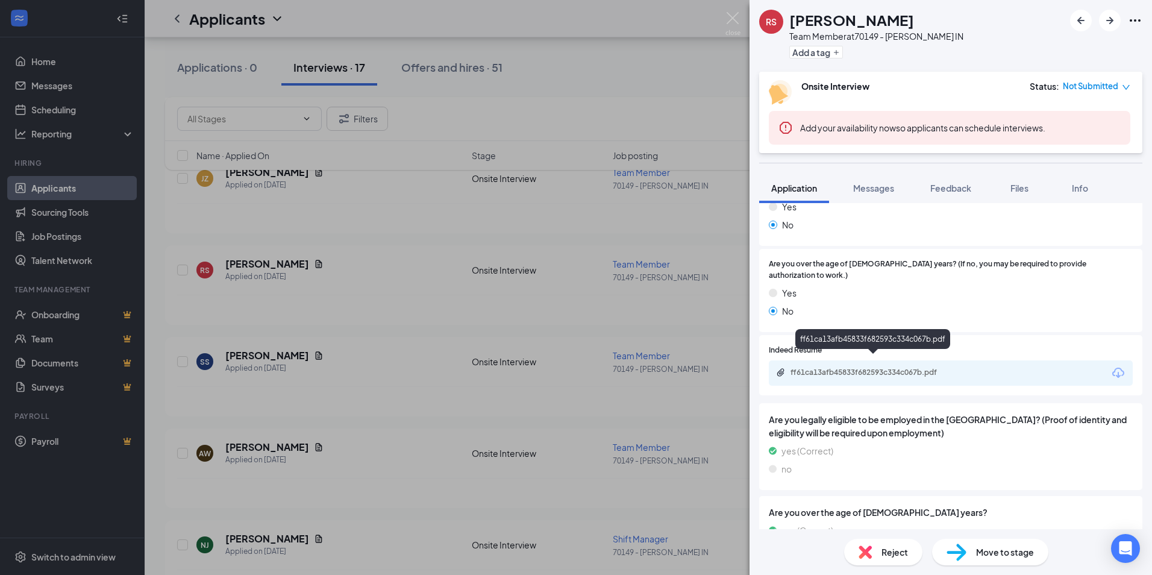
click at [908, 367] on div "ff61ca13afb45833f682593c334c067b.pdf" at bounding box center [874, 372] width 169 height 10
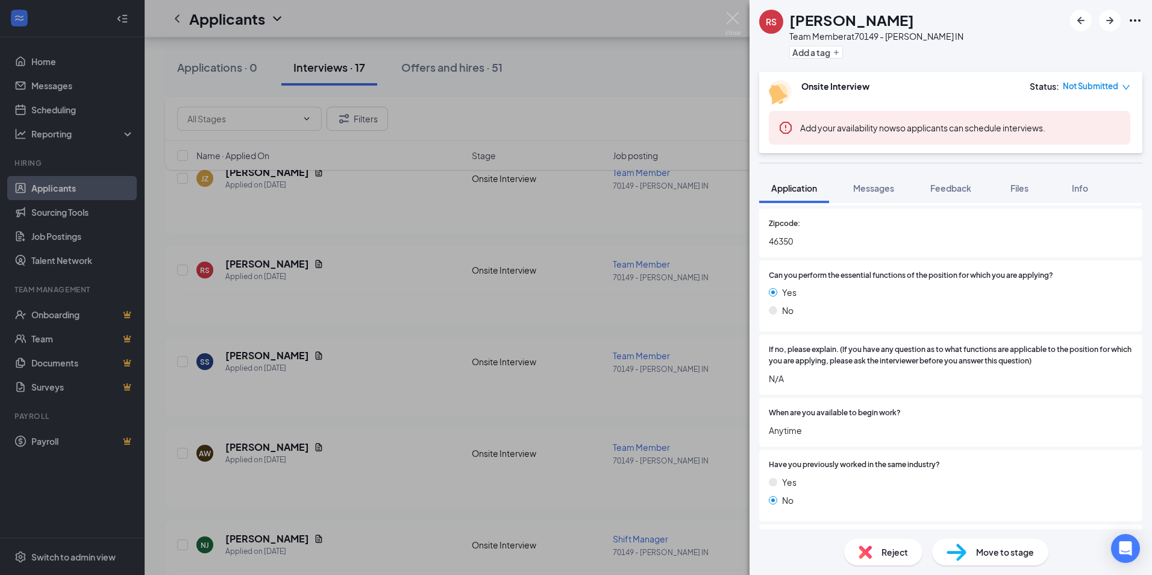
scroll to position [0, 0]
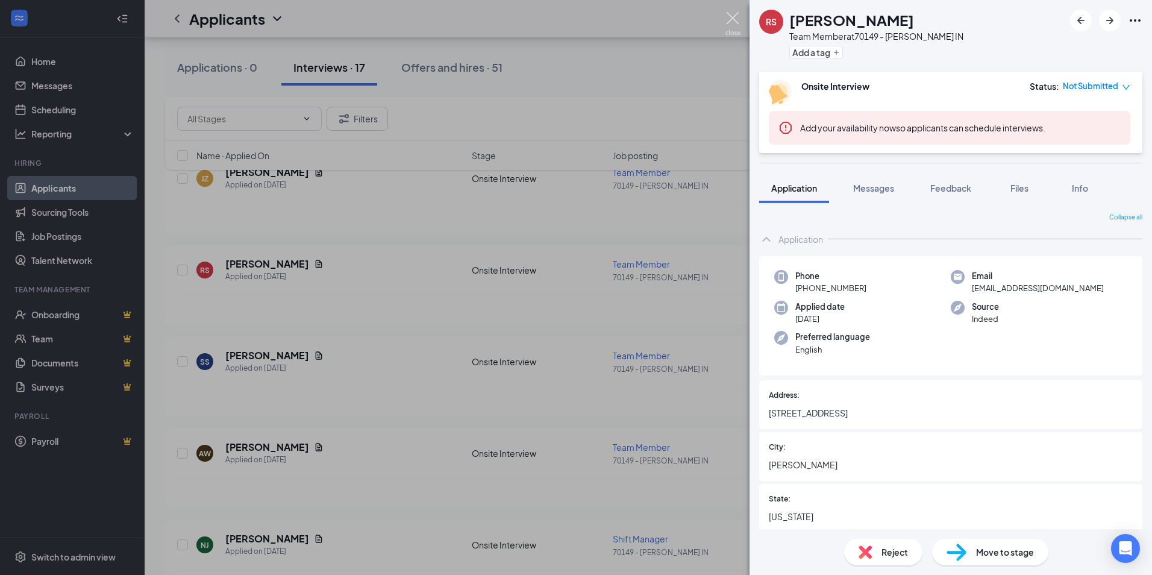
click at [737, 15] on img at bounding box center [732, 23] width 15 height 23
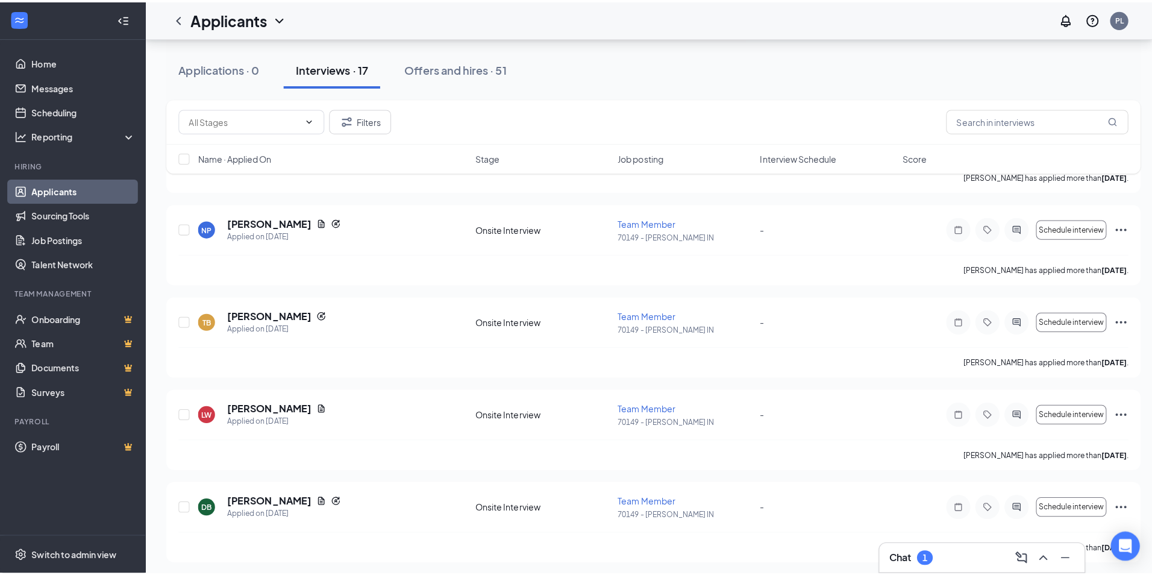
scroll to position [723, 0]
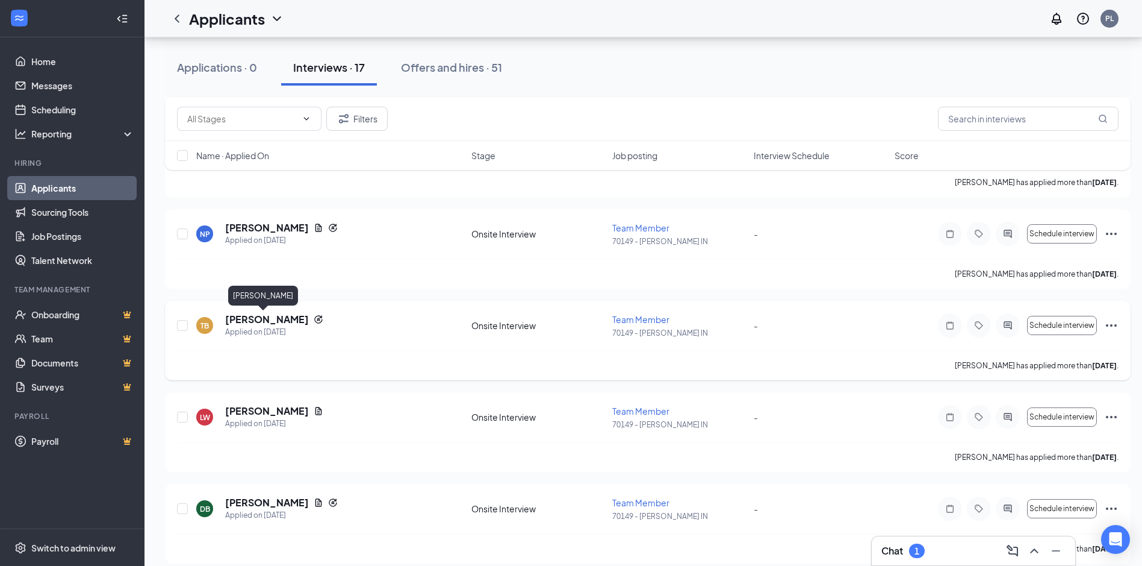
click at [266, 317] on h5 "[PERSON_NAME]" at bounding box center [267, 319] width 84 height 13
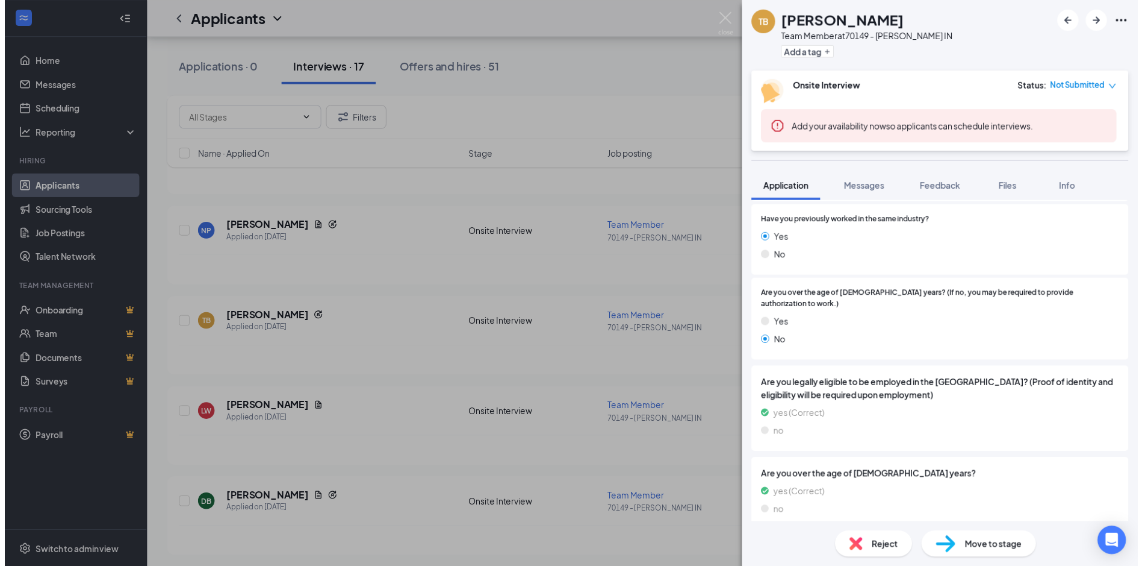
scroll to position [349, 0]
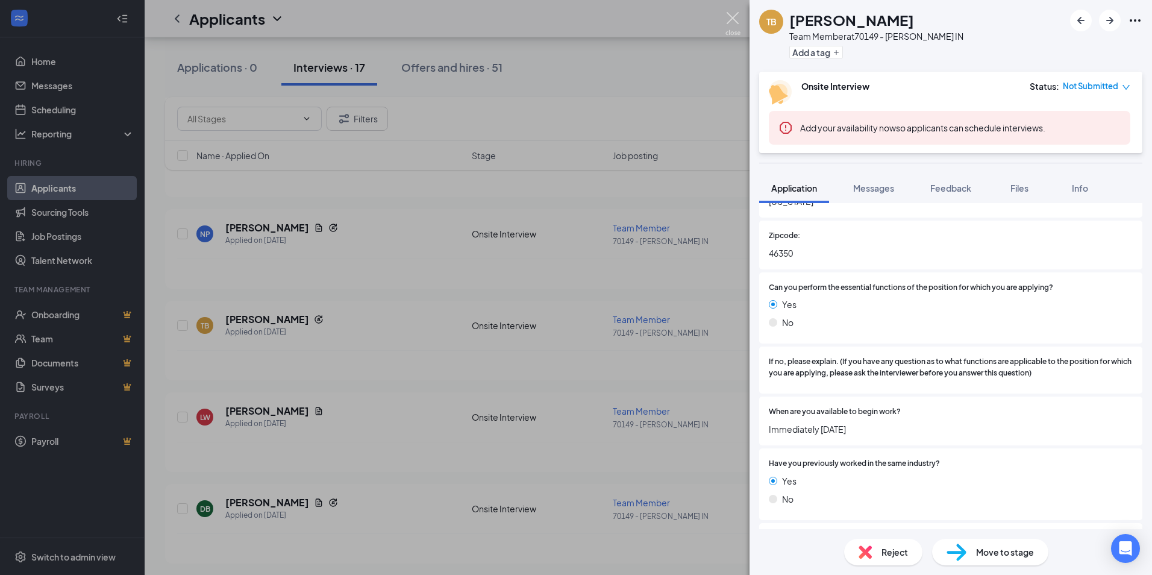
click at [730, 21] on img at bounding box center [732, 23] width 15 height 23
